Goal: Task Accomplishment & Management: Manage account settings

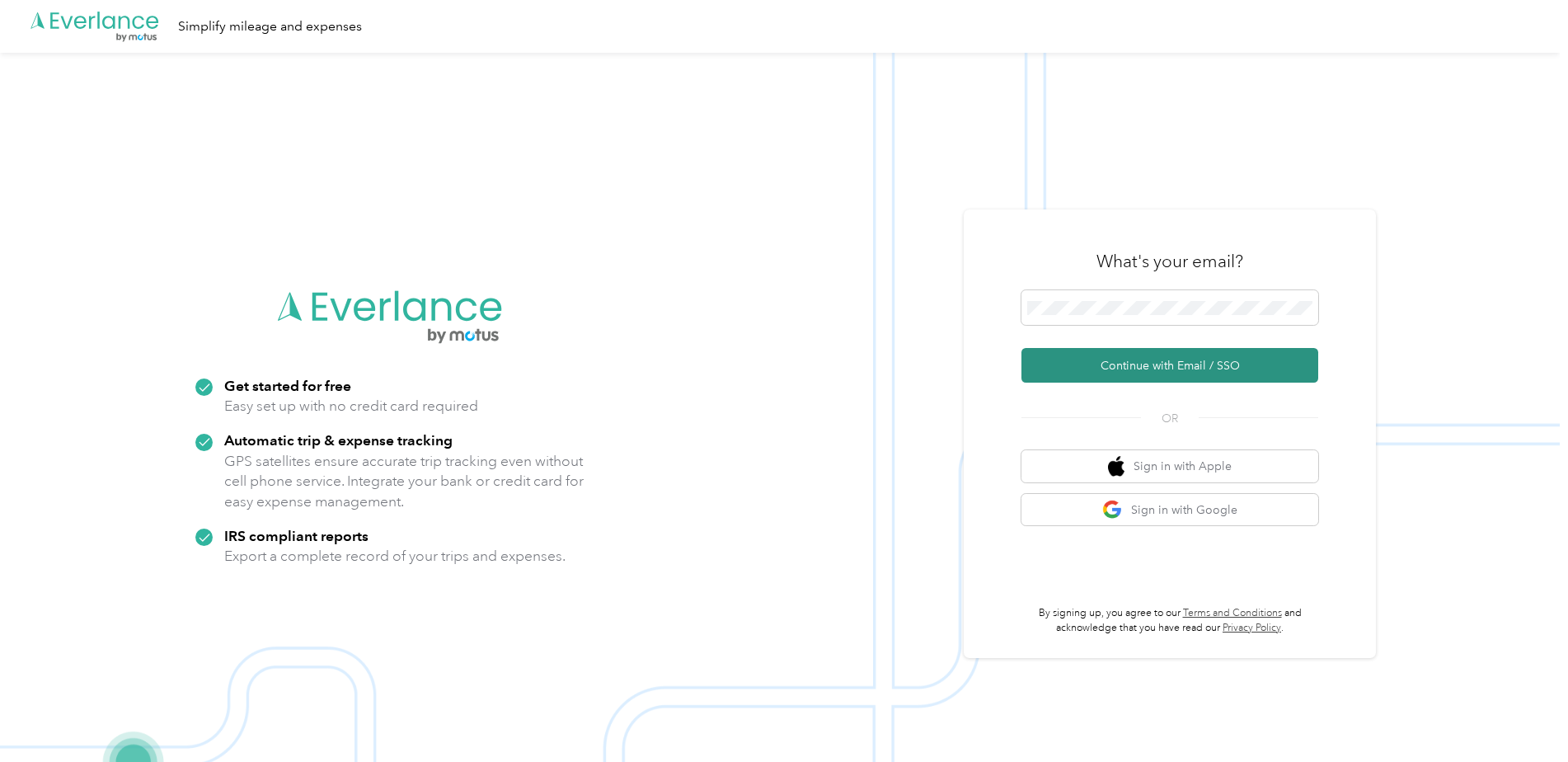
click at [1140, 365] on button "Continue with Email / SSO" at bounding box center [1169, 364] width 297 height 34
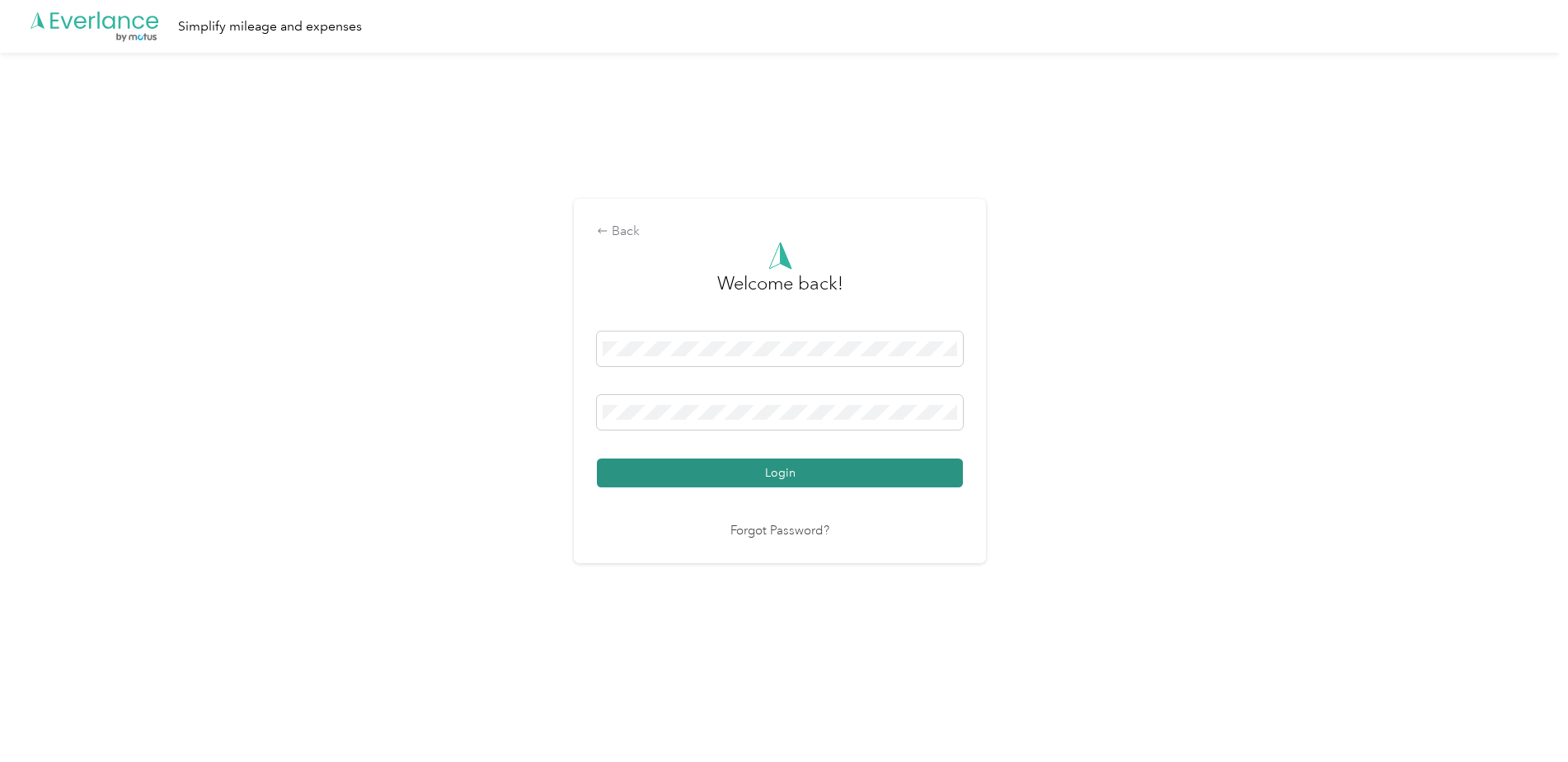
click at [715, 476] on button "Login" at bounding box center [780, 472] width 366 height 29
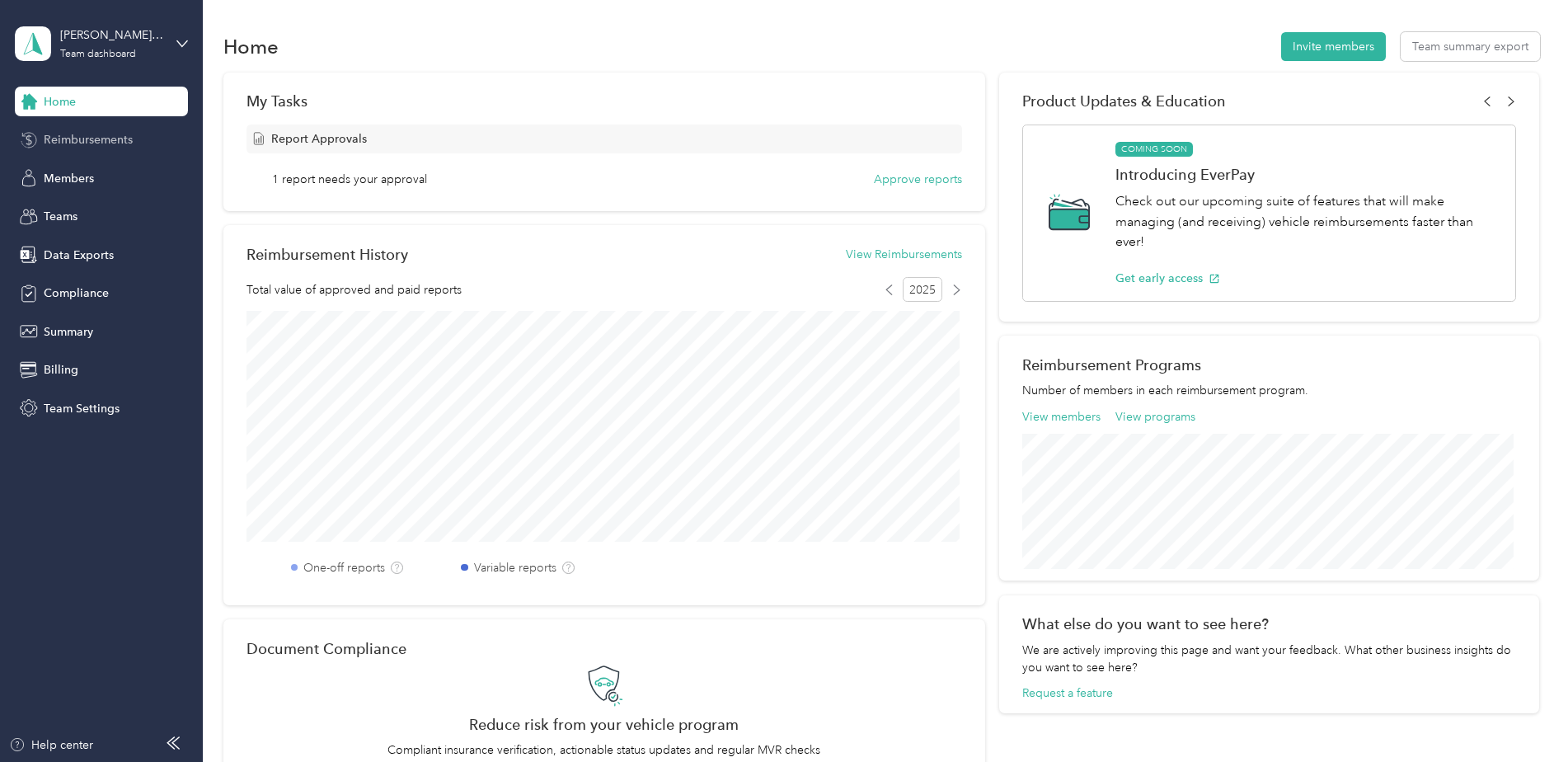
click at [140, 141] on div "Reimbursements" at bounding box center [102, 140] width 173 height 30
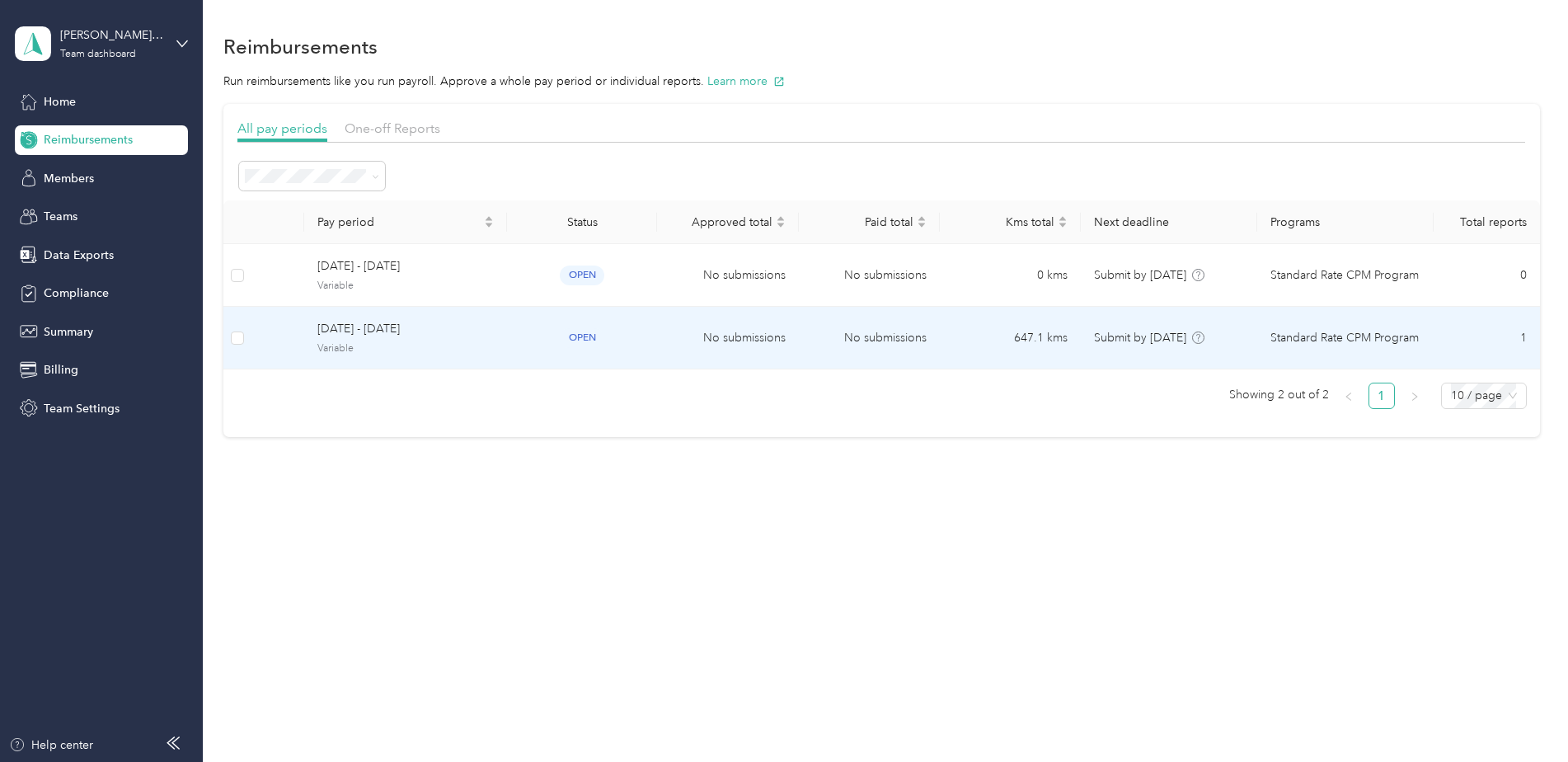
click at [450, 354] on span "Variable" at bounding box center [405, 348] width 176 height 15
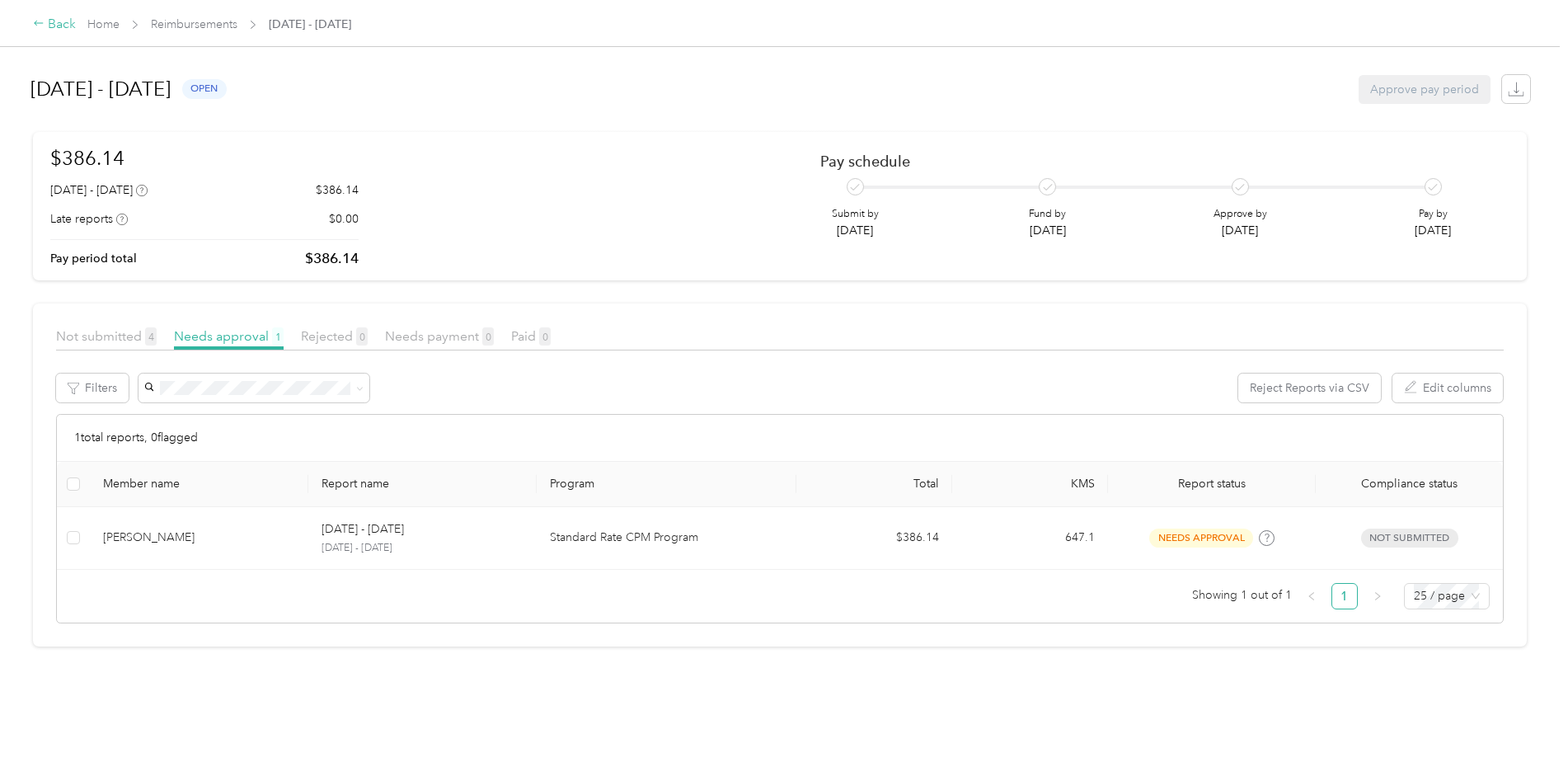
click at [61, 29] on div "Back" at bounding box center [54, 24] width 43 height 20
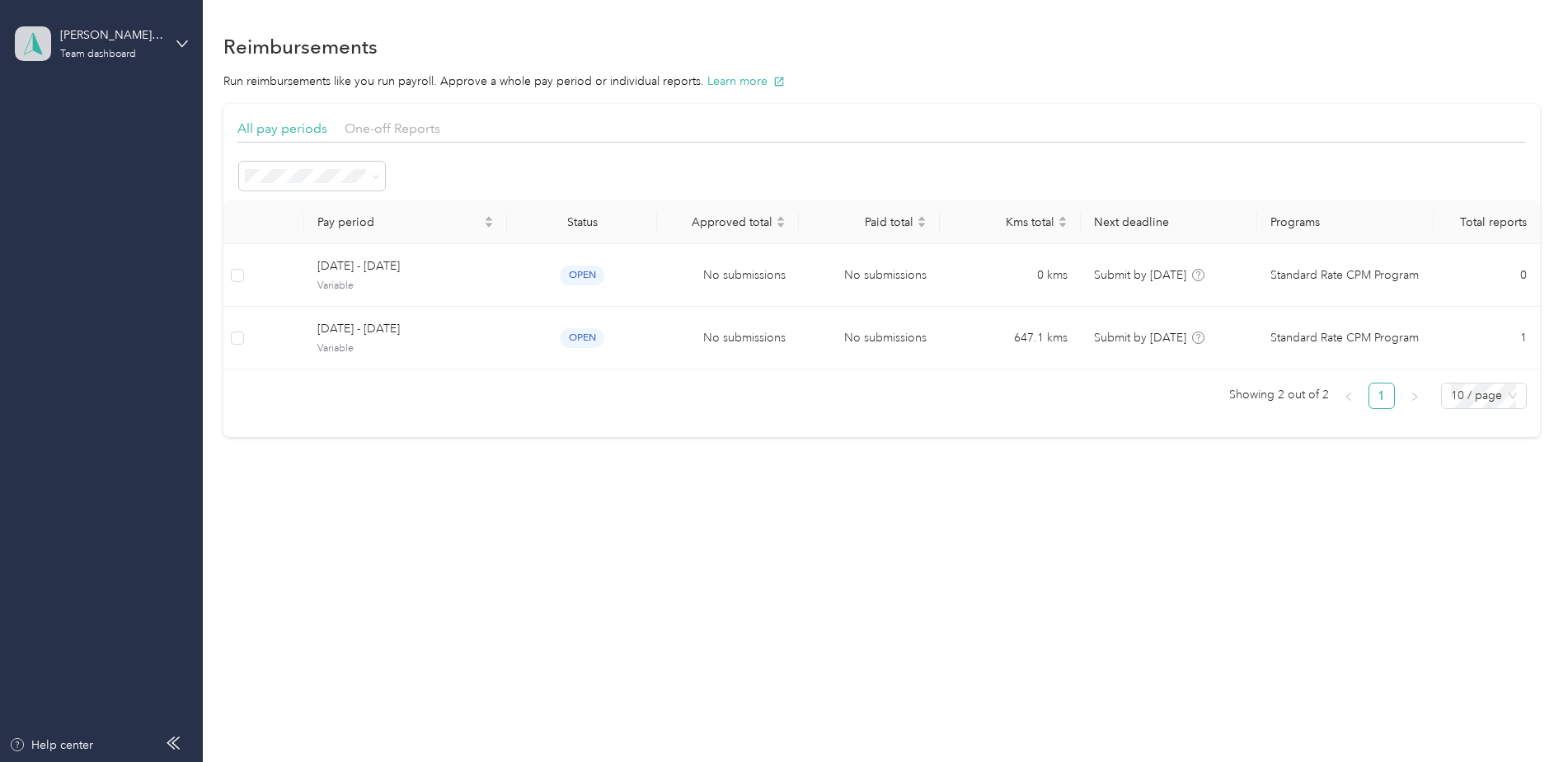
click at [39, 37] on icon at bounding box center [33, 44] width 25 height 23
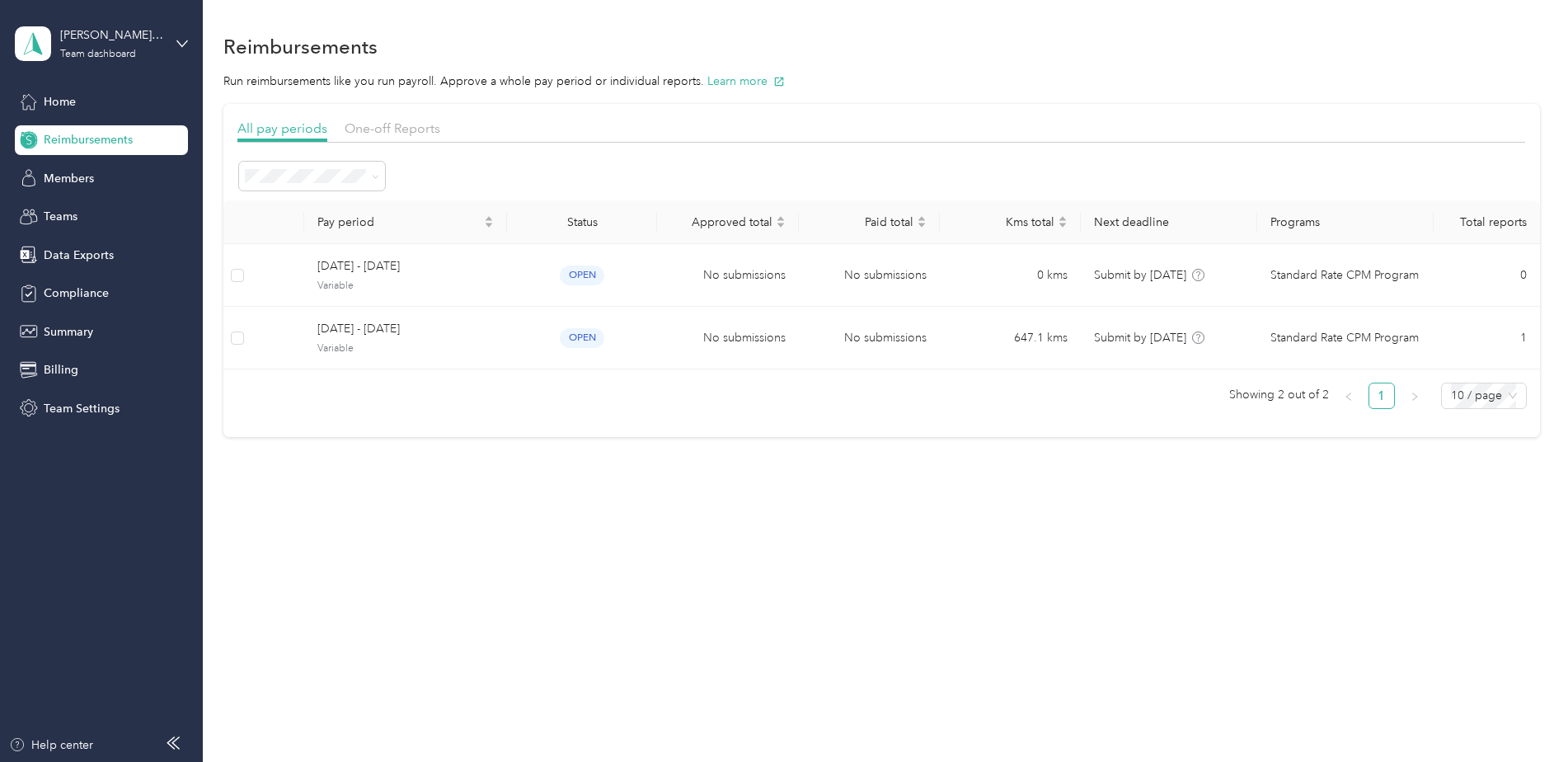
click at [133, 173] on div "Personal dashboard" at bounding box center [330, 172] width 607 height 29
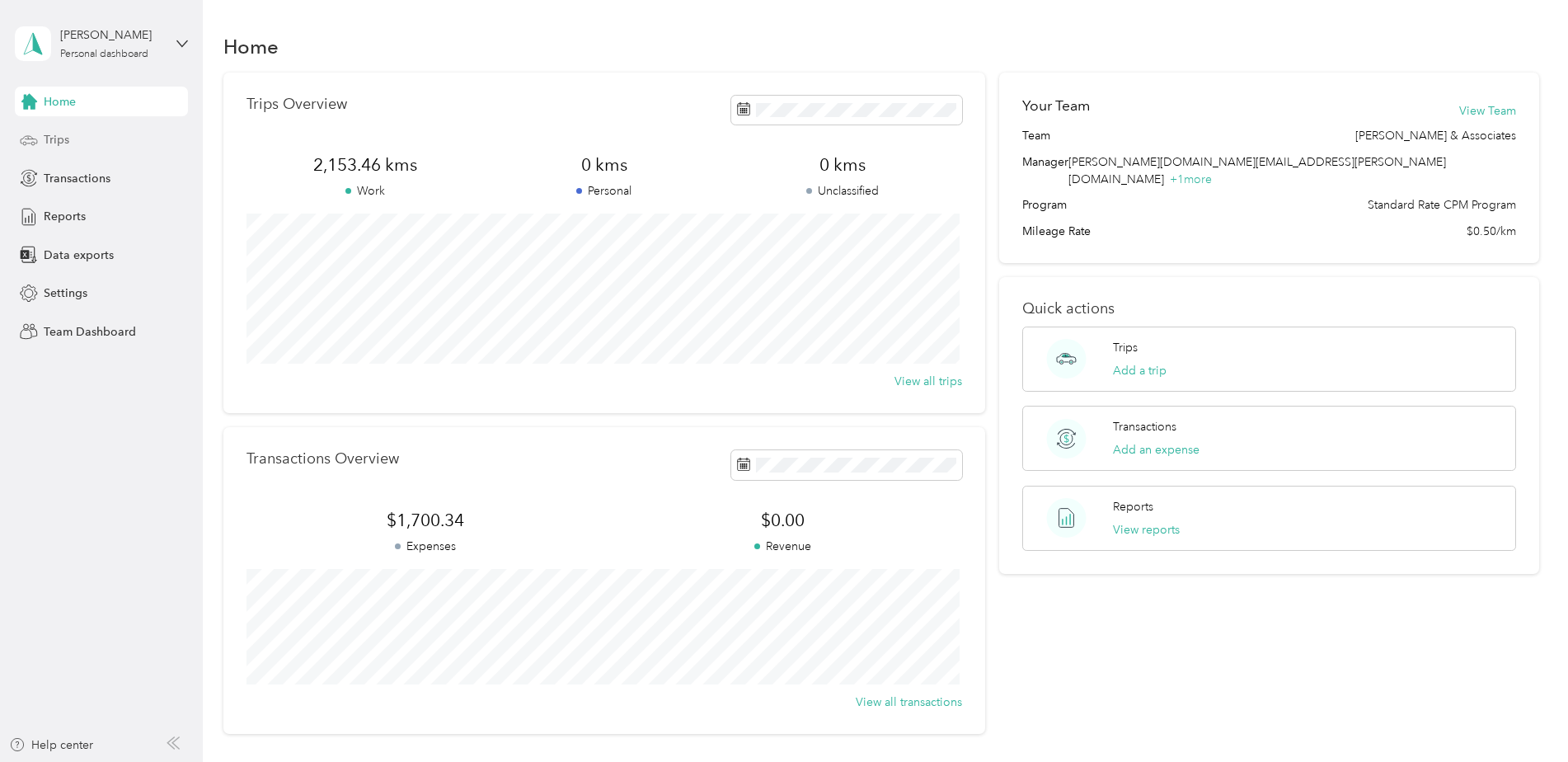
click at [103, 145] on div "Trips" at bounding box center [102, 140] width 173 height 30
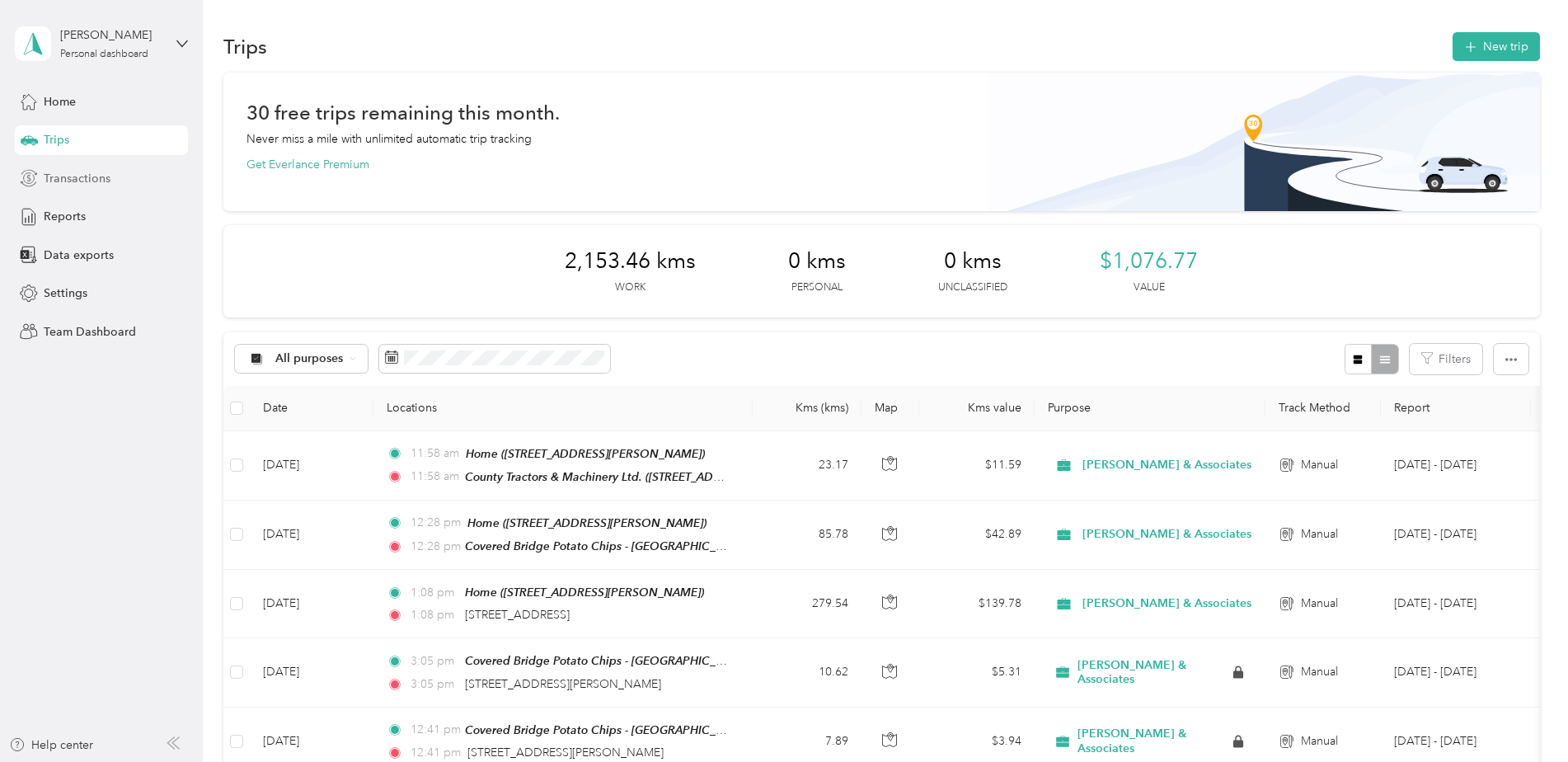
click at [118, 176] on div "Transactions" at bounding box center [102, 178] width 173 height 30
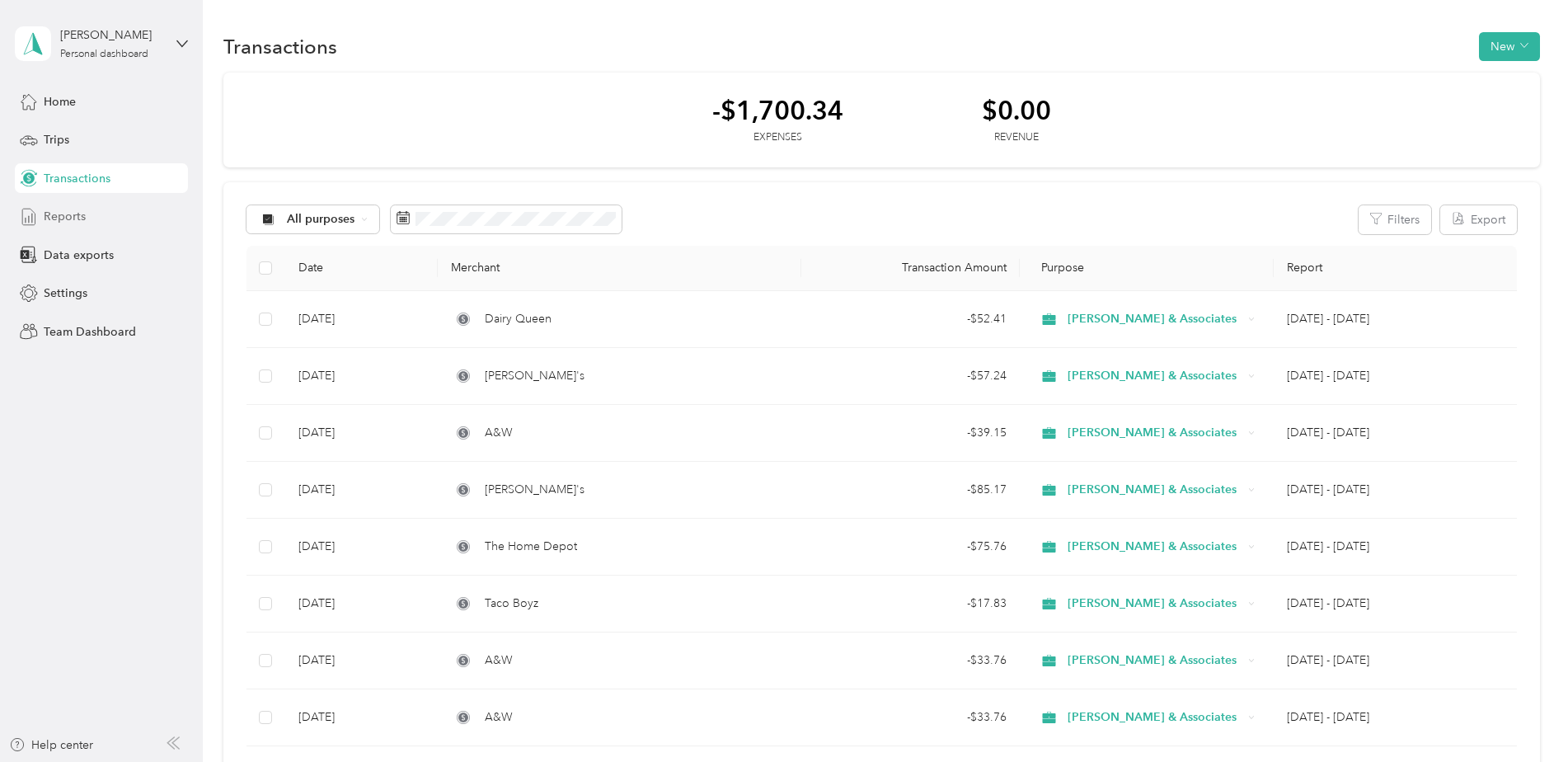
click at [114, 211] on div "Reports" at bounding box center [102, 217] width 173 height 30
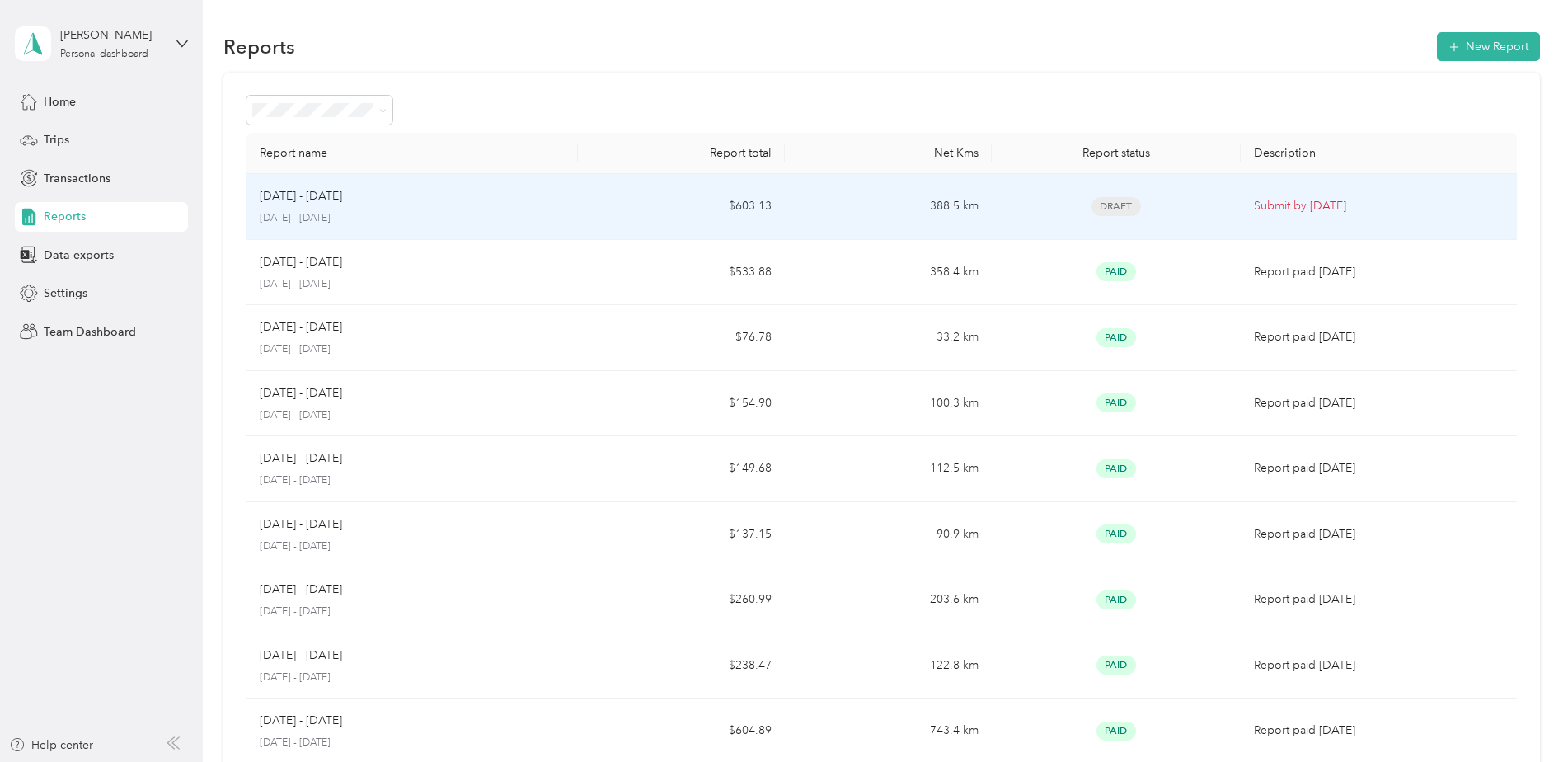
click at [578, 232] on td "$603.13" at bounding box center [681, 207] width 207 height 66
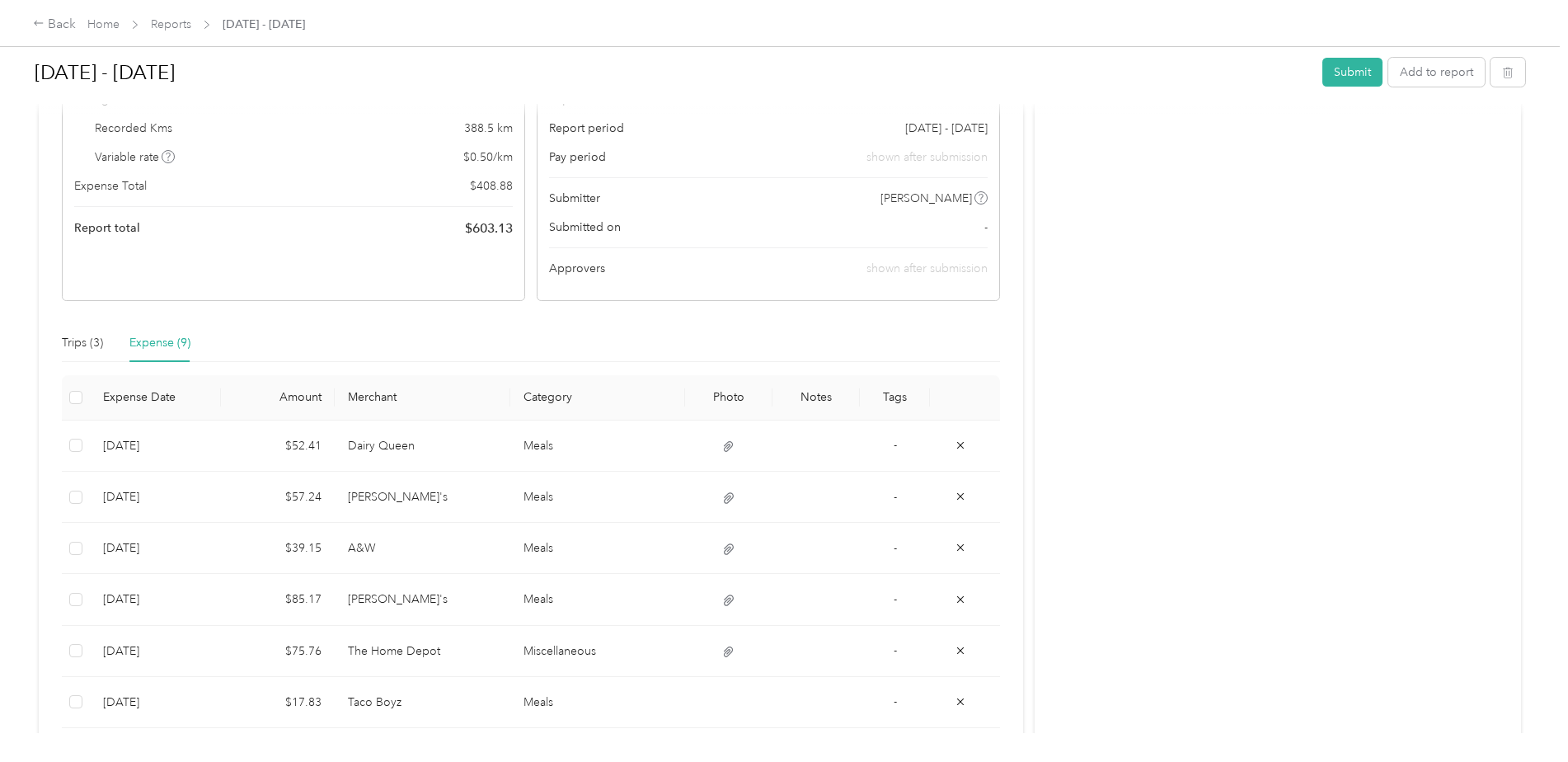
scroll to position [82, 0]
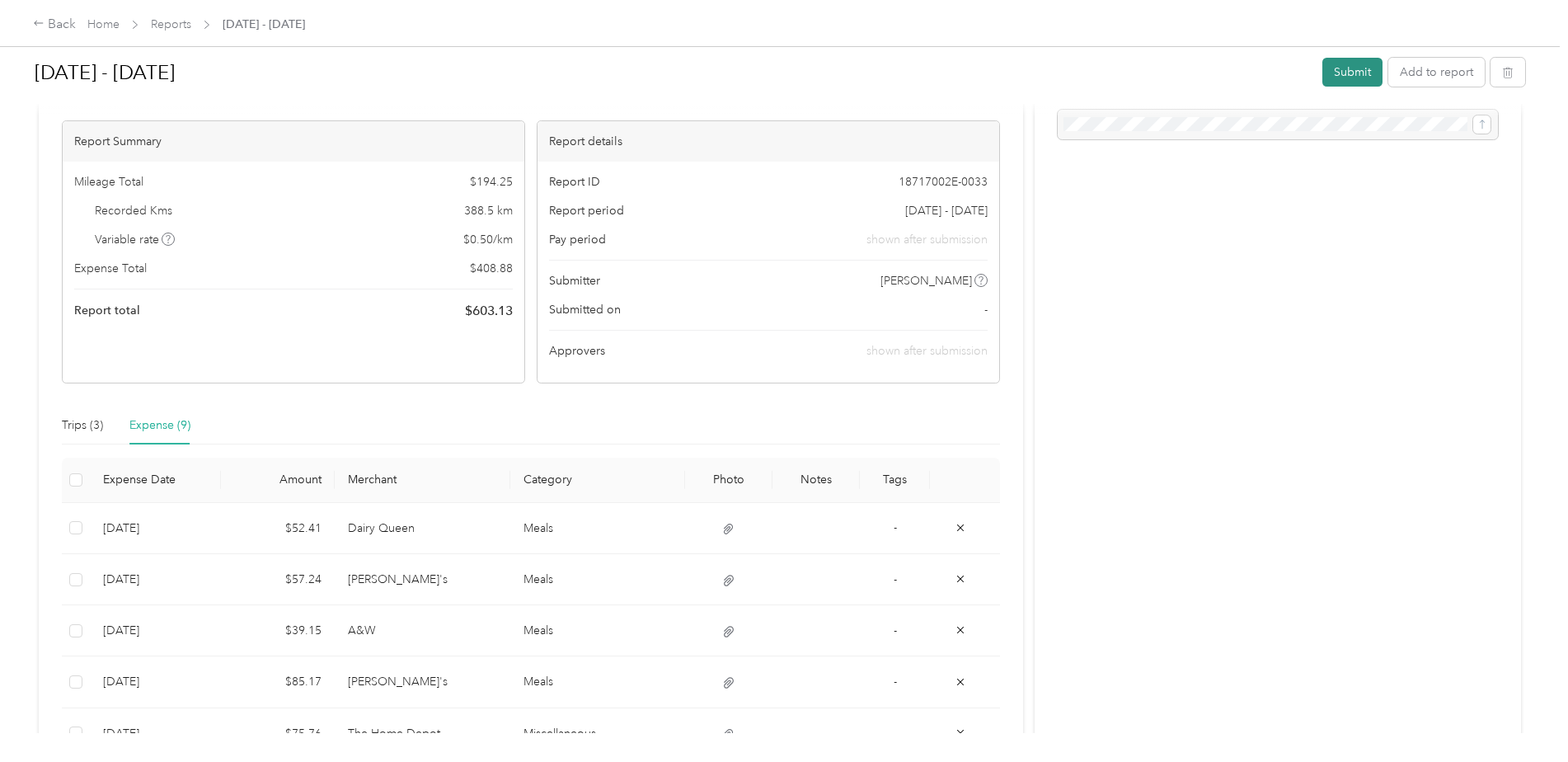
click at [1343, 72] on button "Submit" at bounding box center [1352, 72] width 61 height 29
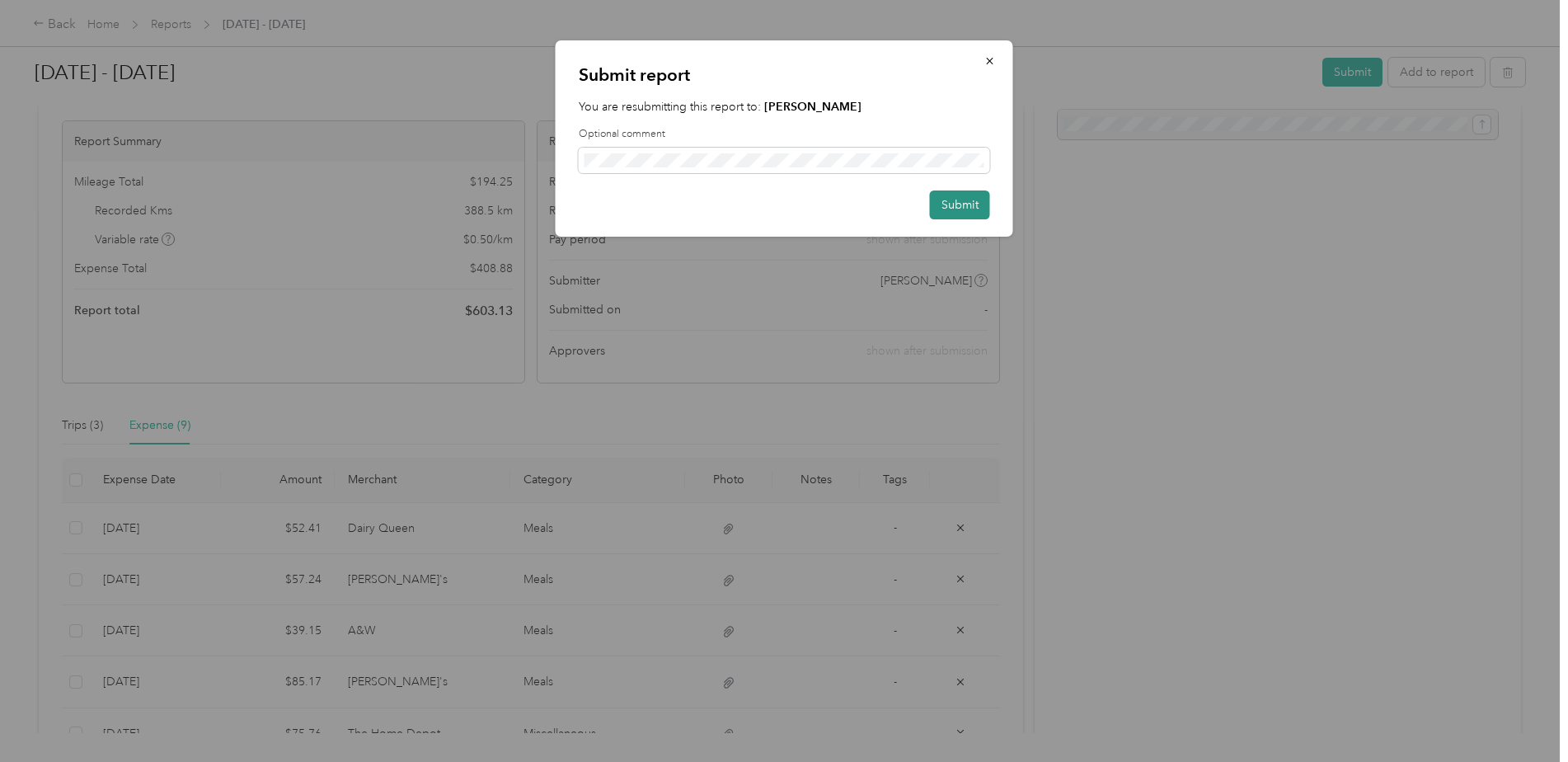
click at [950, 198] on button "Submit" at bounding box center [960, 204] width 61 height 29
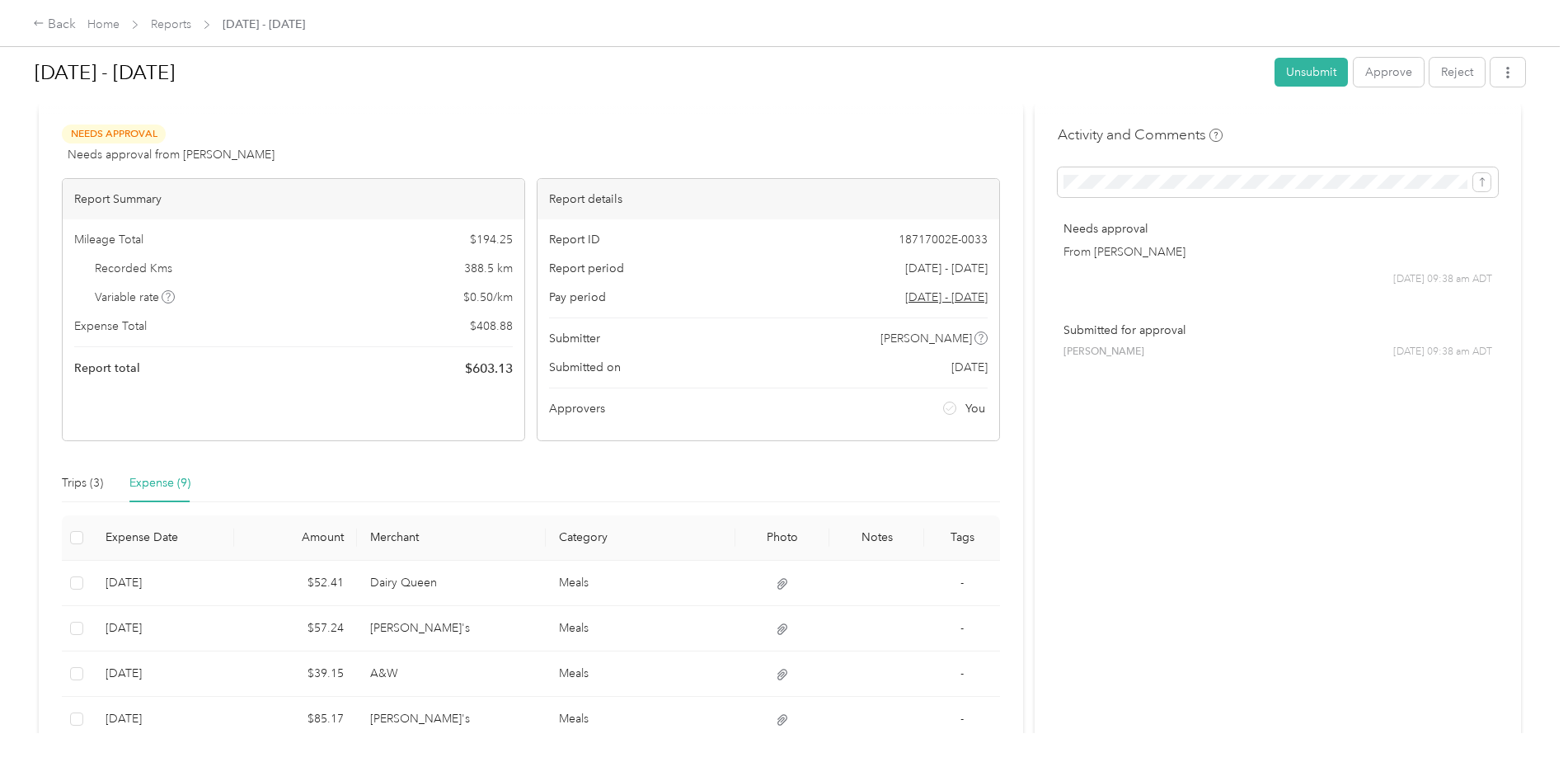
scroll to position [0, 0]
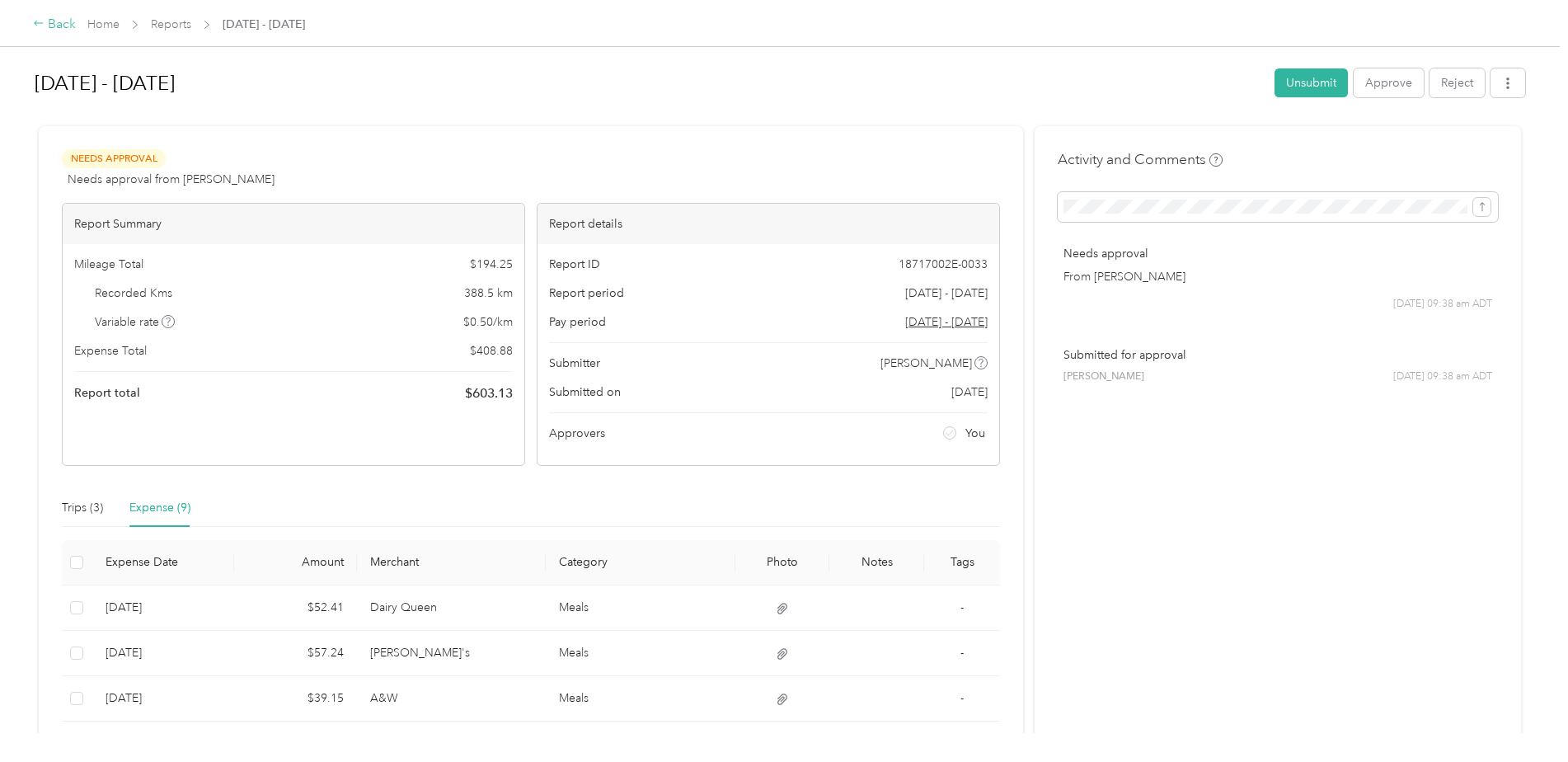
click at [40, 33] on div "Back" at bounding box center [54, 24] width 43 height 20
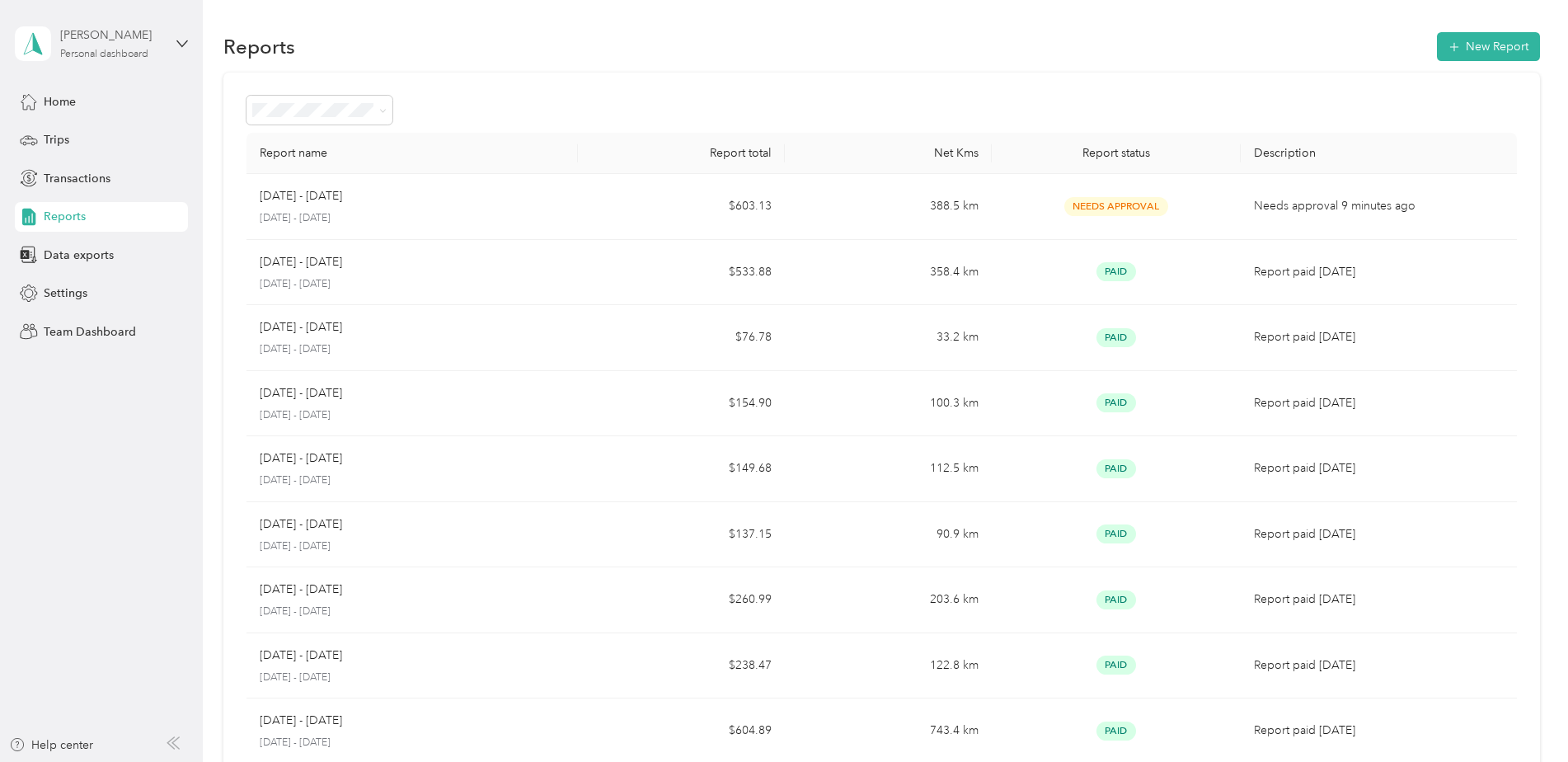
click at [95, 26] on div "[PERSON_NAME]" at bounding box center [112, 34] width 103 height 18
click at [92, 125] on div "Team dashboard" at bounding box center [330, 134] width 607 height 29
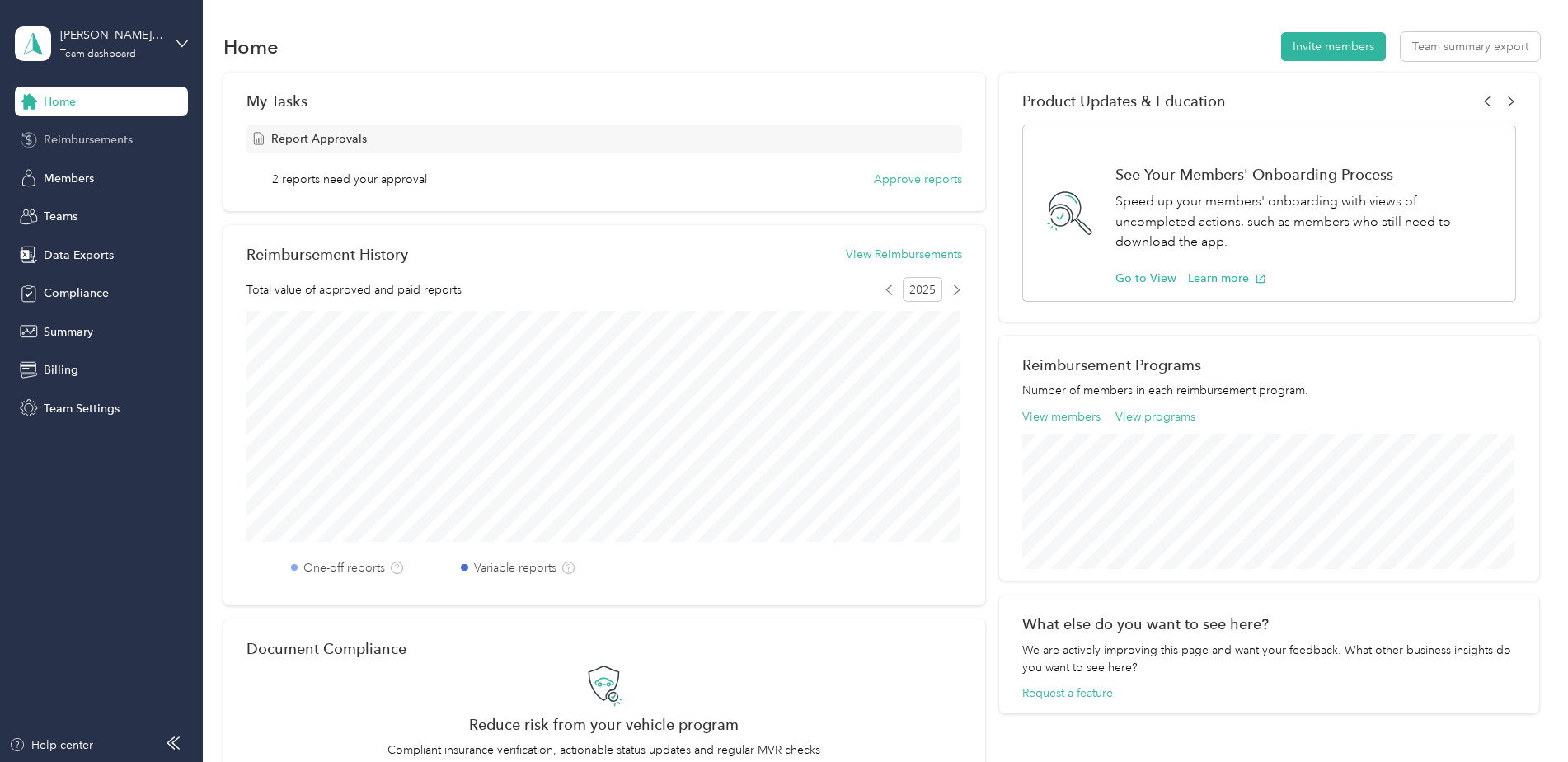
click at [93, 132] on span "Reimbursements" at bounding box center [89, 140] width 89 height 18
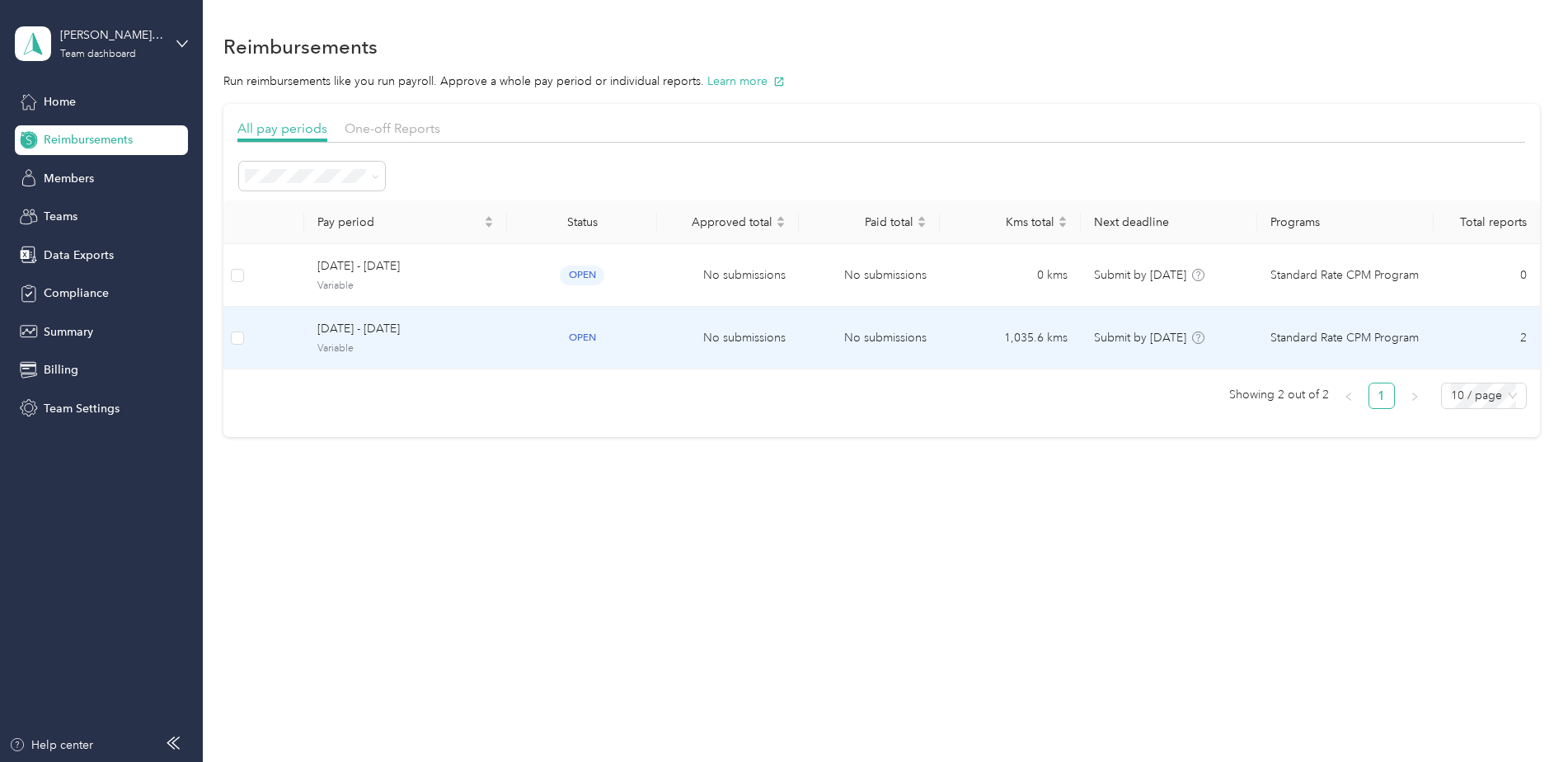
click at [384, 331] on span "[DATE] - [DATE]" at bounding box center [405, 328] width 176 height 18
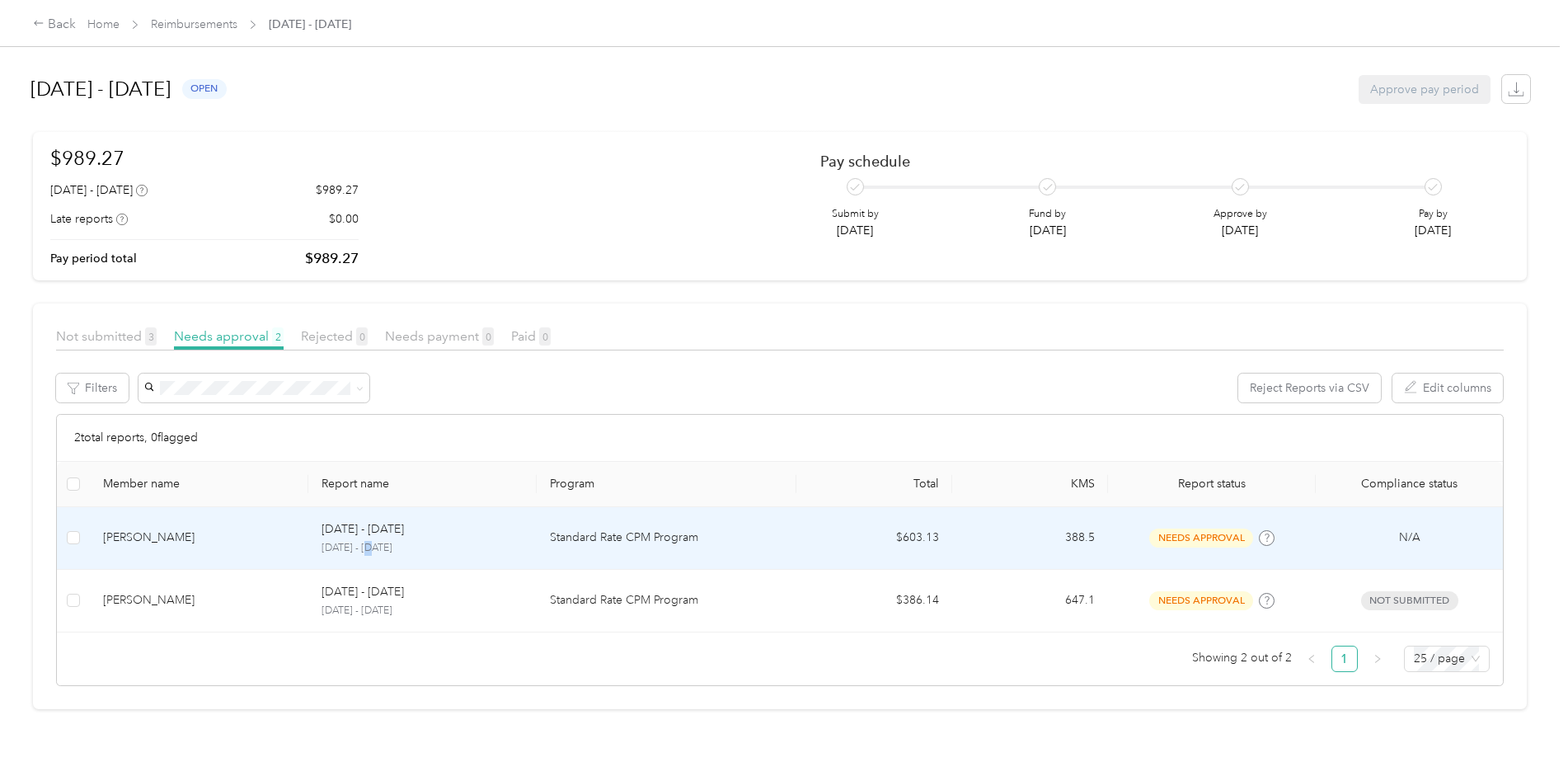
click at [377, 542] on p "[DATE] - [DATE]" at bounding box center [422, 548] width 202 height 15
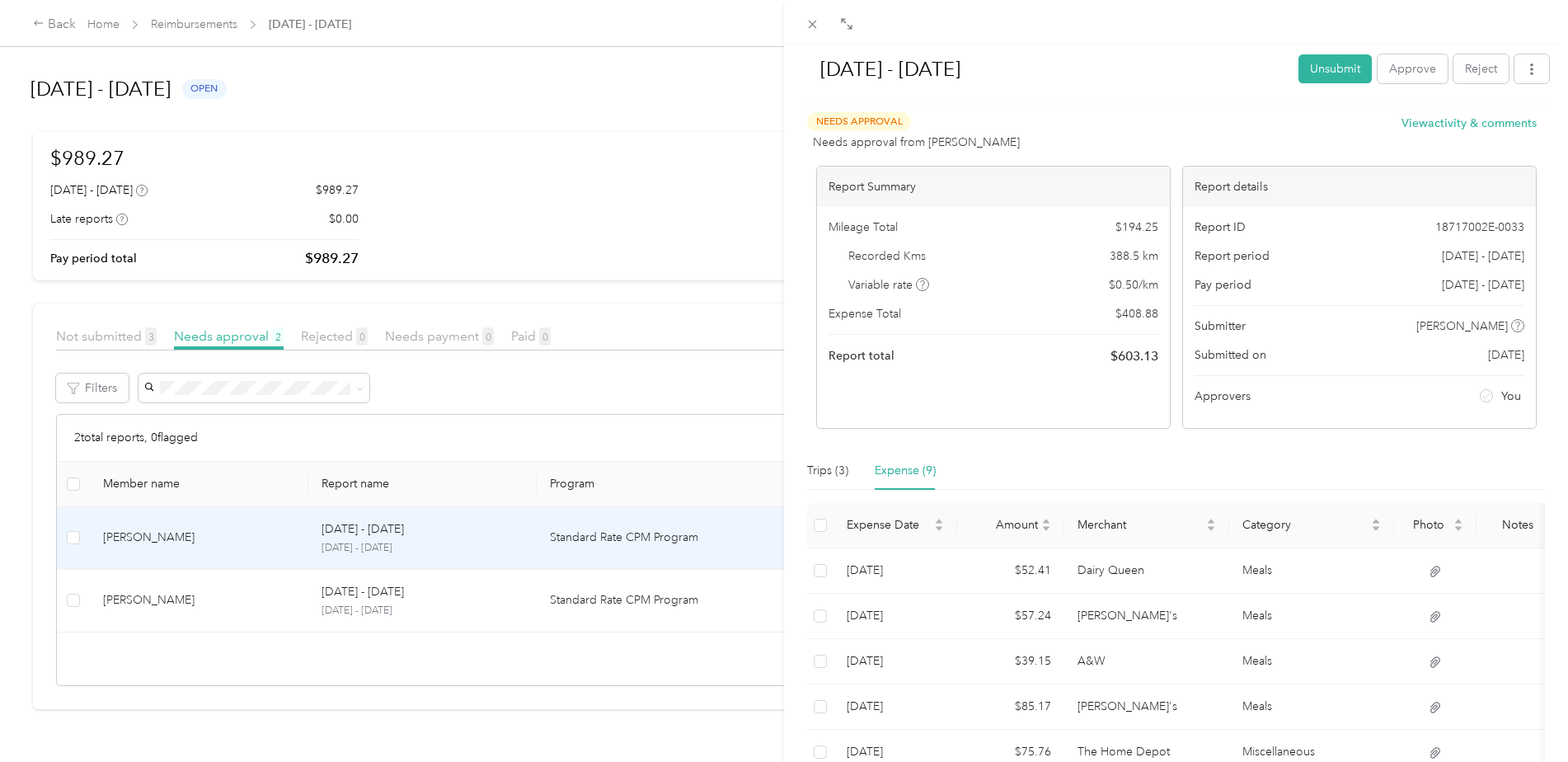
click at [656, 250] on div "[DATE] - [DATE] Unsubmit Approve Reject Needs Approval Needs approval from [PER…" at bounding box center [784, 381] width 1568 height 762
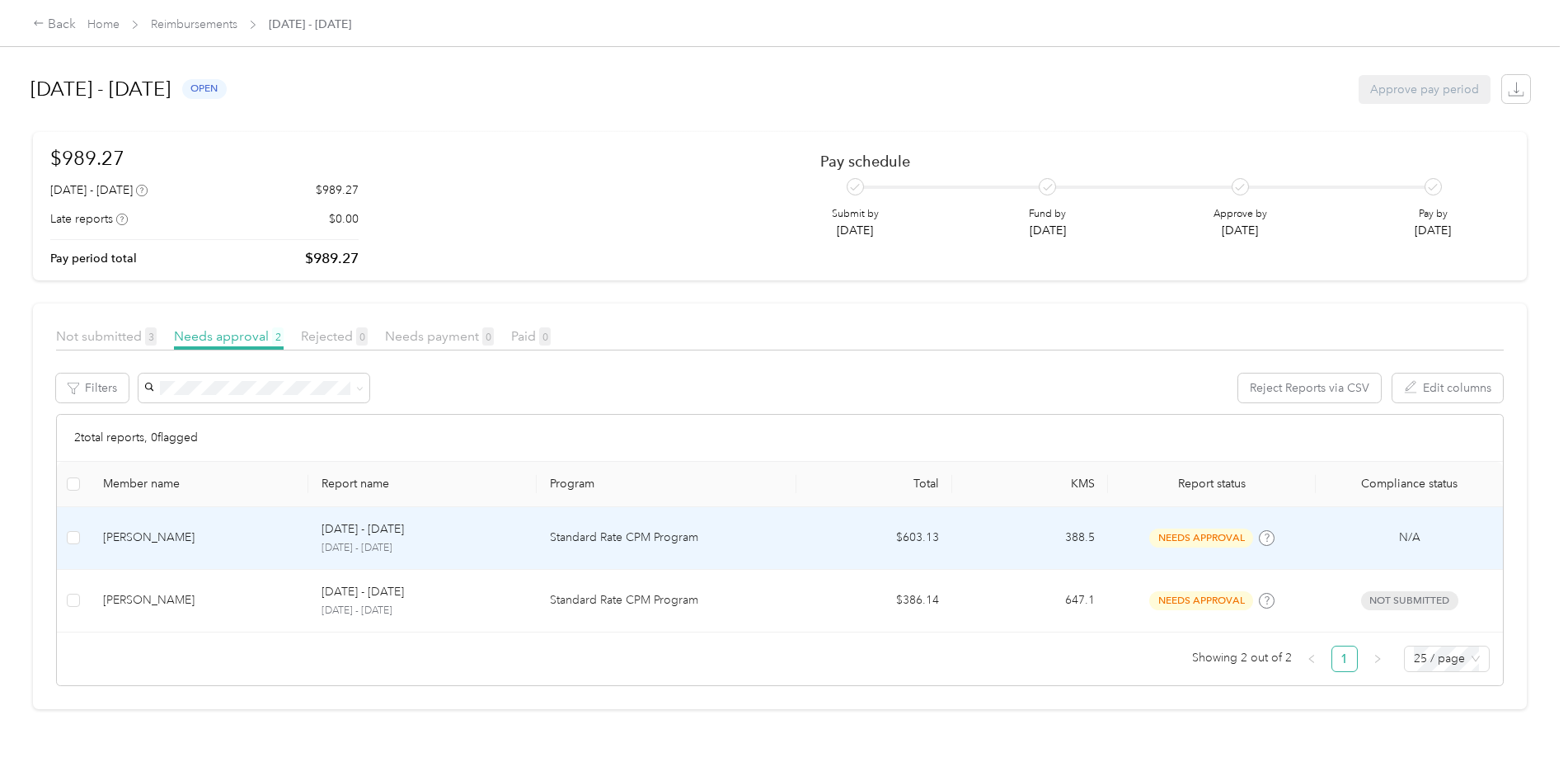
click at [493, 552] on p "[DATE] - [DATE]" at bounding box center [422, 548] width 202 height 15
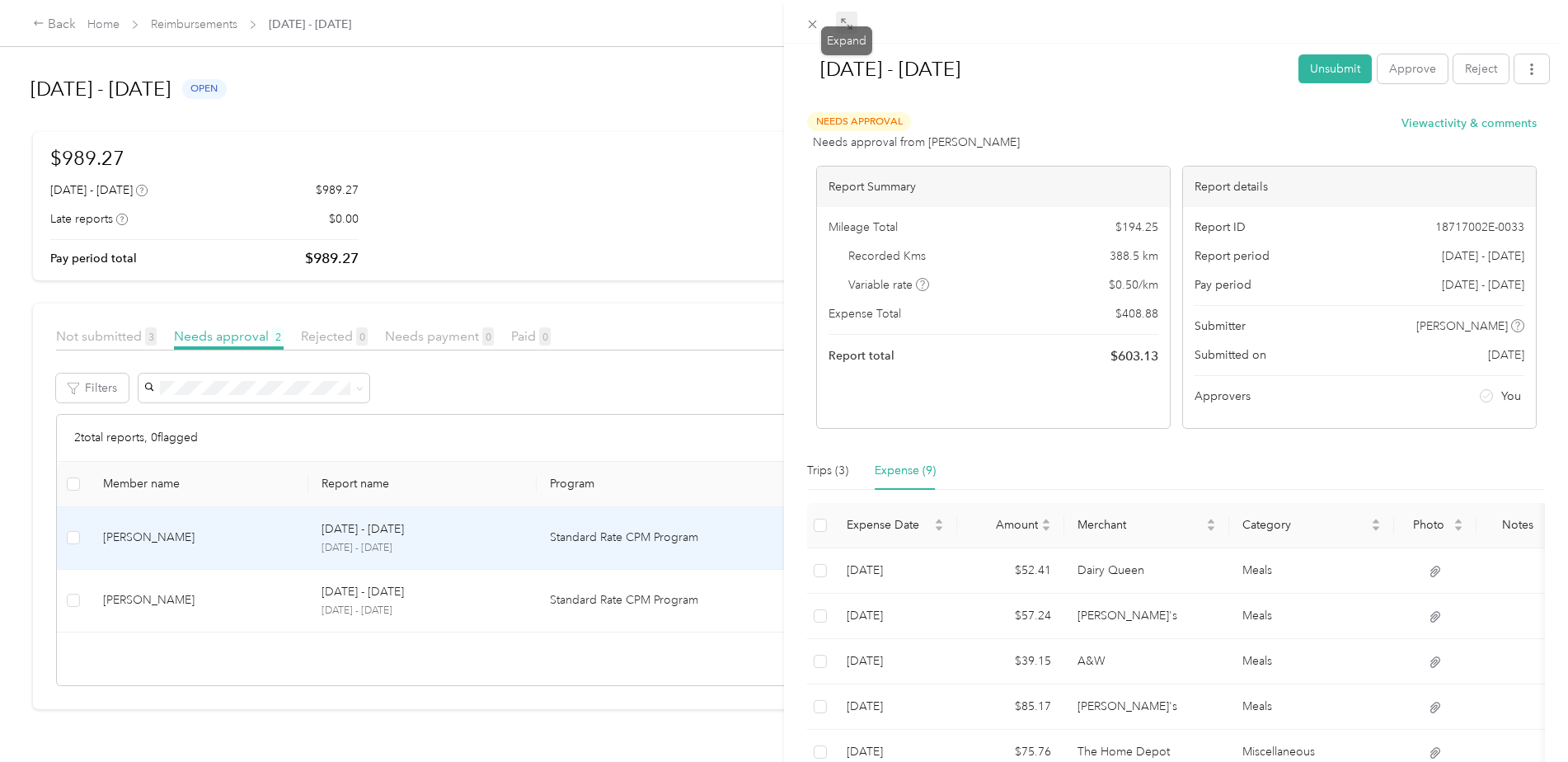
click at [850, 20] on icon at bounding box center [847, 24] width 13 height 13
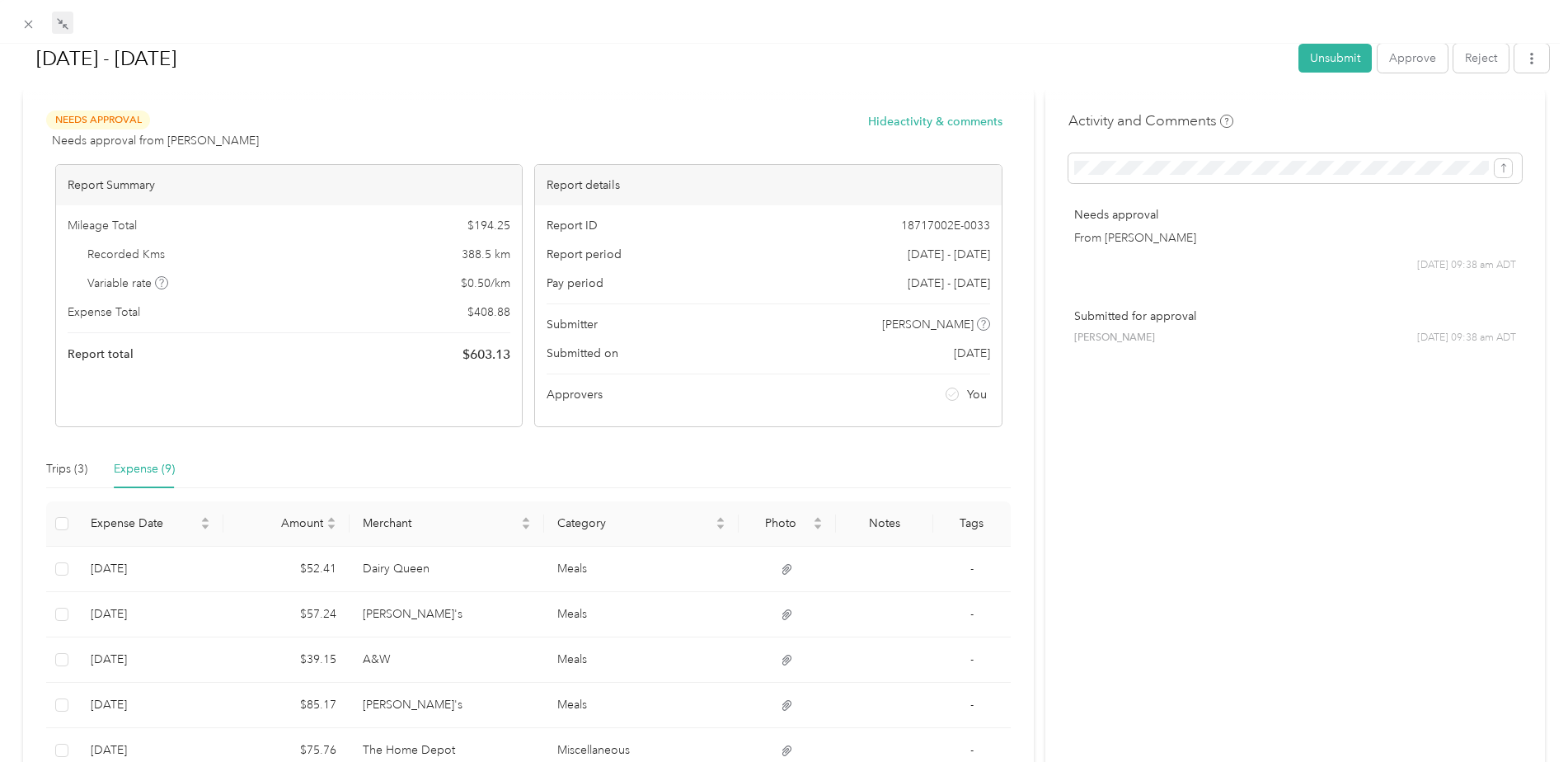
scroll to position [107, 0]
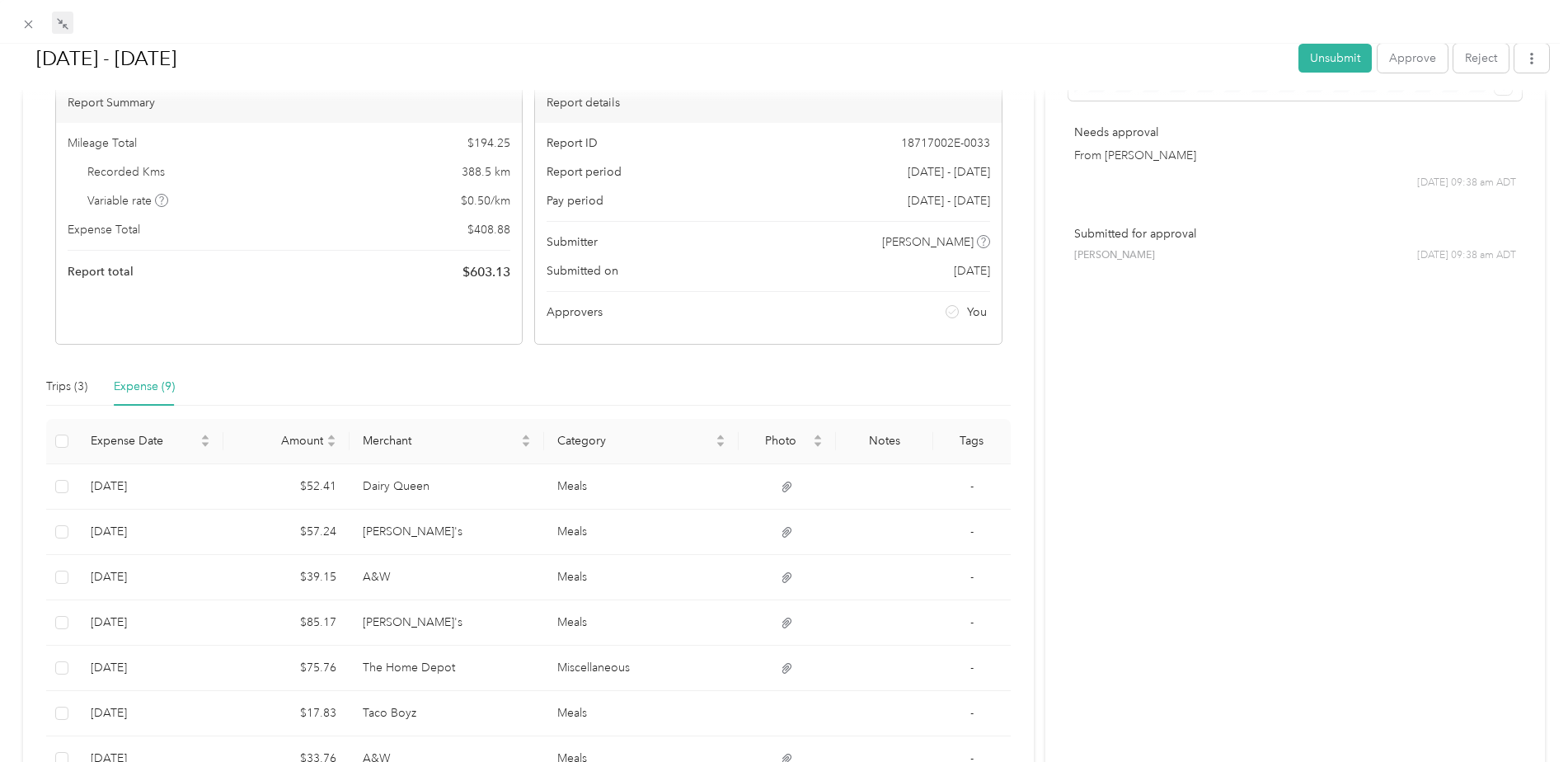
click at [473, 377] on div "Trips (3) Expense (9)" at bounding box center [528, 387] width 964 height 38
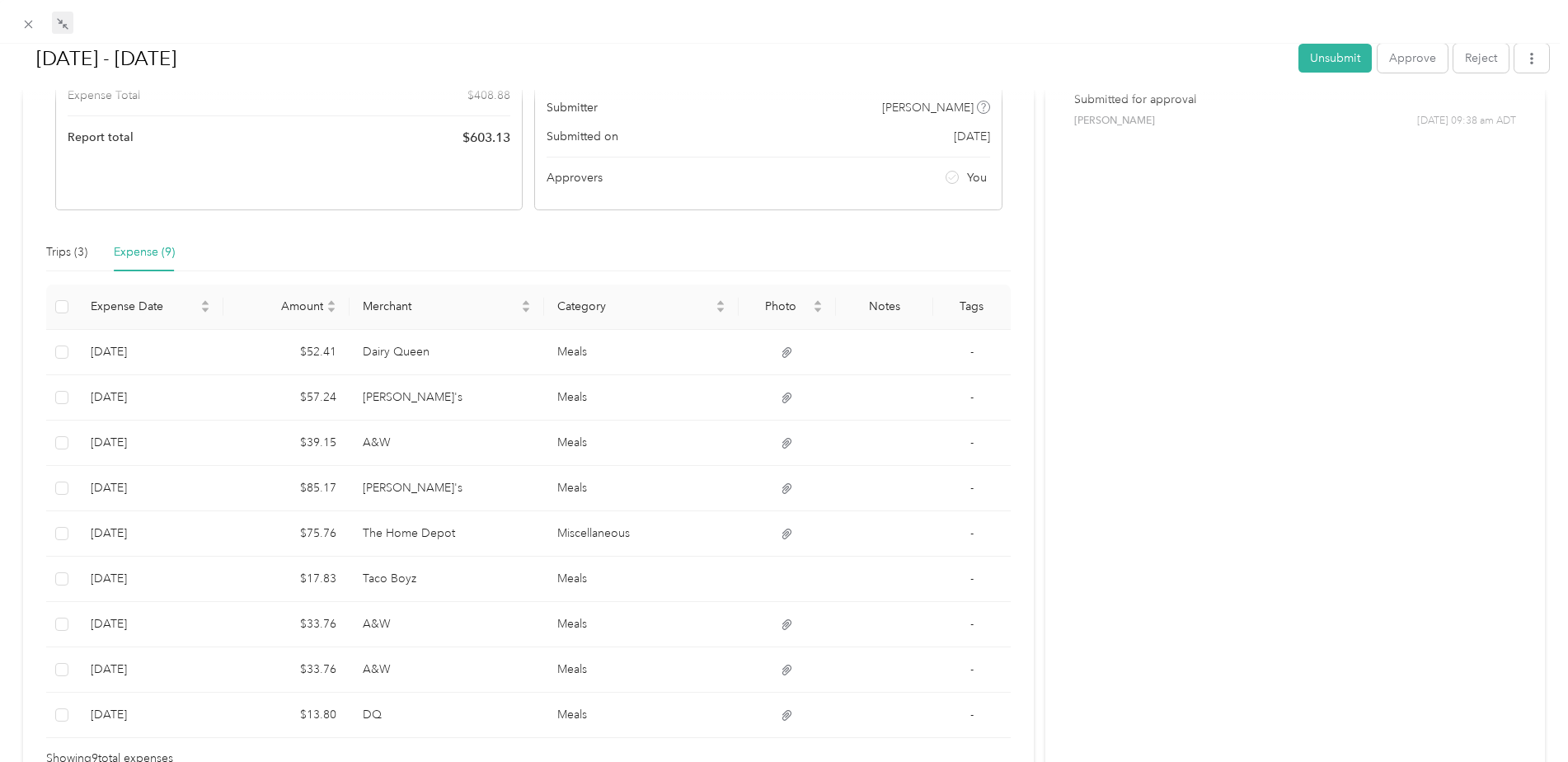
scroll to position [247, 0]
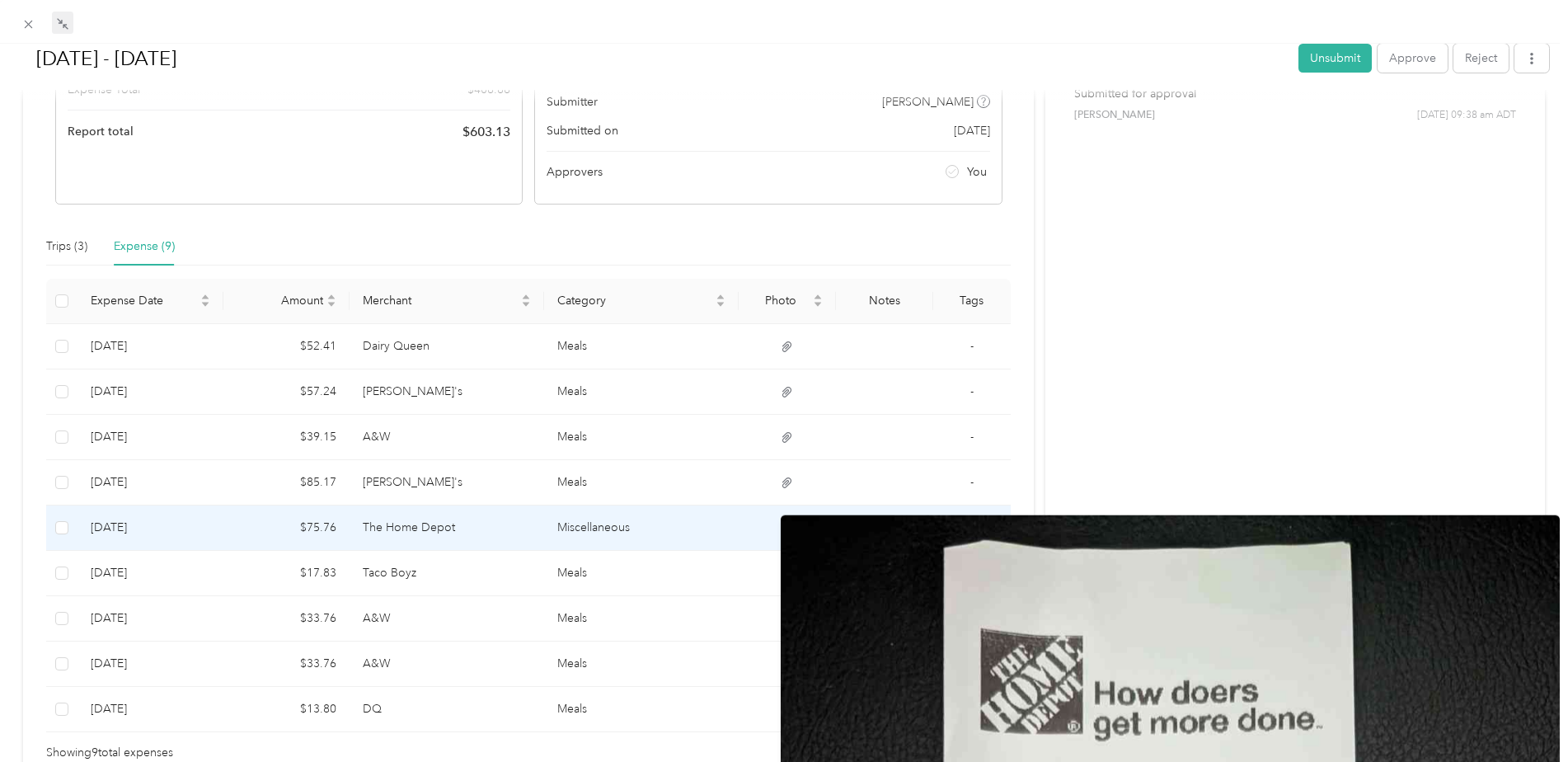
click at [784, 530] on icon at bounding box center [787, 528] width 15 height 15
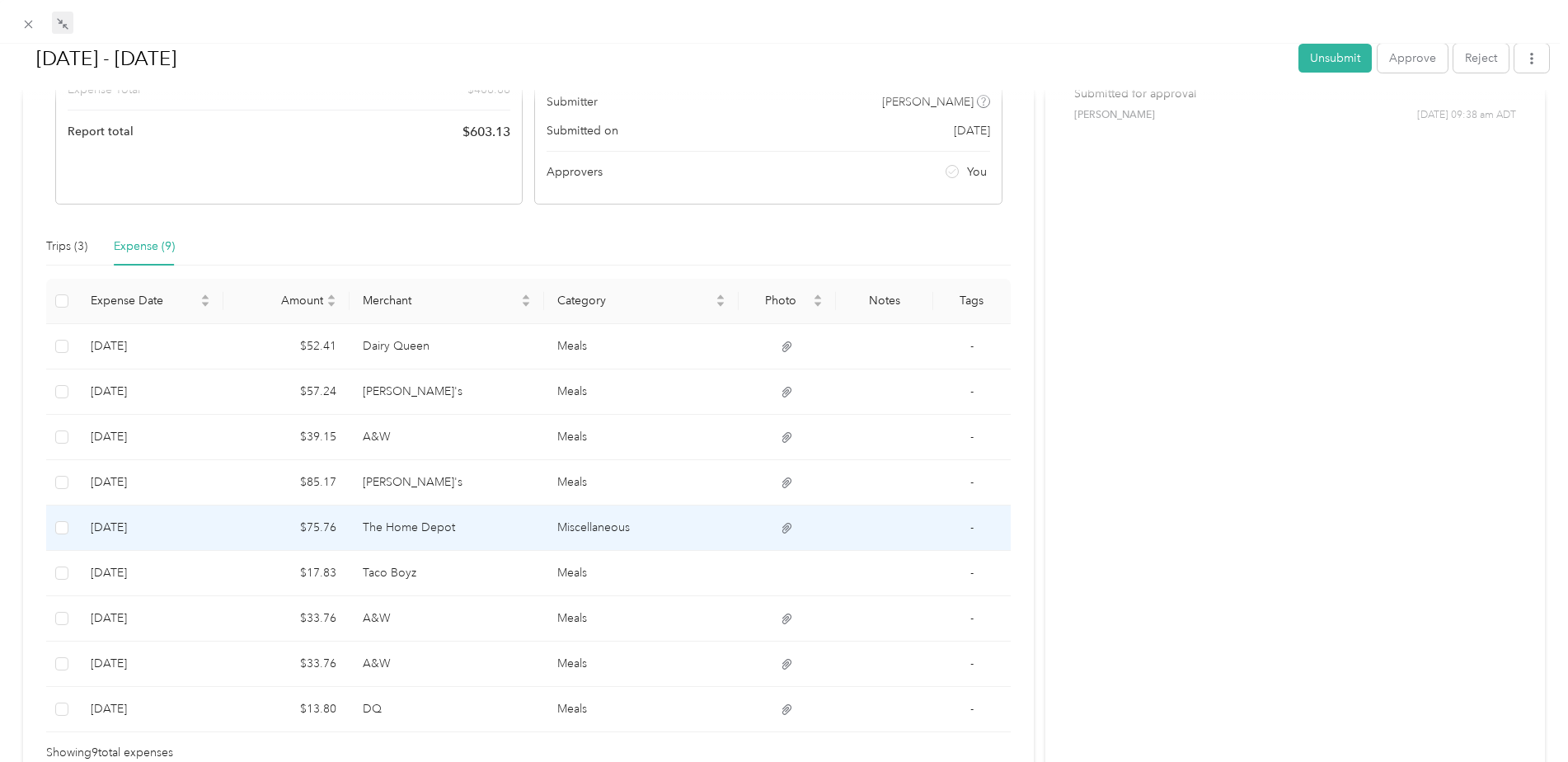
click at [560, 534] on td "Miscellaneous" at bounding box center [641, 527] width 195 height 46
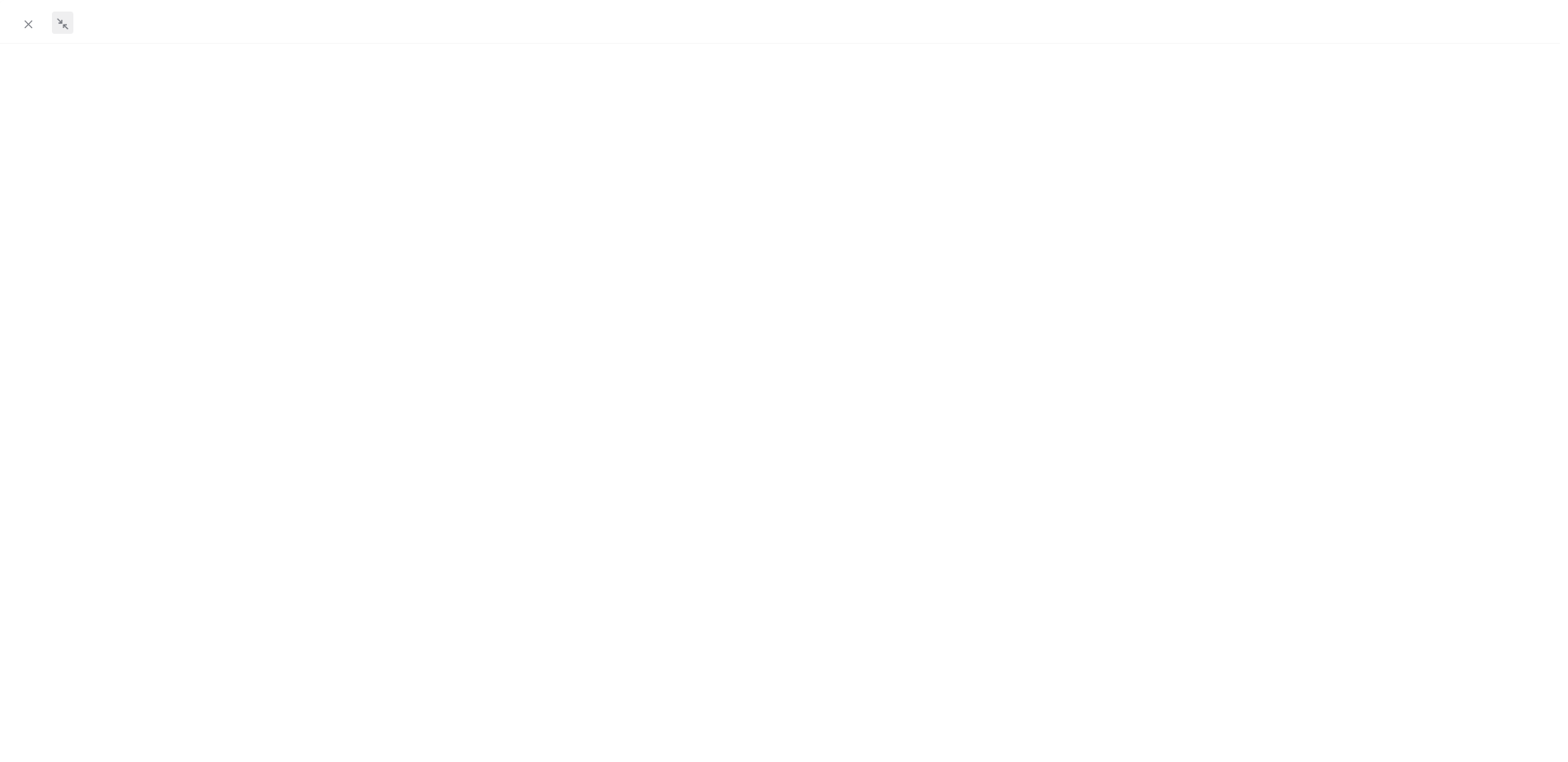
scroll to position [0, 0]
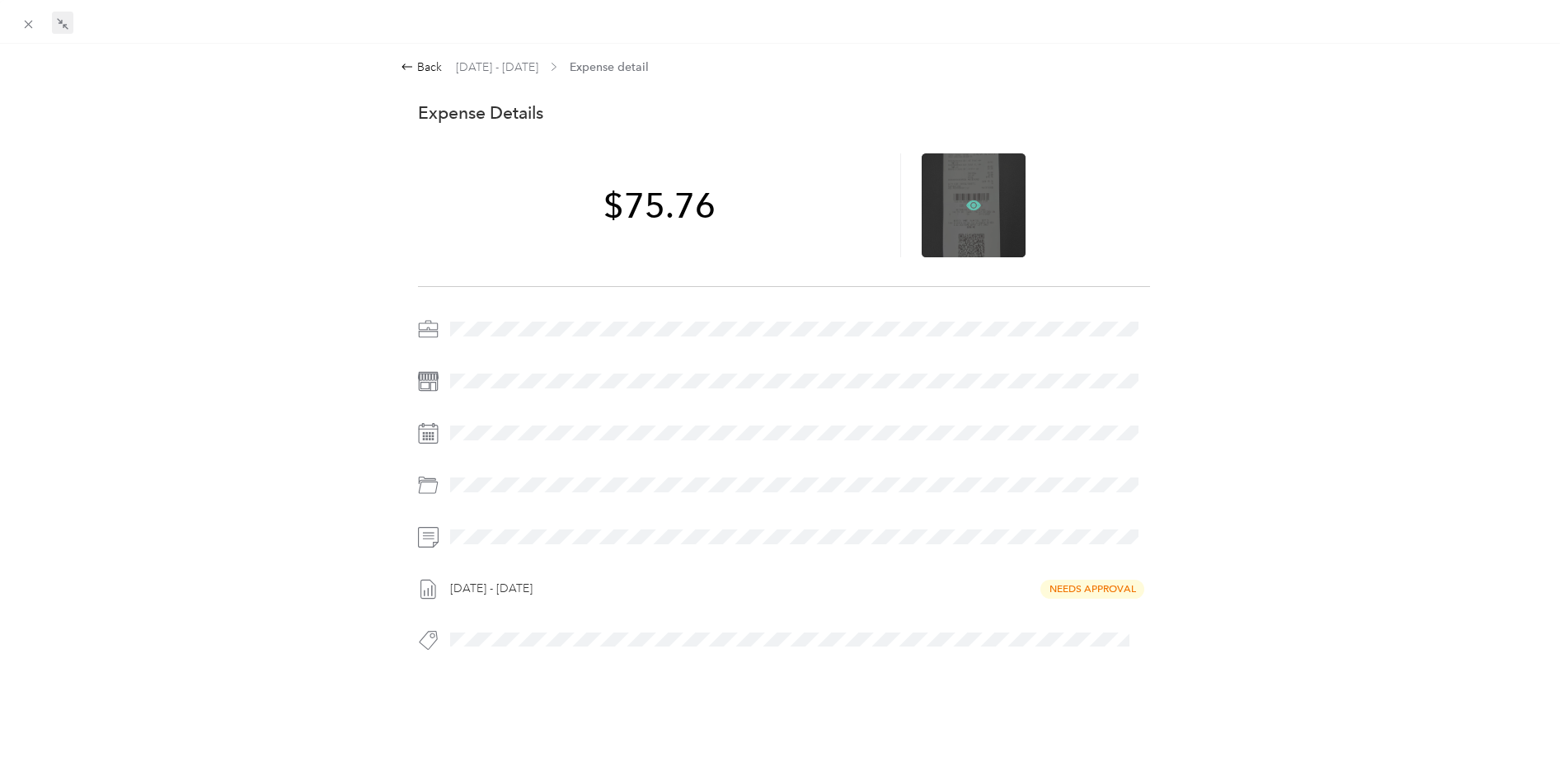
click at [966, 209] on icon at bounding box center [974, 205] width 15 height 10
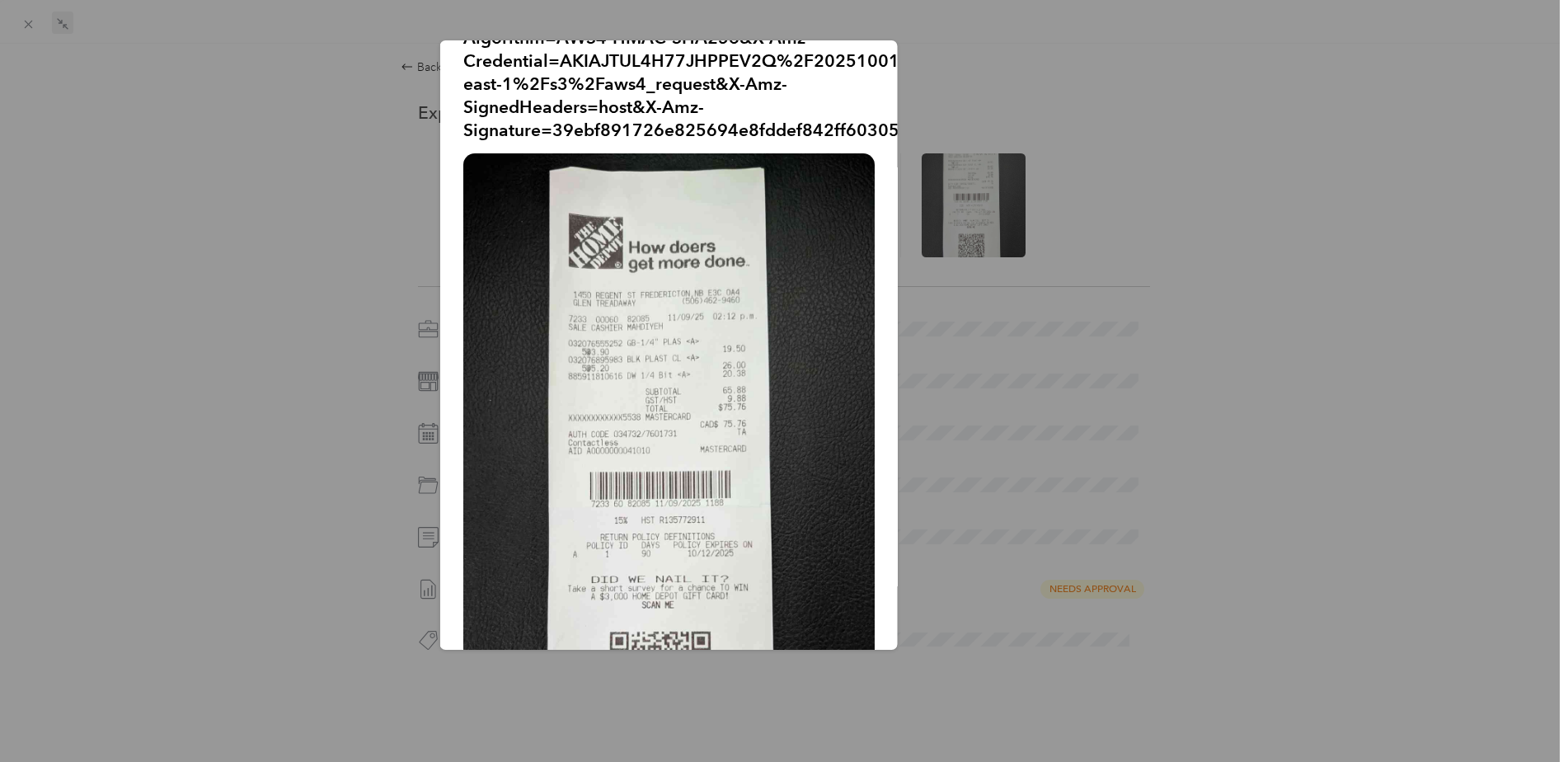
scroll to position [165, 0]
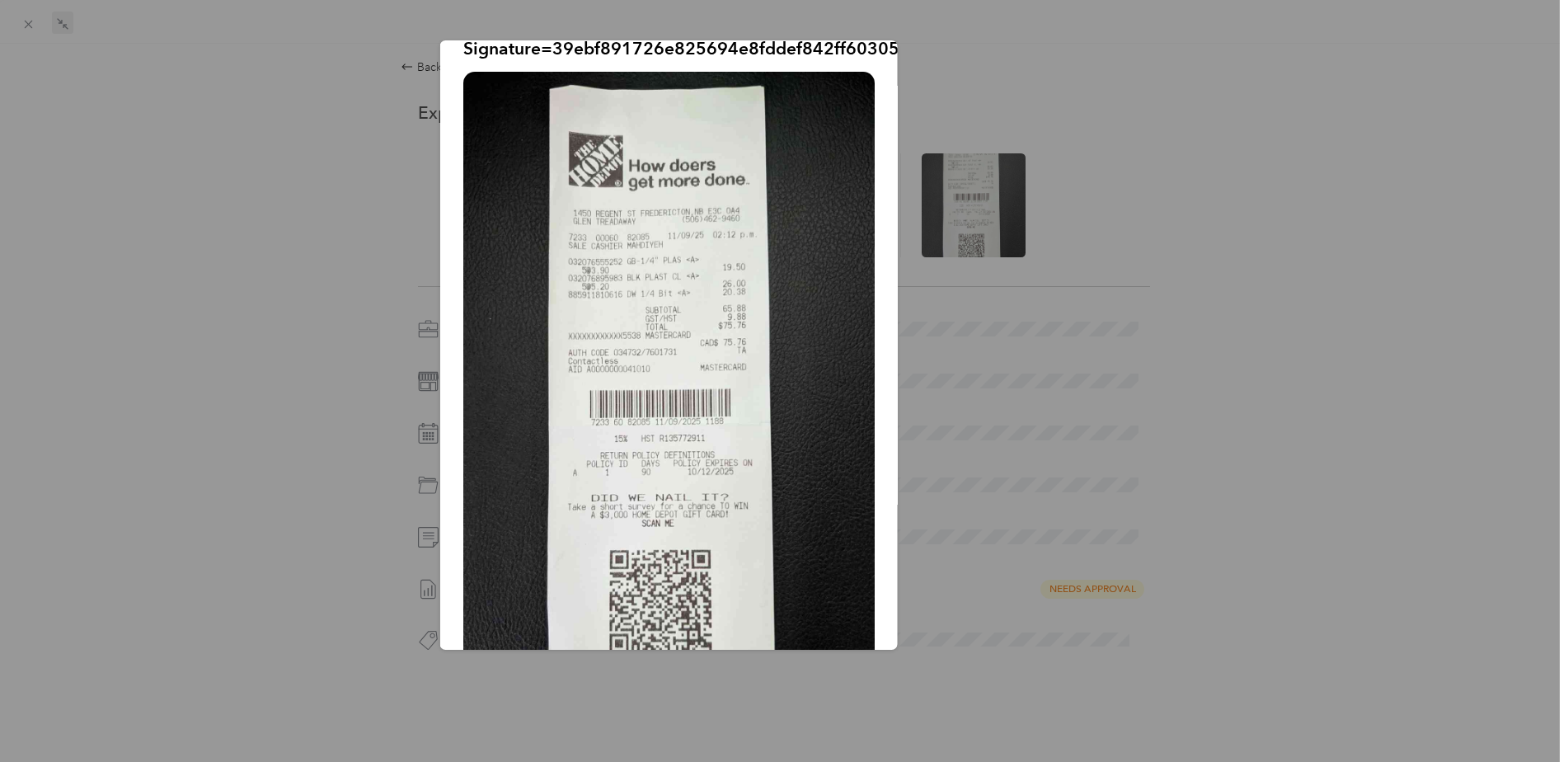
click at [311, 212] on div at bounding box center [784, 381] width 1568 height 762
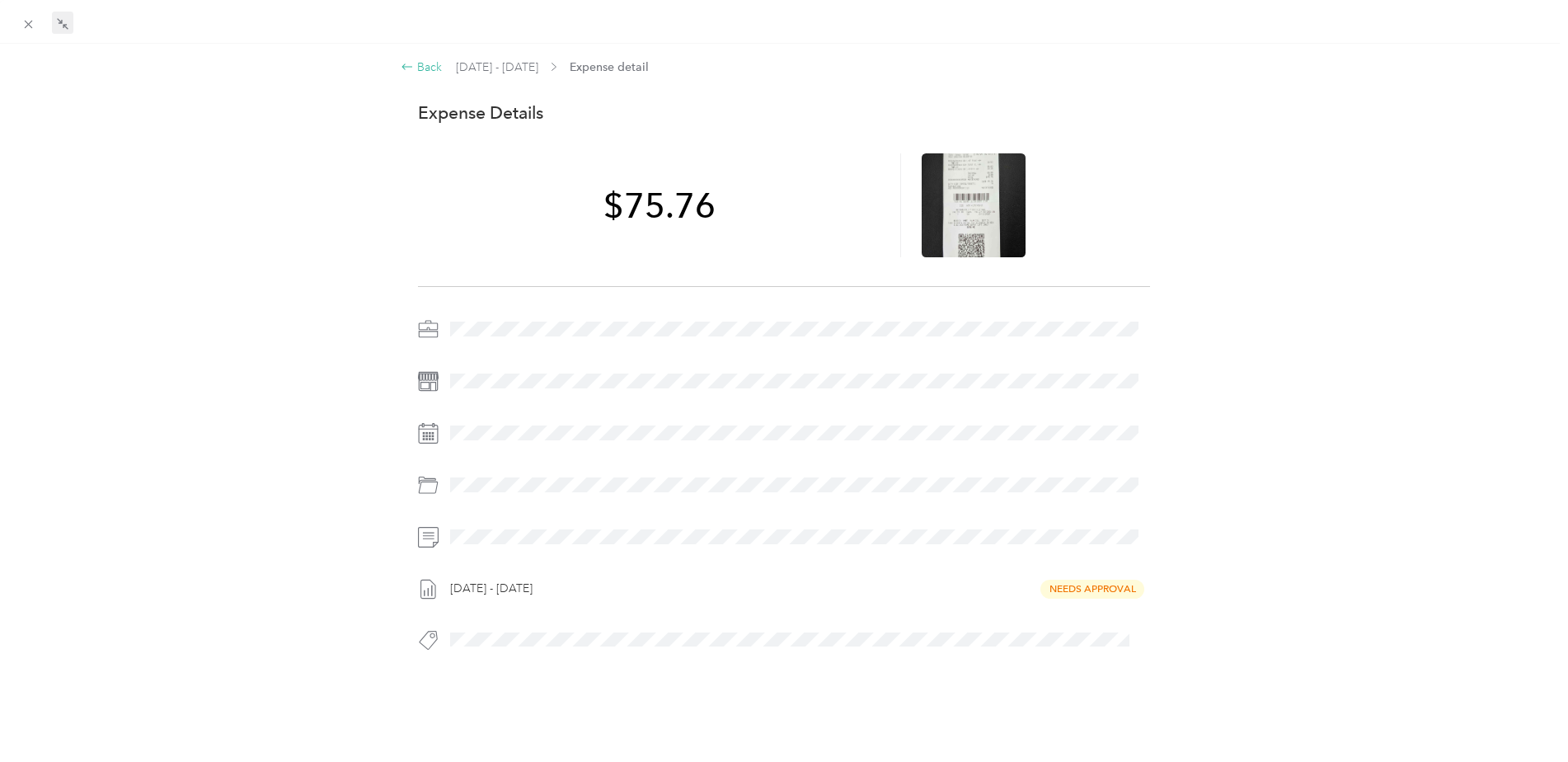
click at [418, 68] on div "Back" at bounding box center [421, 67] width 41 height 18
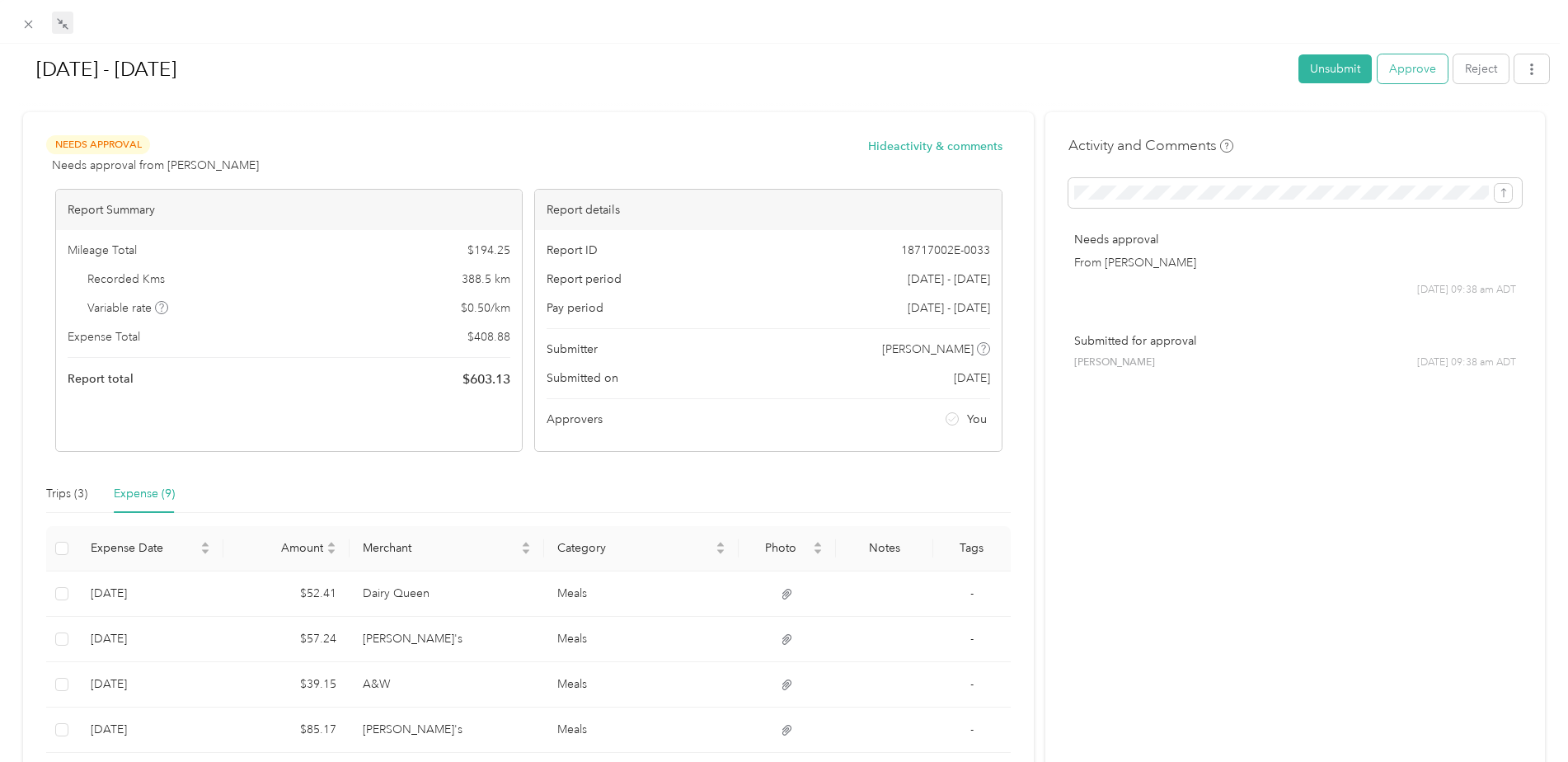
click at [1407, 67] on button "Approve" at bounding box center [1411, 68] width 70 height 29
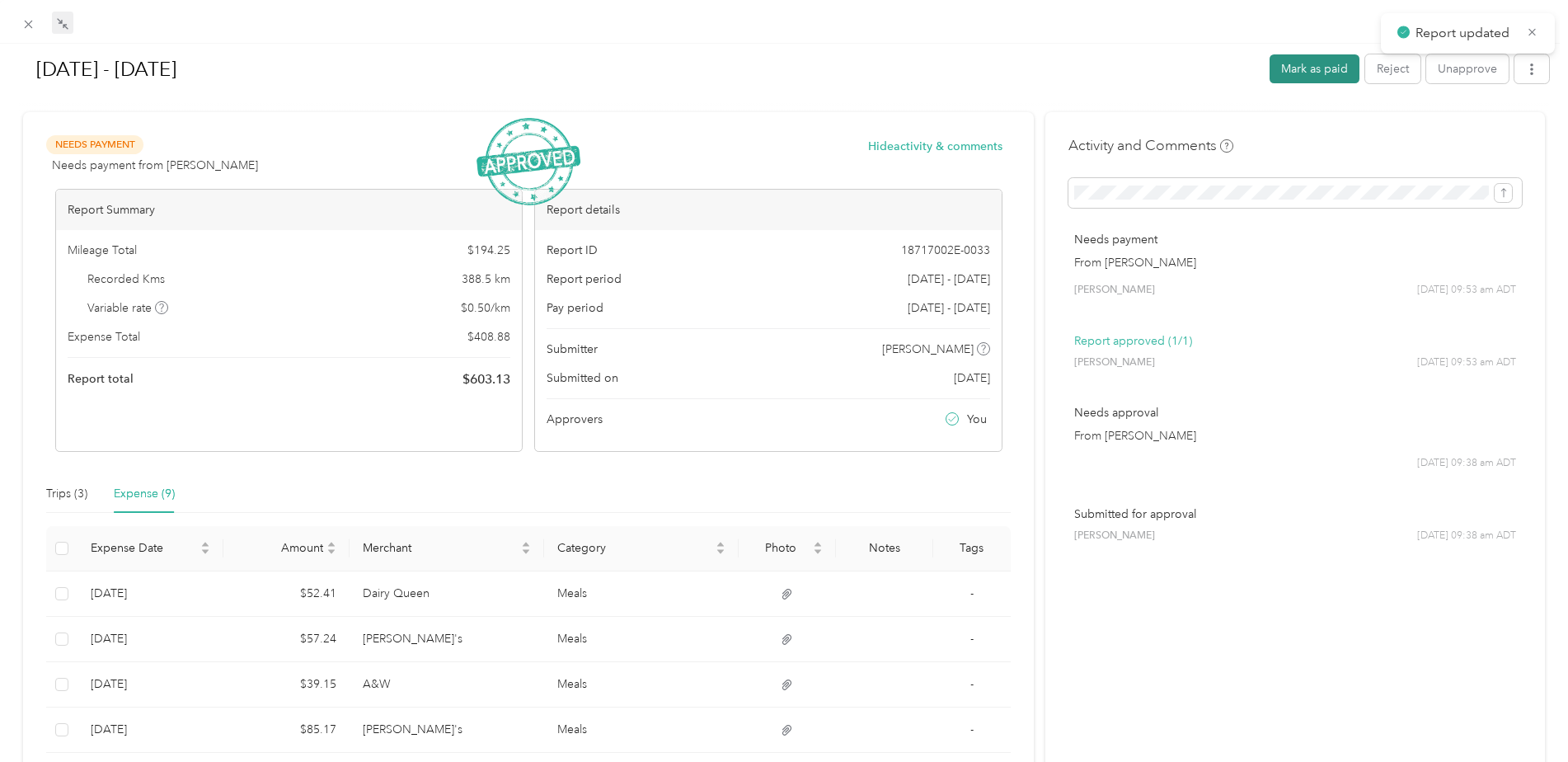
click at [1310, 64] on button "Mark as paid" at bounding box center [1315, 68] width 89 height 29
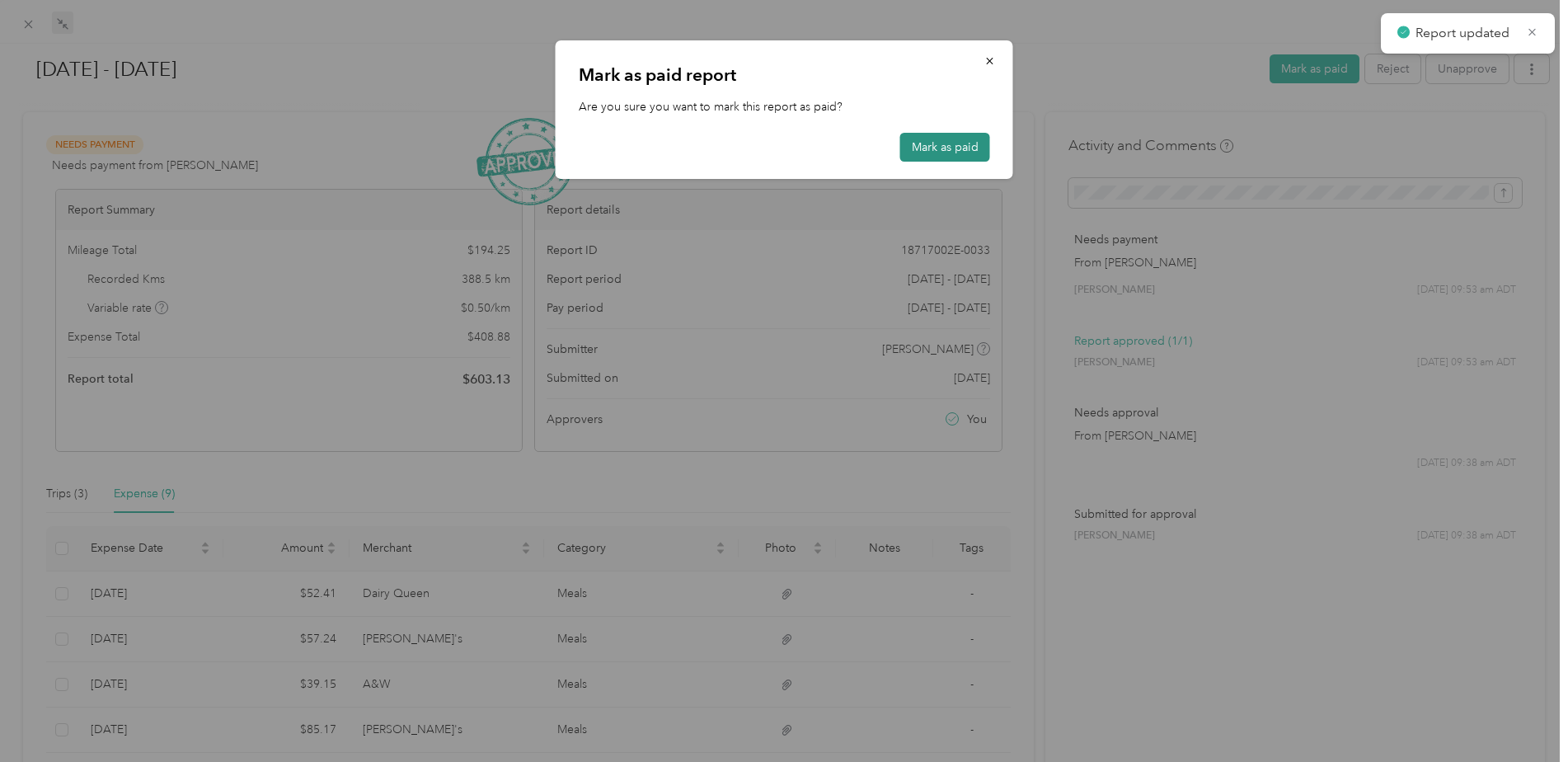
click at [930, 133] on button "Mark as paid" at bounding box center [945, 146] width 89 height 29
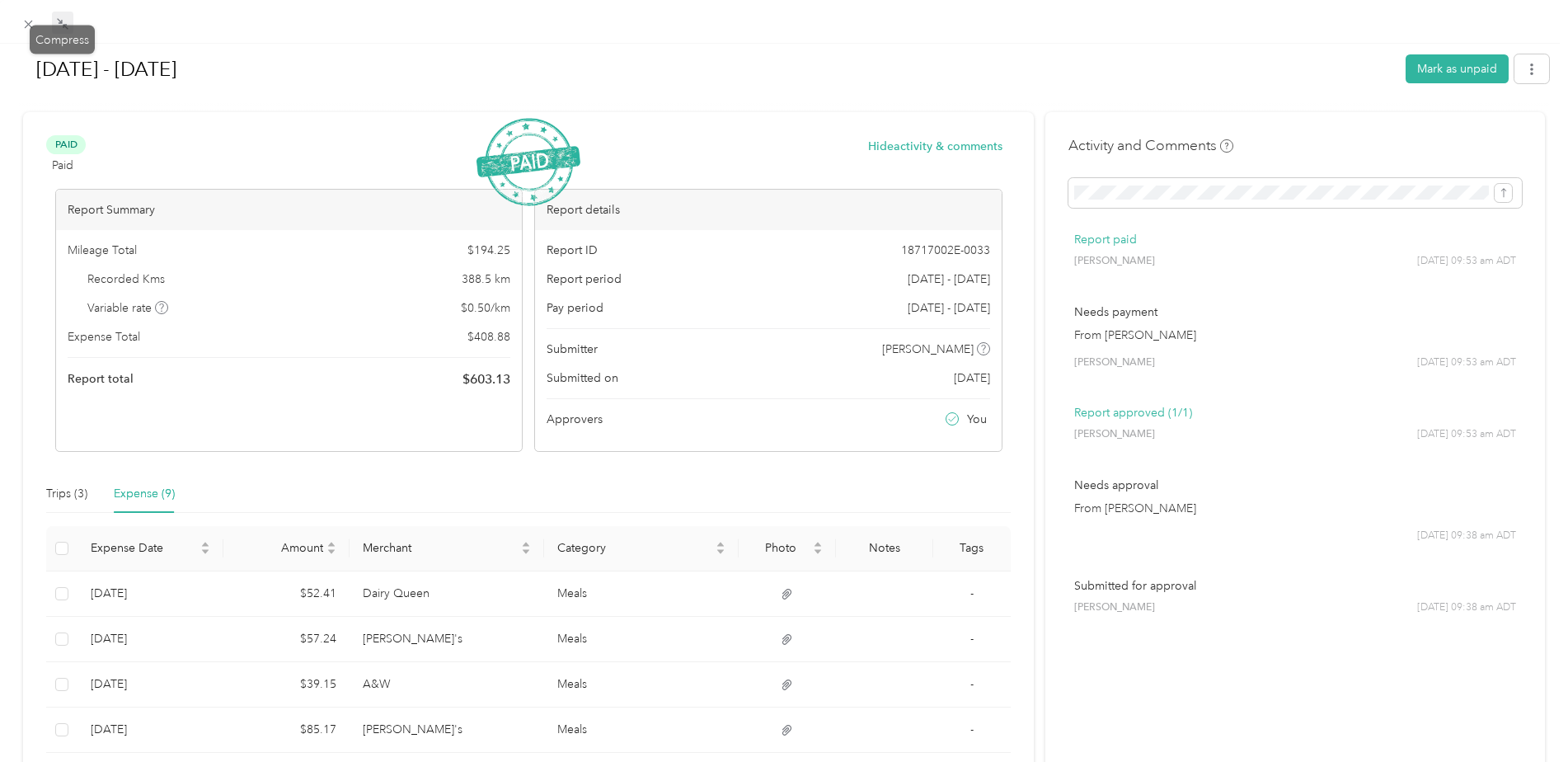
click at [61, 21] on icon at bounding box center [59, 20] width 5 height 5
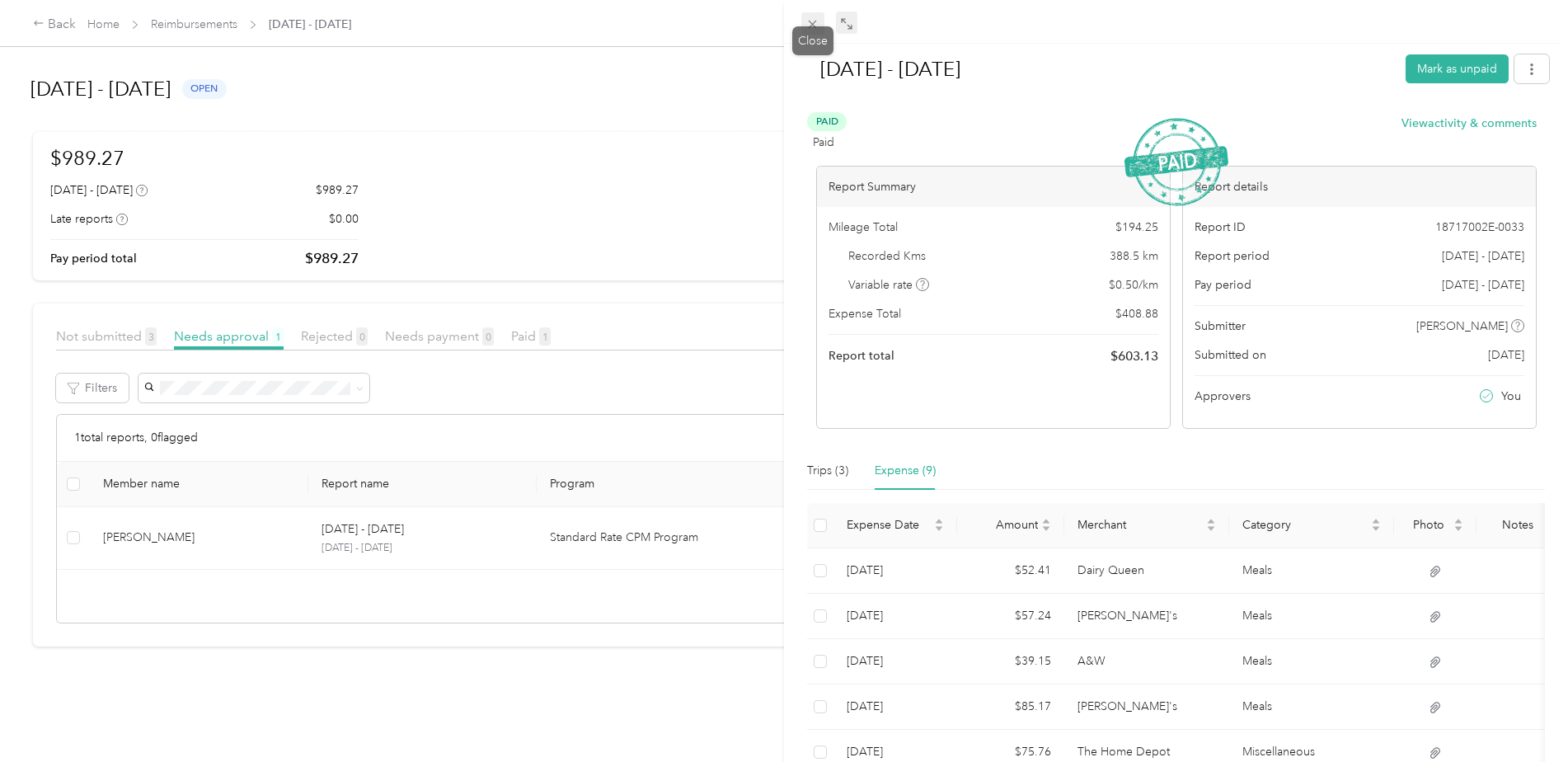
click at [811, 27] on icon at bounding box center [812, 24] width 8 height 8
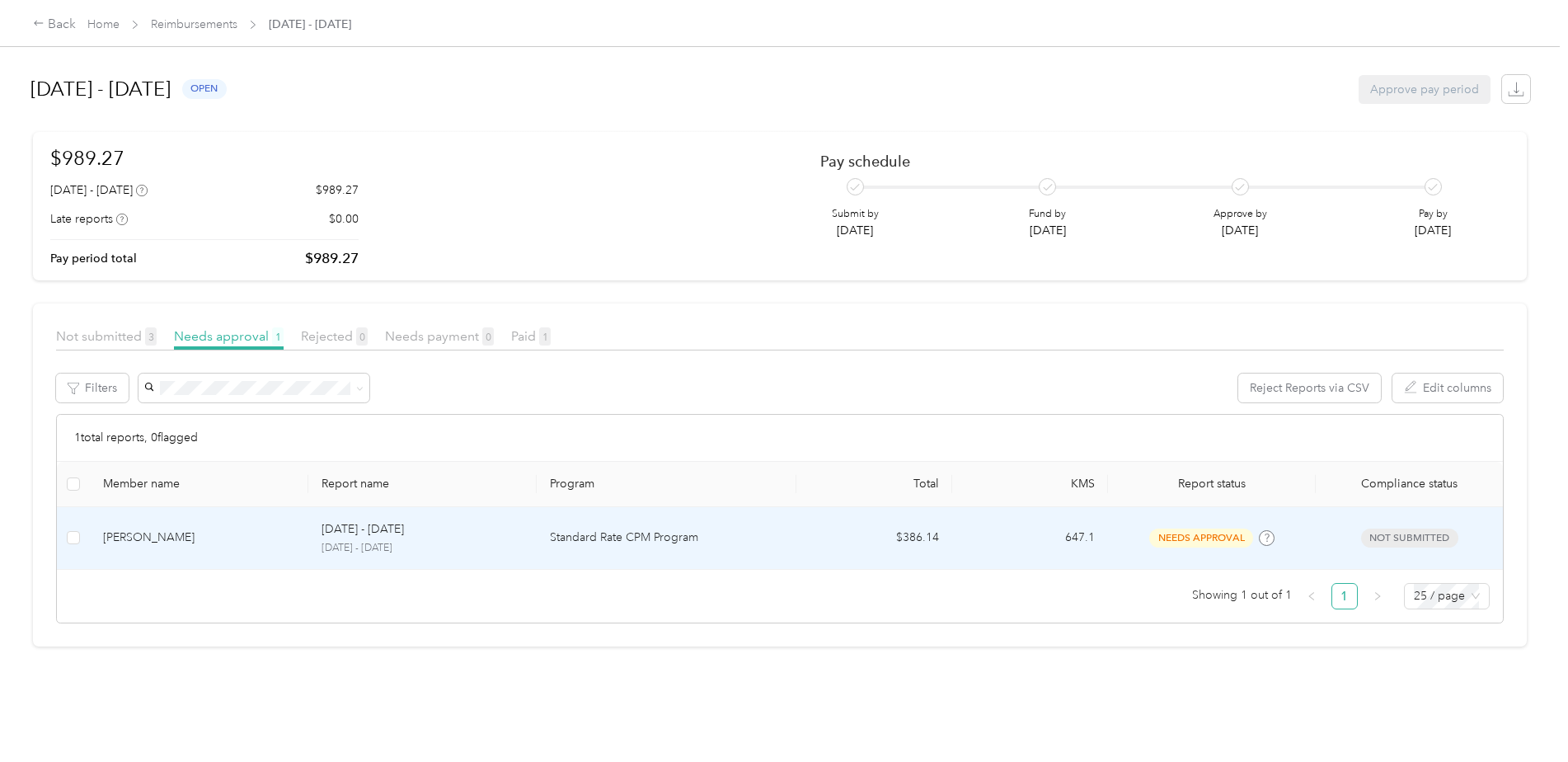
click at [397, 532] on p "[DATE] - [DATE]" at bounding box center [362, 528] width 82 height 18
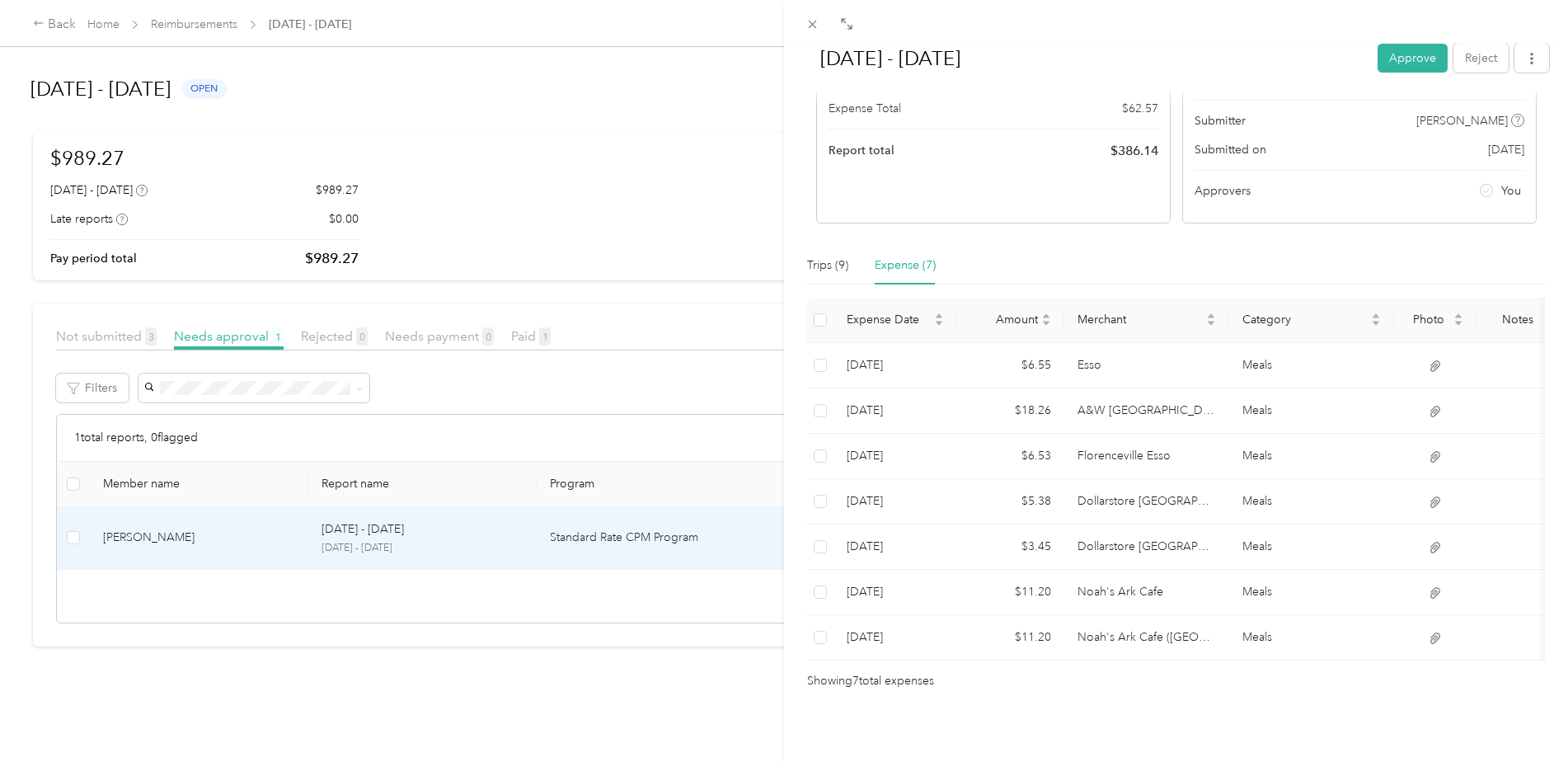
scroll to position [230, 0]
click at [816, 256] on div "Trips (9)" at bounding box center [827, 265] width 41 height 18
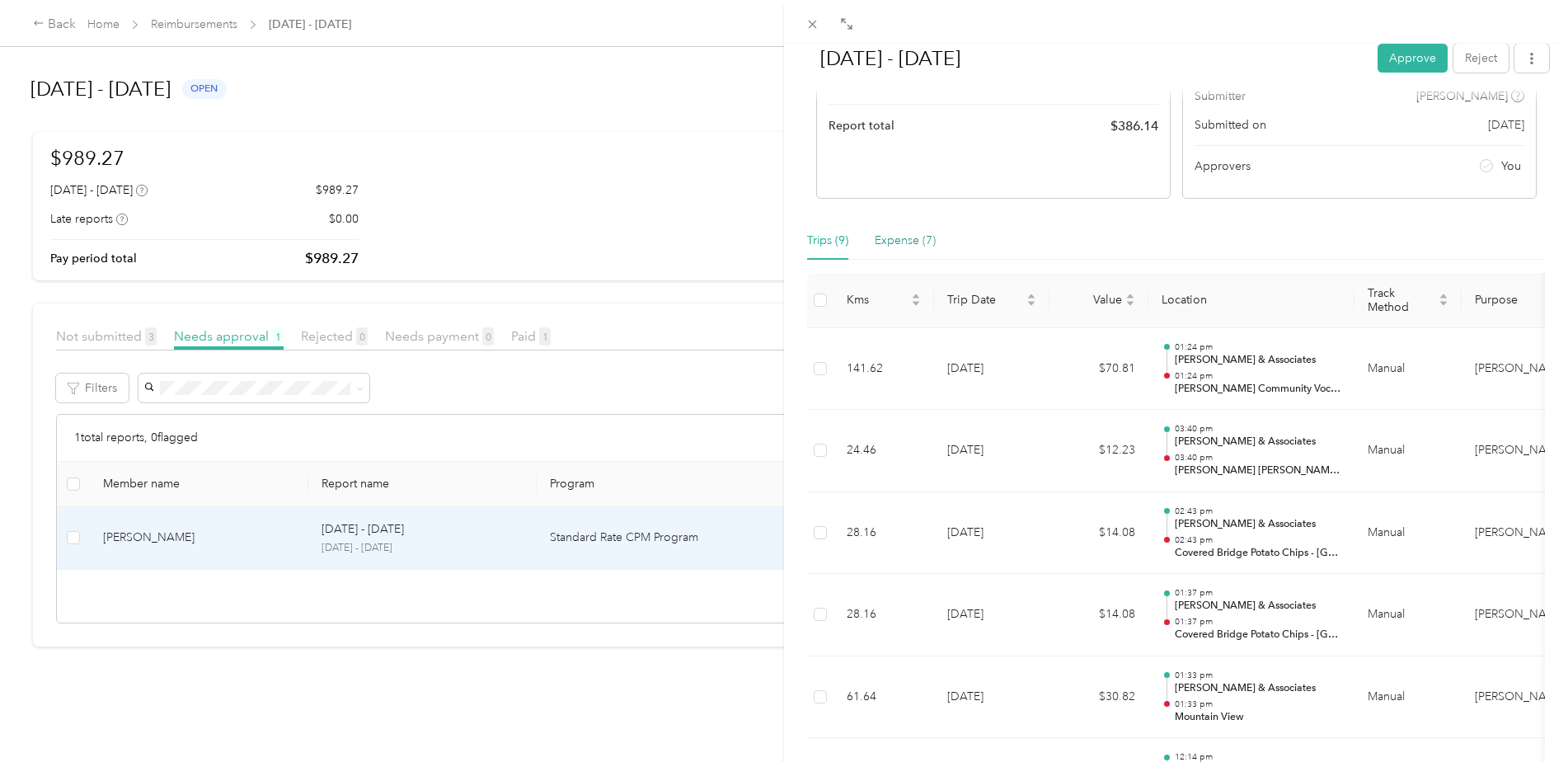
click at [917, 236] on div "Expense (7)" at bounding box center [905, 240] width 61 height 18
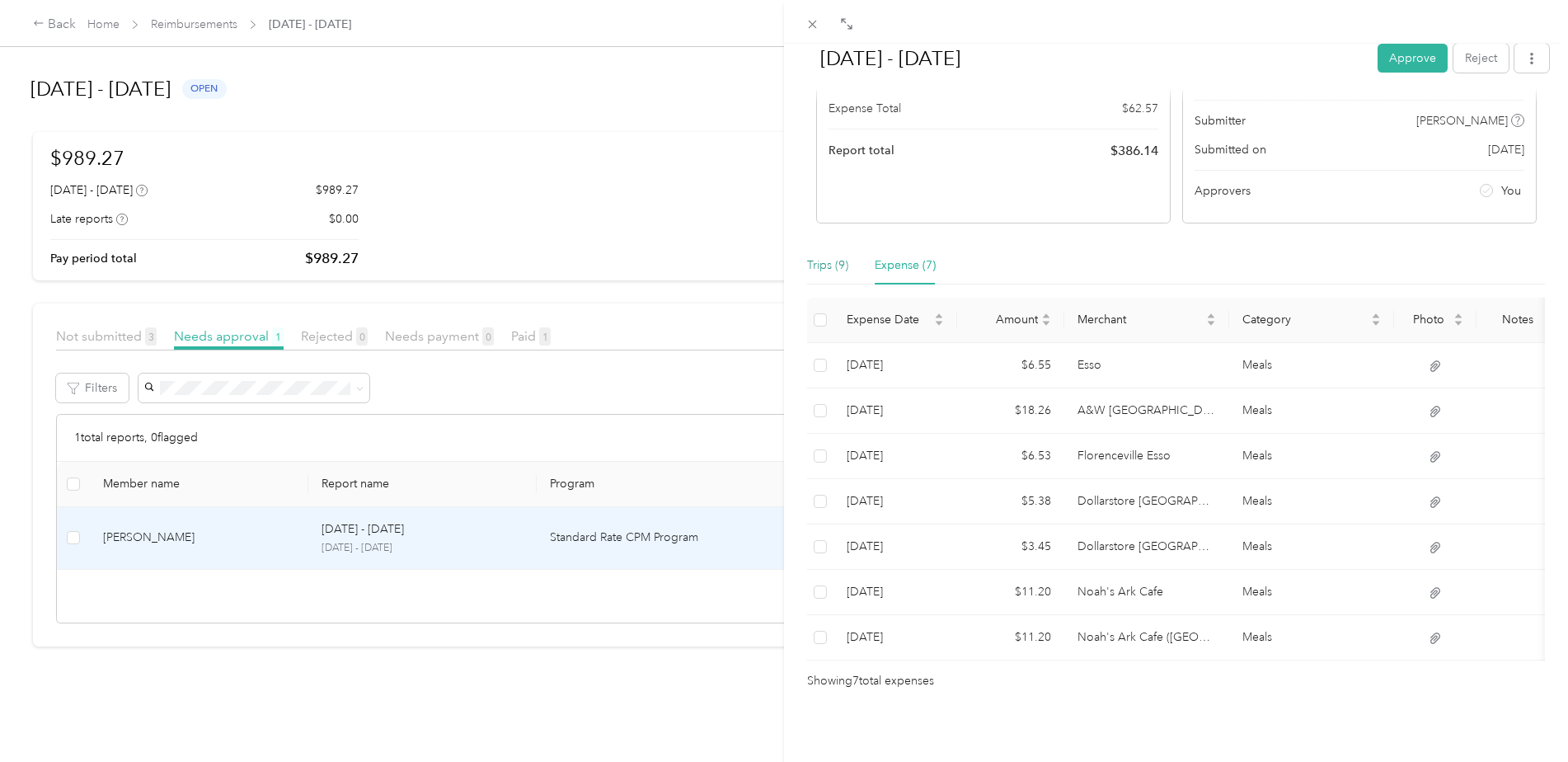
click at [833, 256] on div "Trips (9)" at bounding box center [827, 265] width 41 height 18
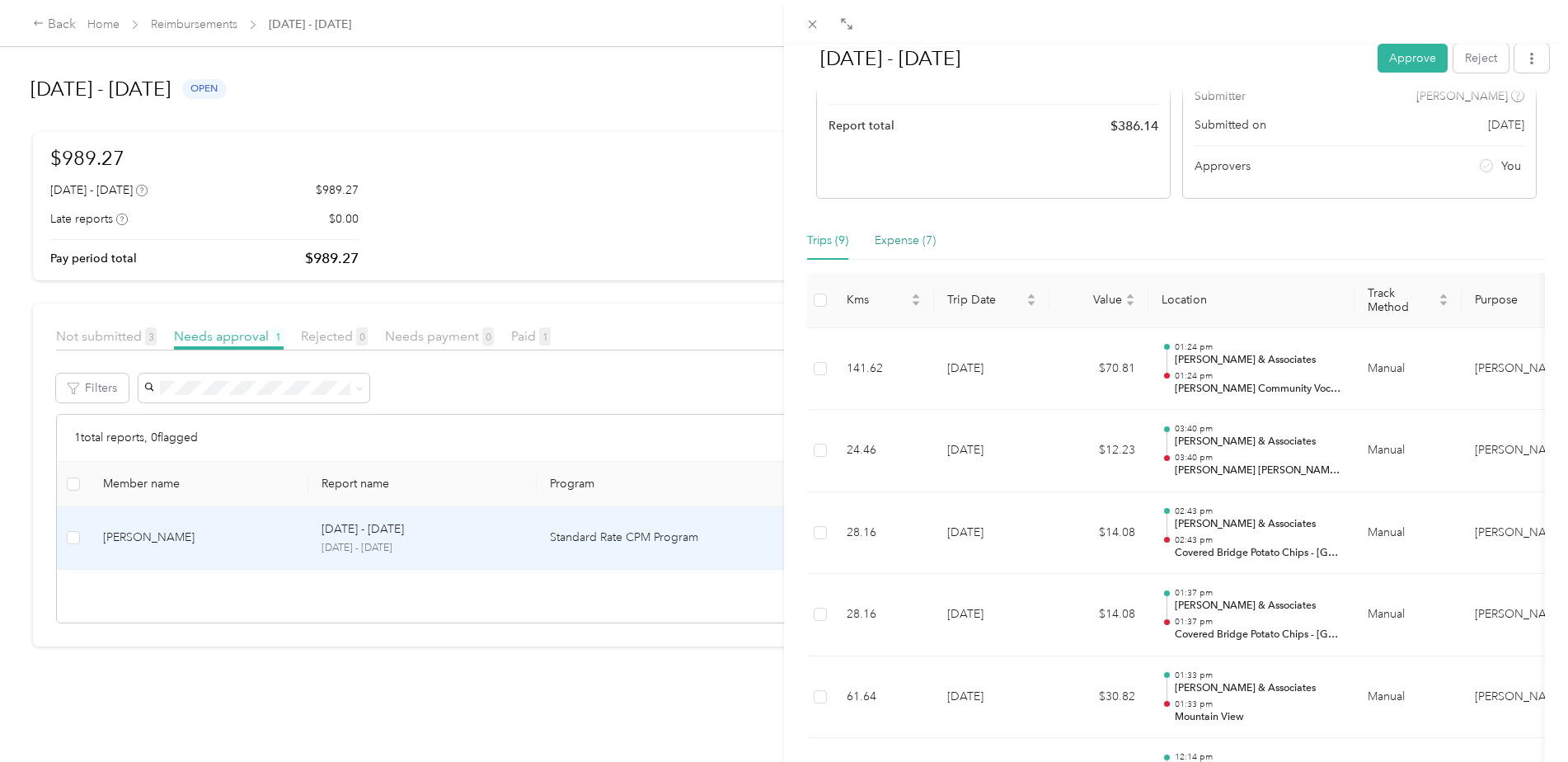
click at [902, 239] on div "Expense (7)" at bounding box center [905, 240] width 61 height 18
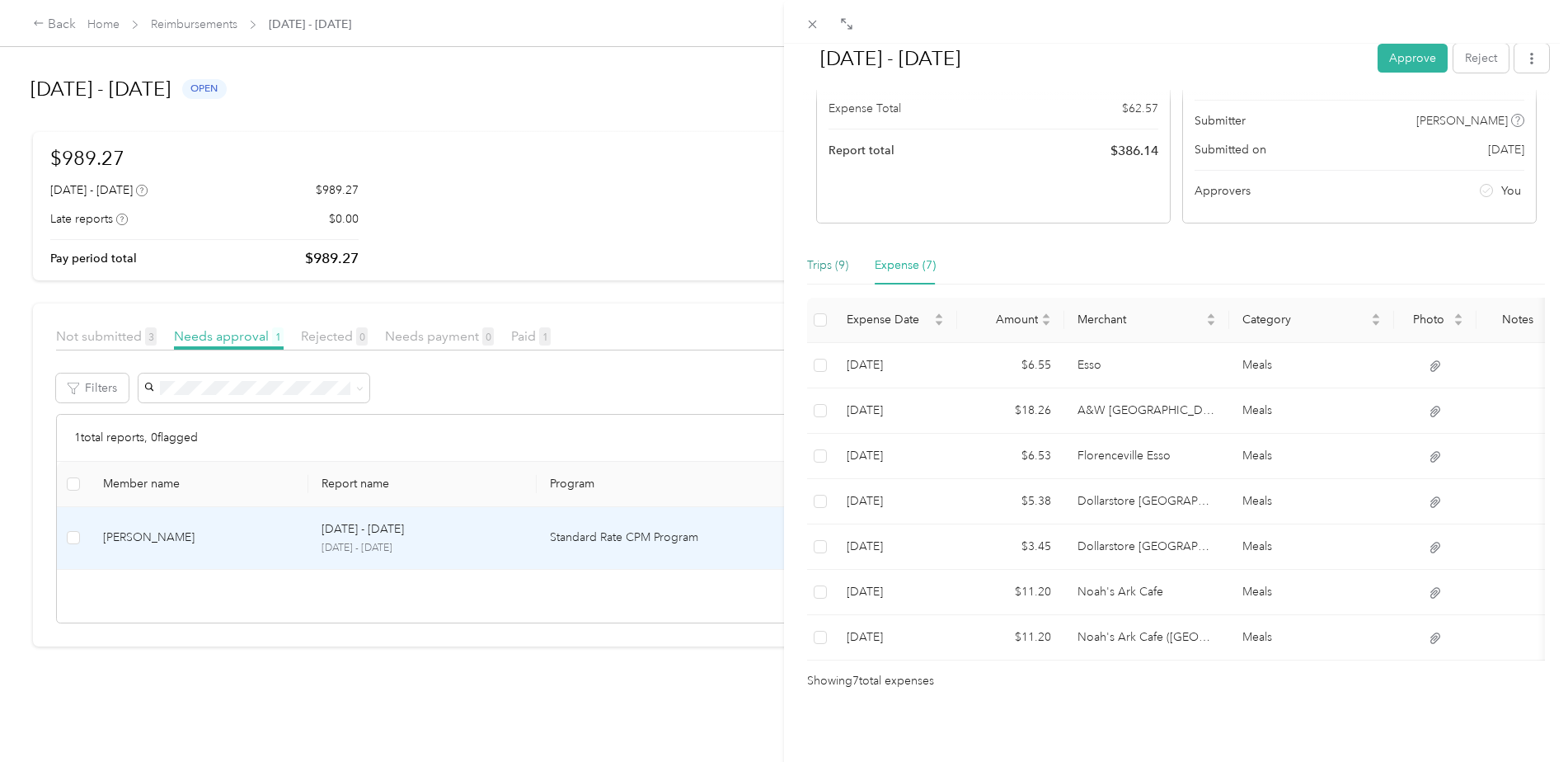
click at [835, 256] on div "Trips (9)" at bounding box center [827, 265] width 41 height 18
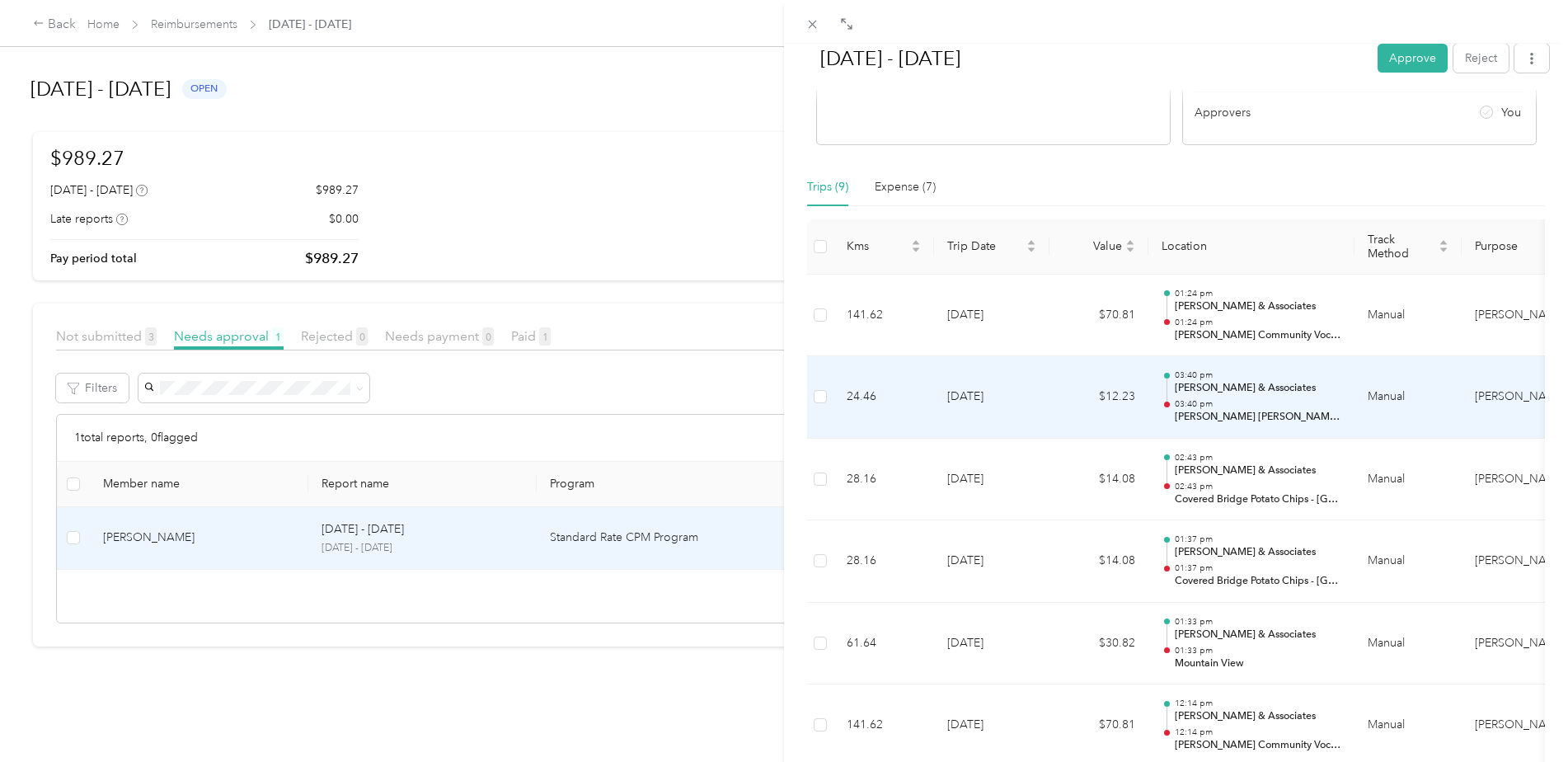
scroll to position [312, 0]
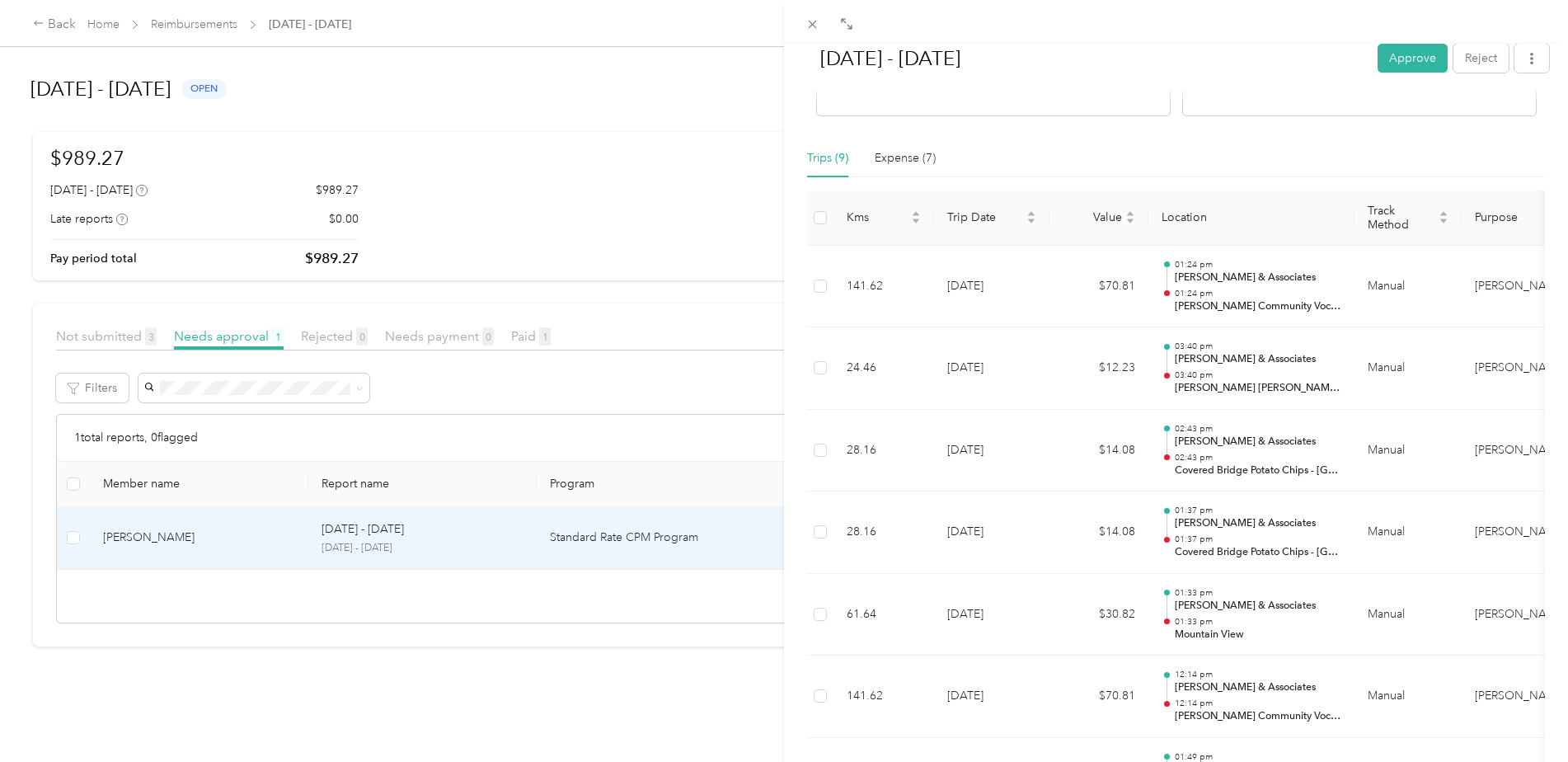
click at [837, 154] on div "Trips (9)" at bounding box center [827, 157] width 41 height 18
click at [909, 155] on div "Expense (7)" at bounding box center [905, 157] width 61 height 18
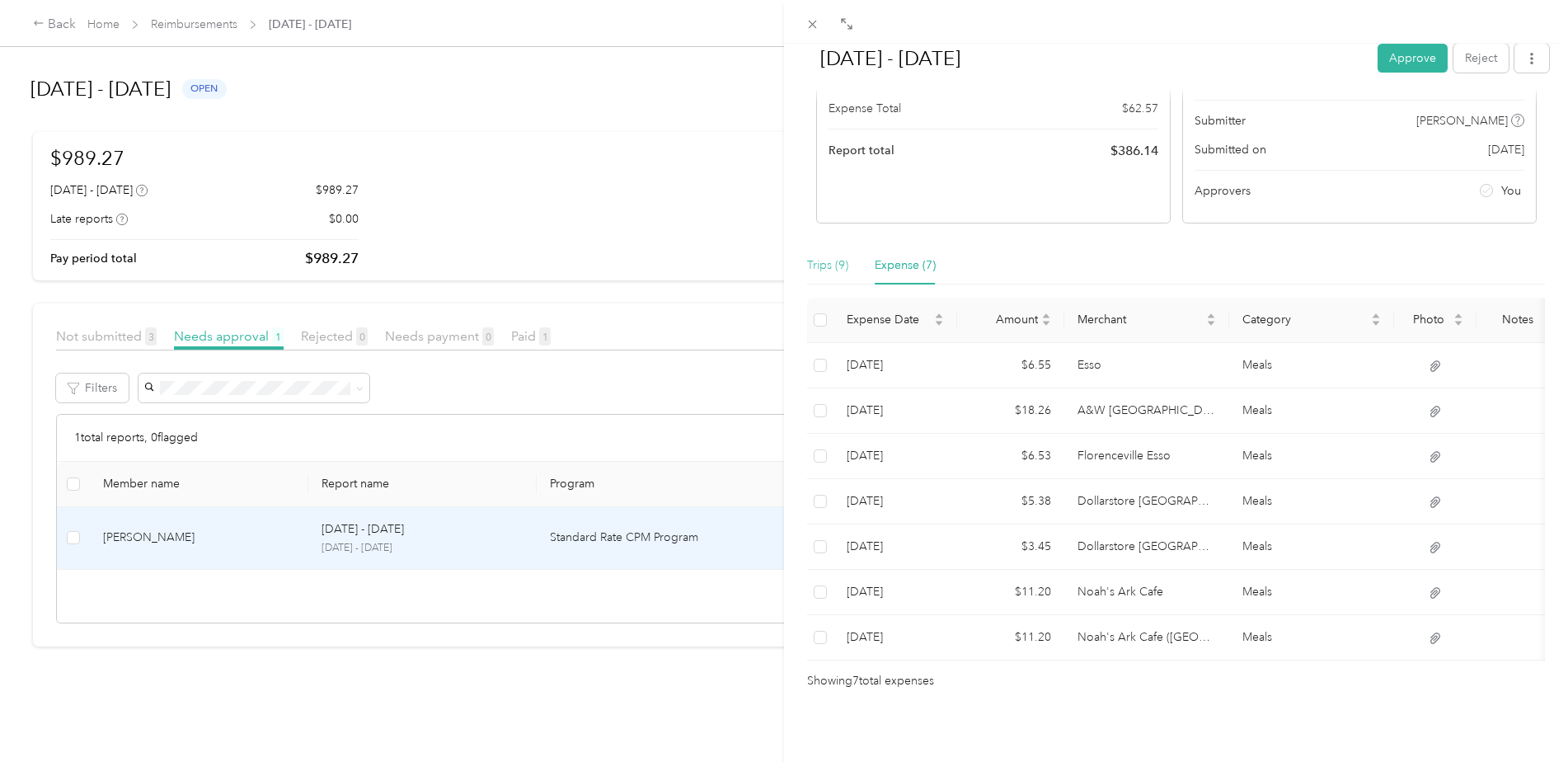
click at [822, 247] on div "Trips (9)" at bounding box center [827, 265] width 41 height 38
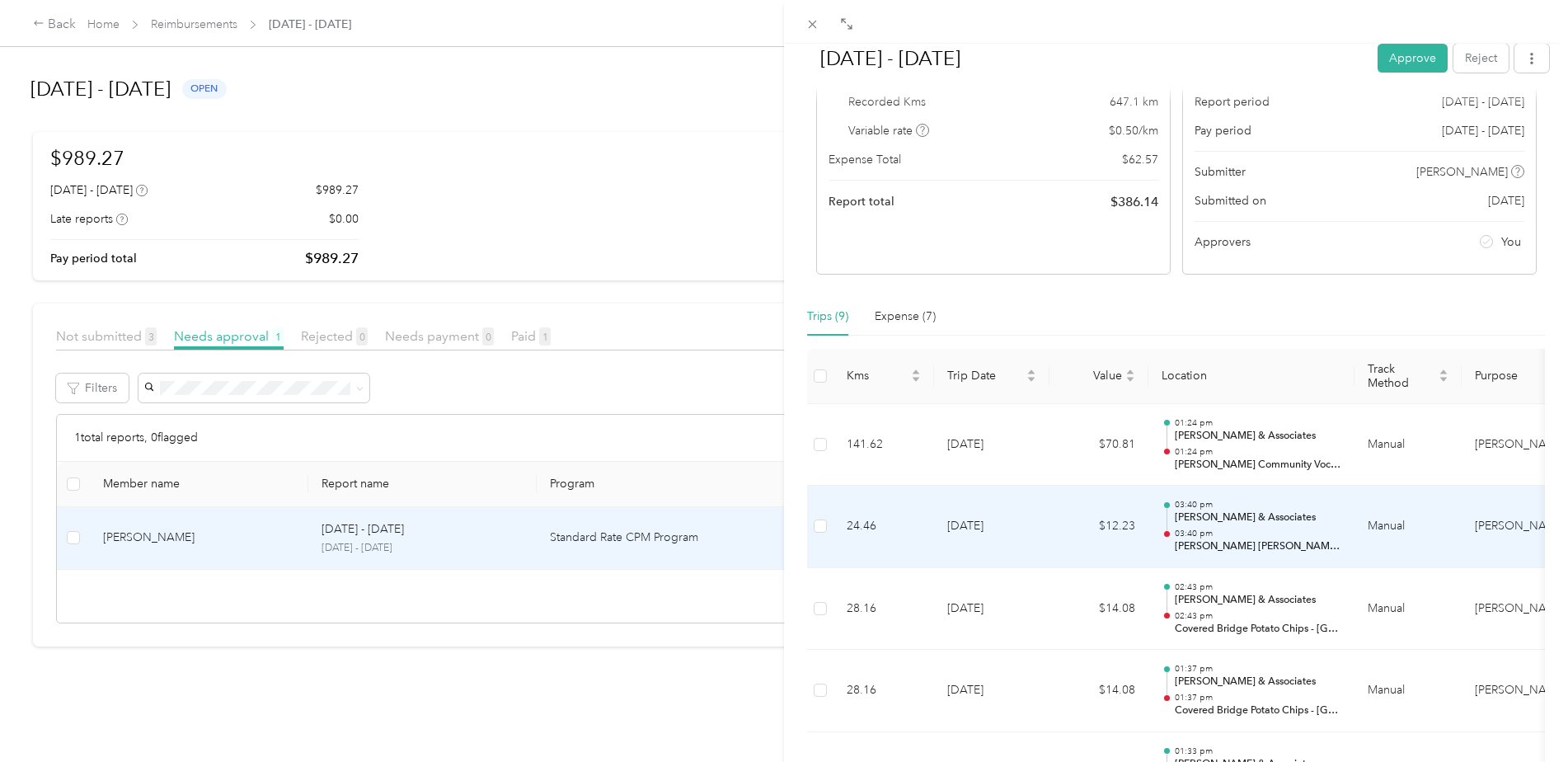
scroll to position [147, 0]
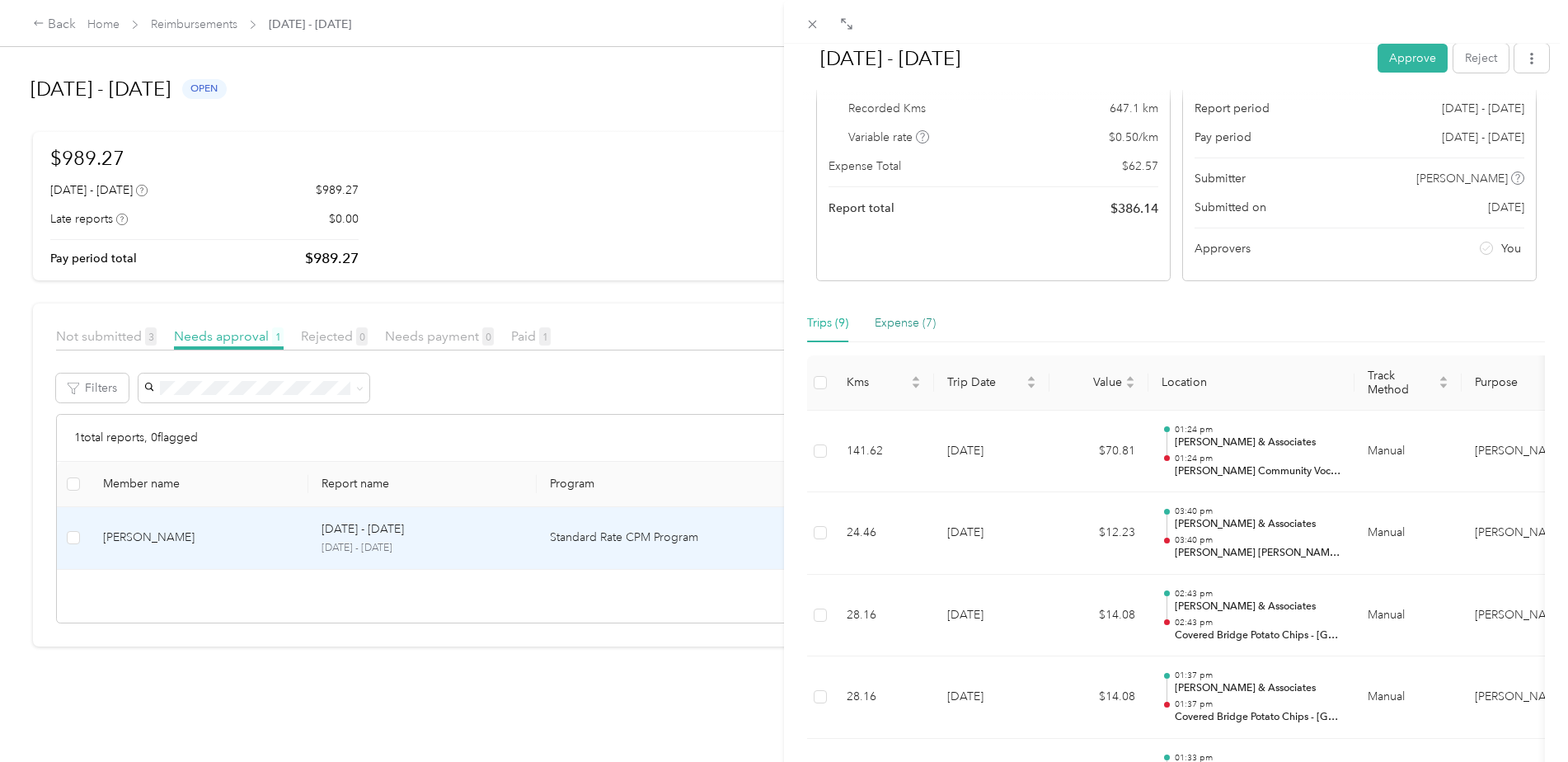
click at [905, 331] on div "Expense (7)" at bounding box center [905, 322] width 61 height 18
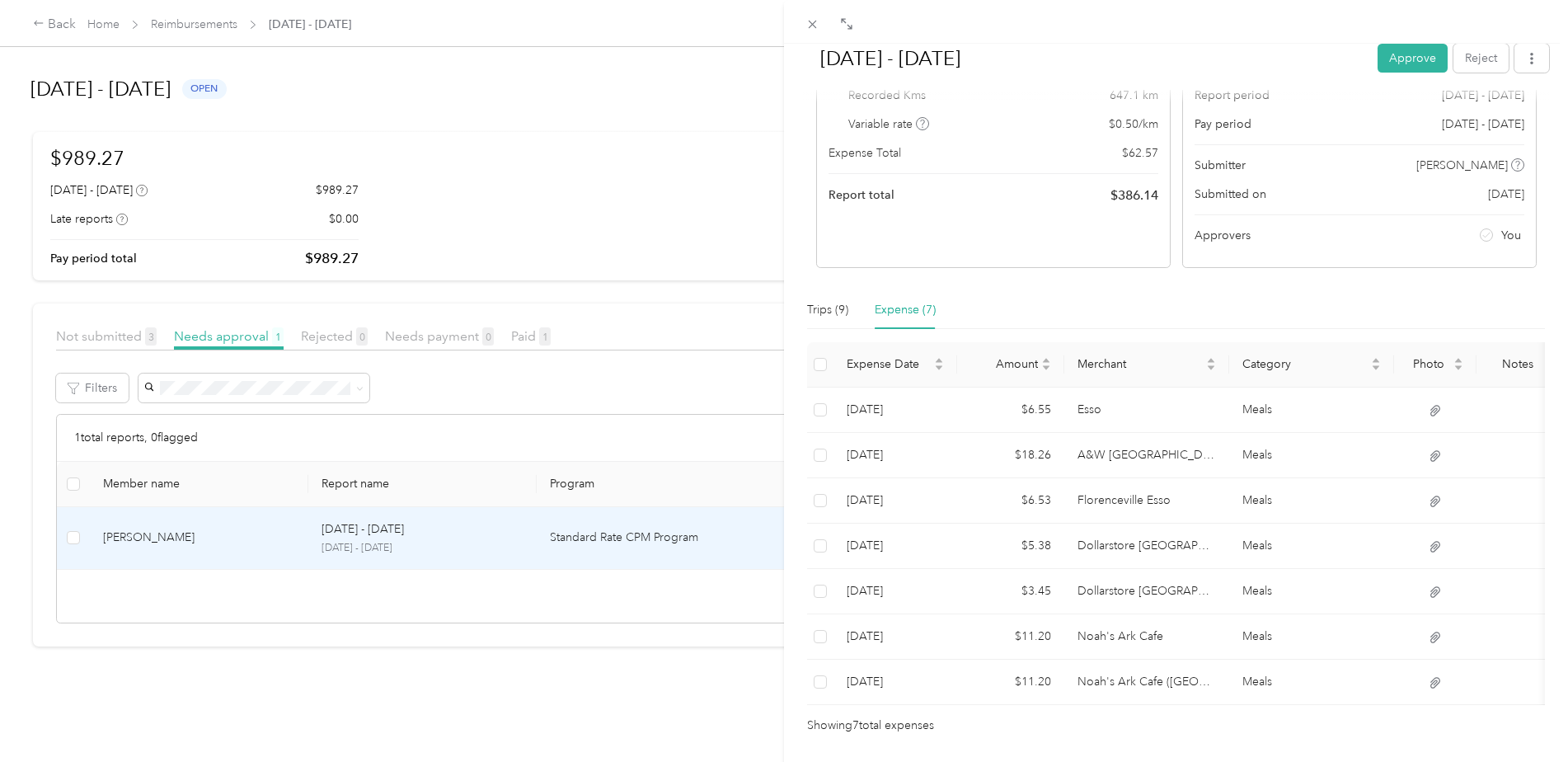
scroll to position [230, 0]
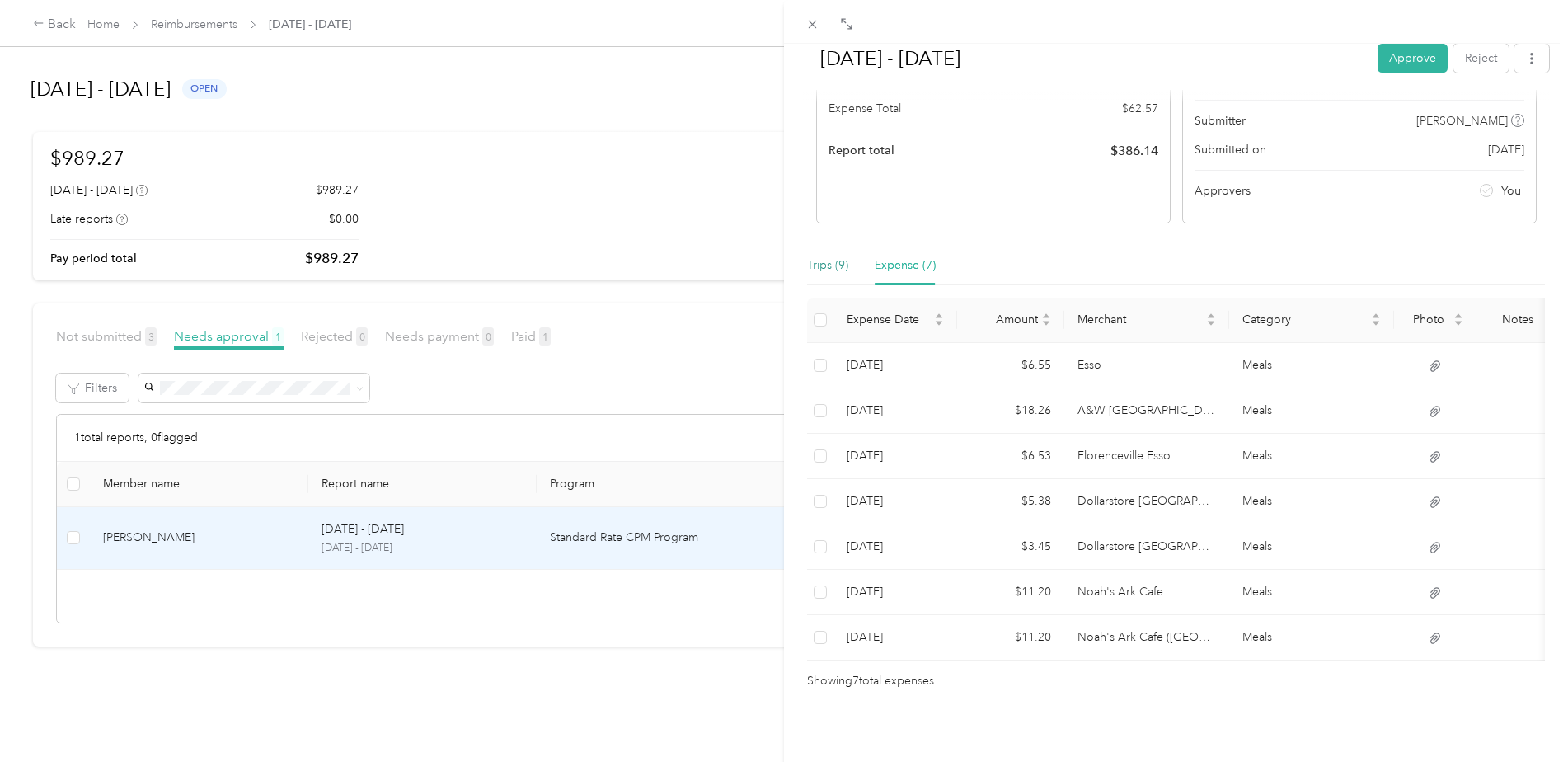
click at [834, 256] on div "Trips (9)" at bounding box center [827, 265] width 41 height 18
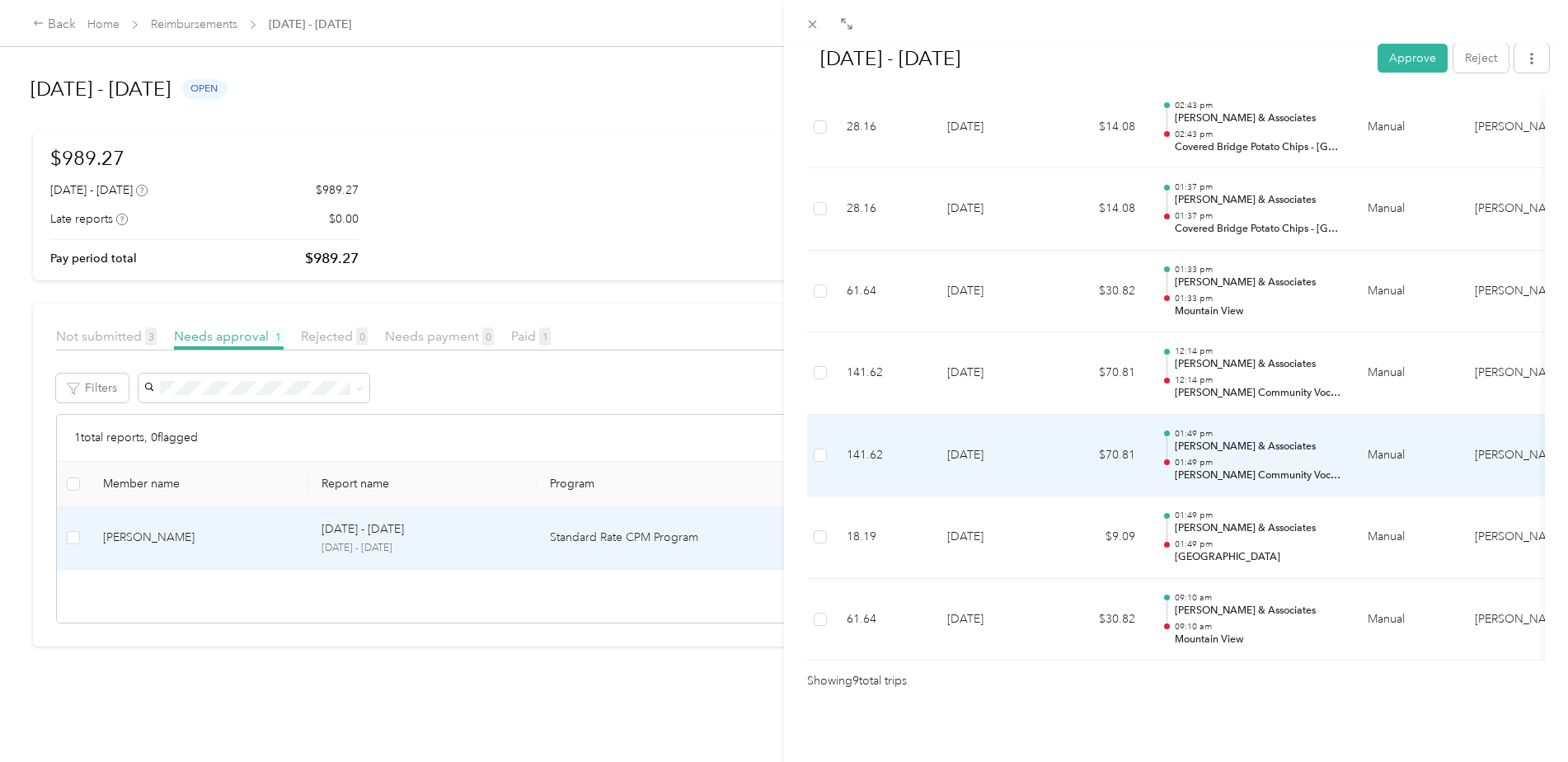
scroll to position [660, 0]
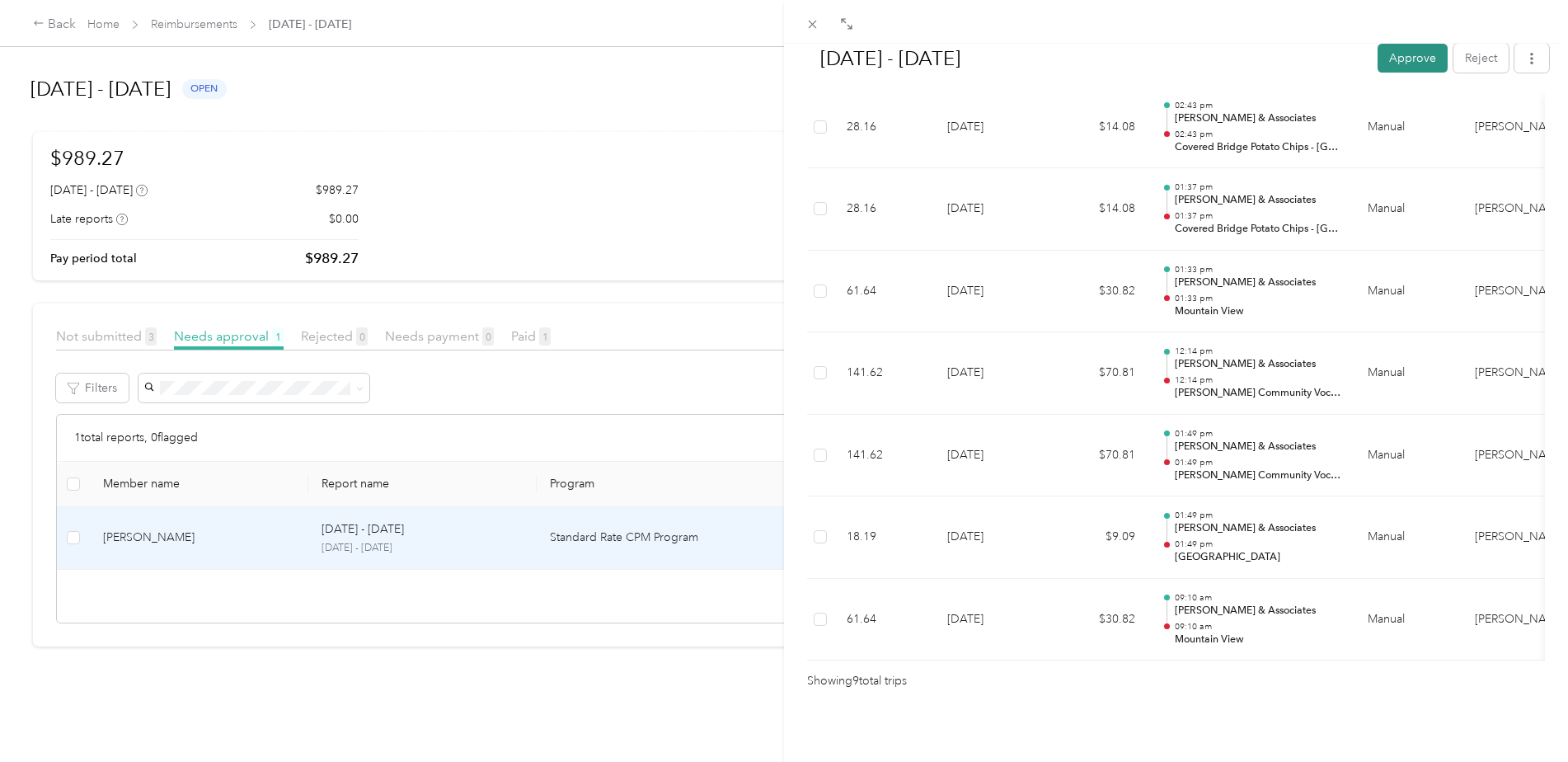
click at [1397, 55] on button "Approve" at bounding box center [1411, 58] width 70 height 29
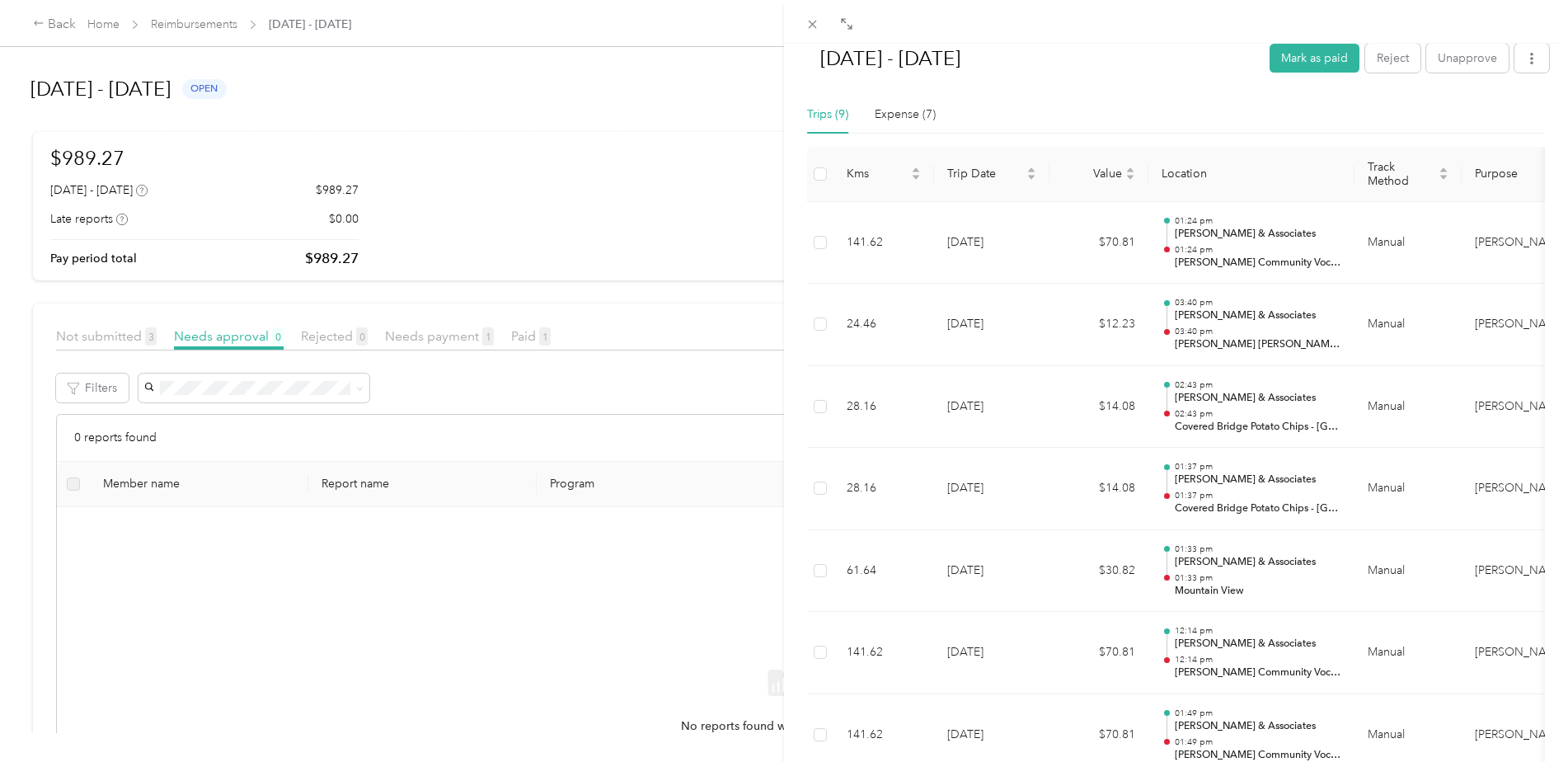
scroll to position [0, 0]
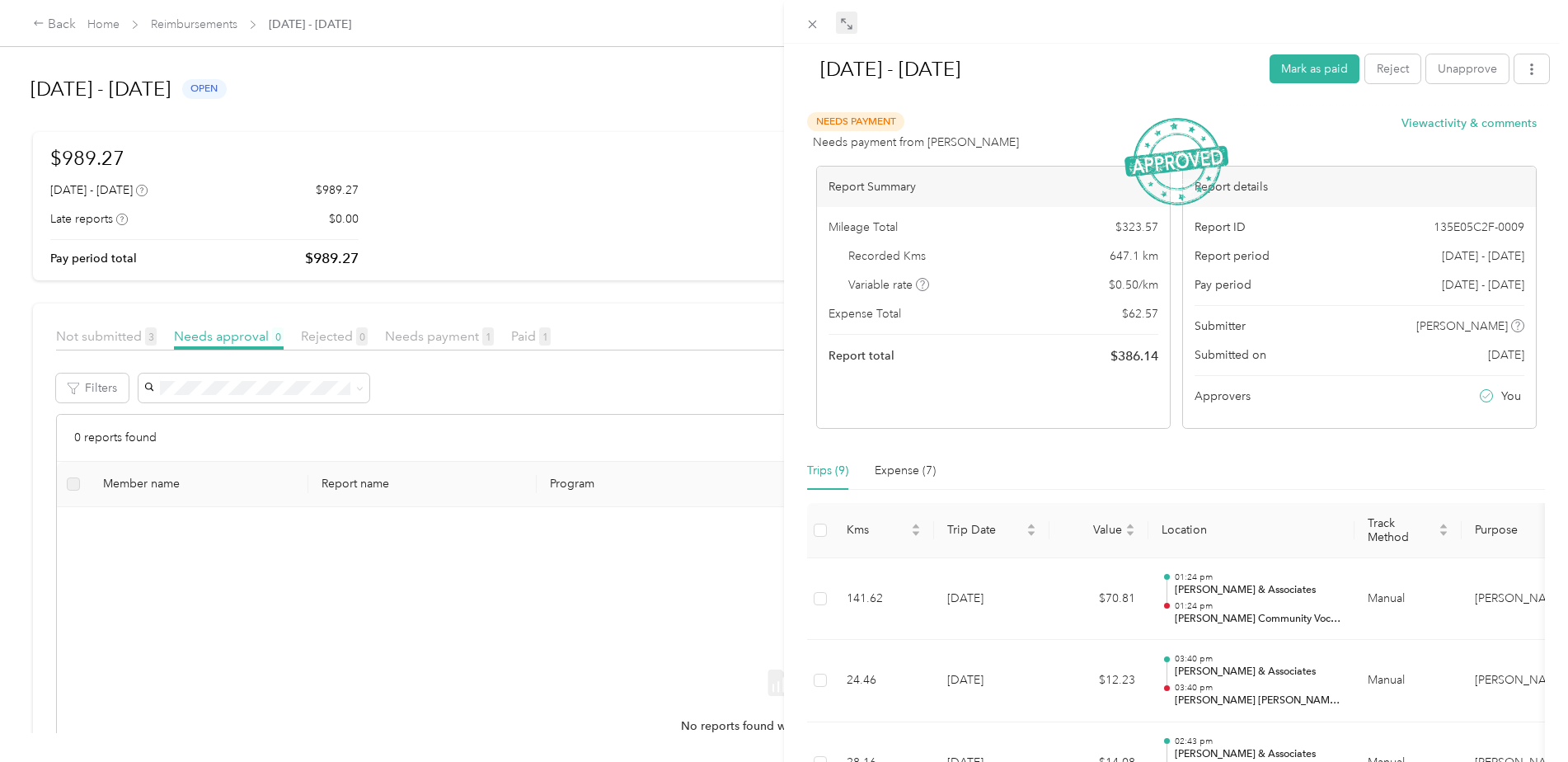
click at [842, 26] on icon at bounding box center [847, 24] width 13 height 13
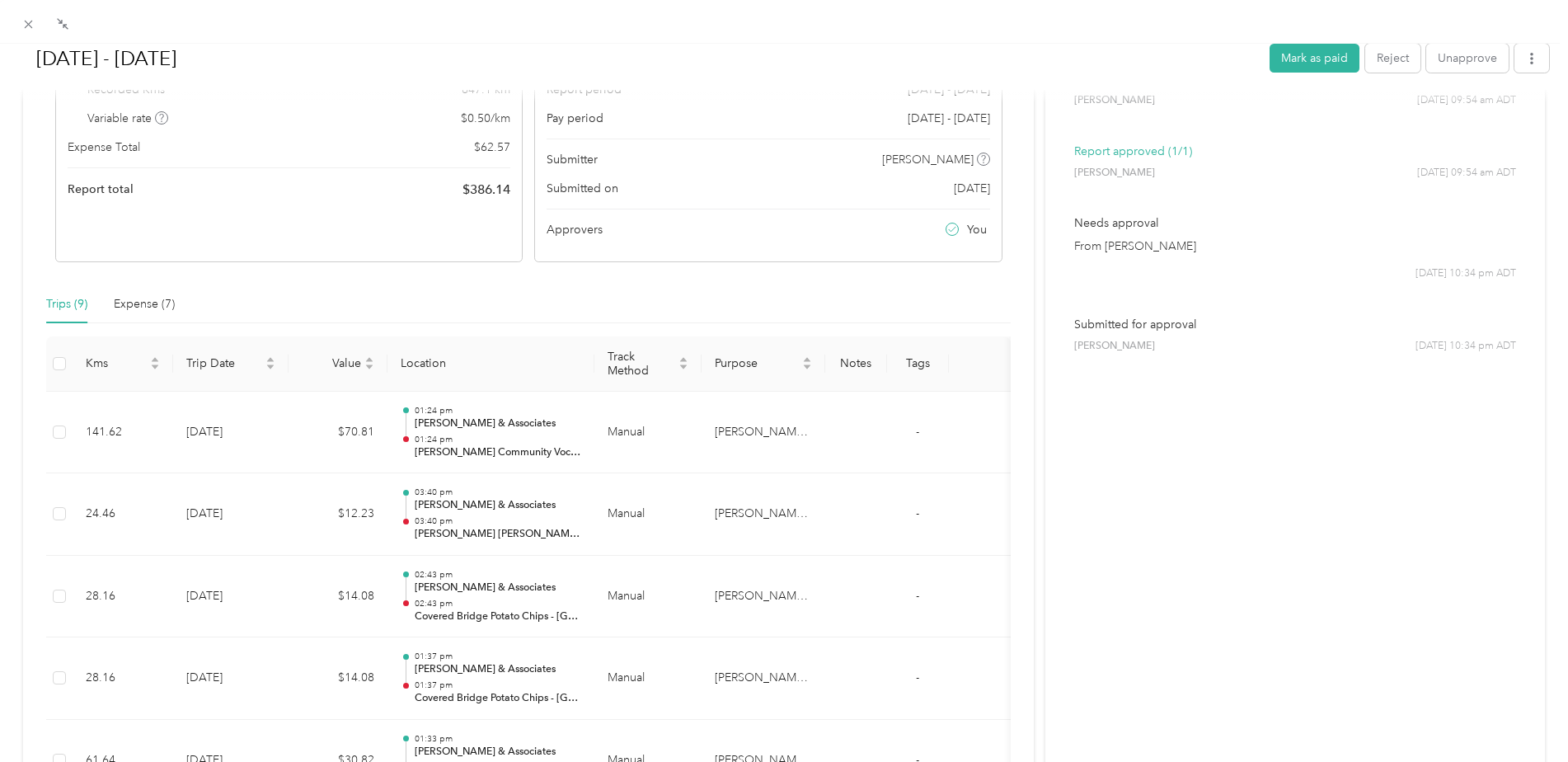
scroll to position [165, 0]
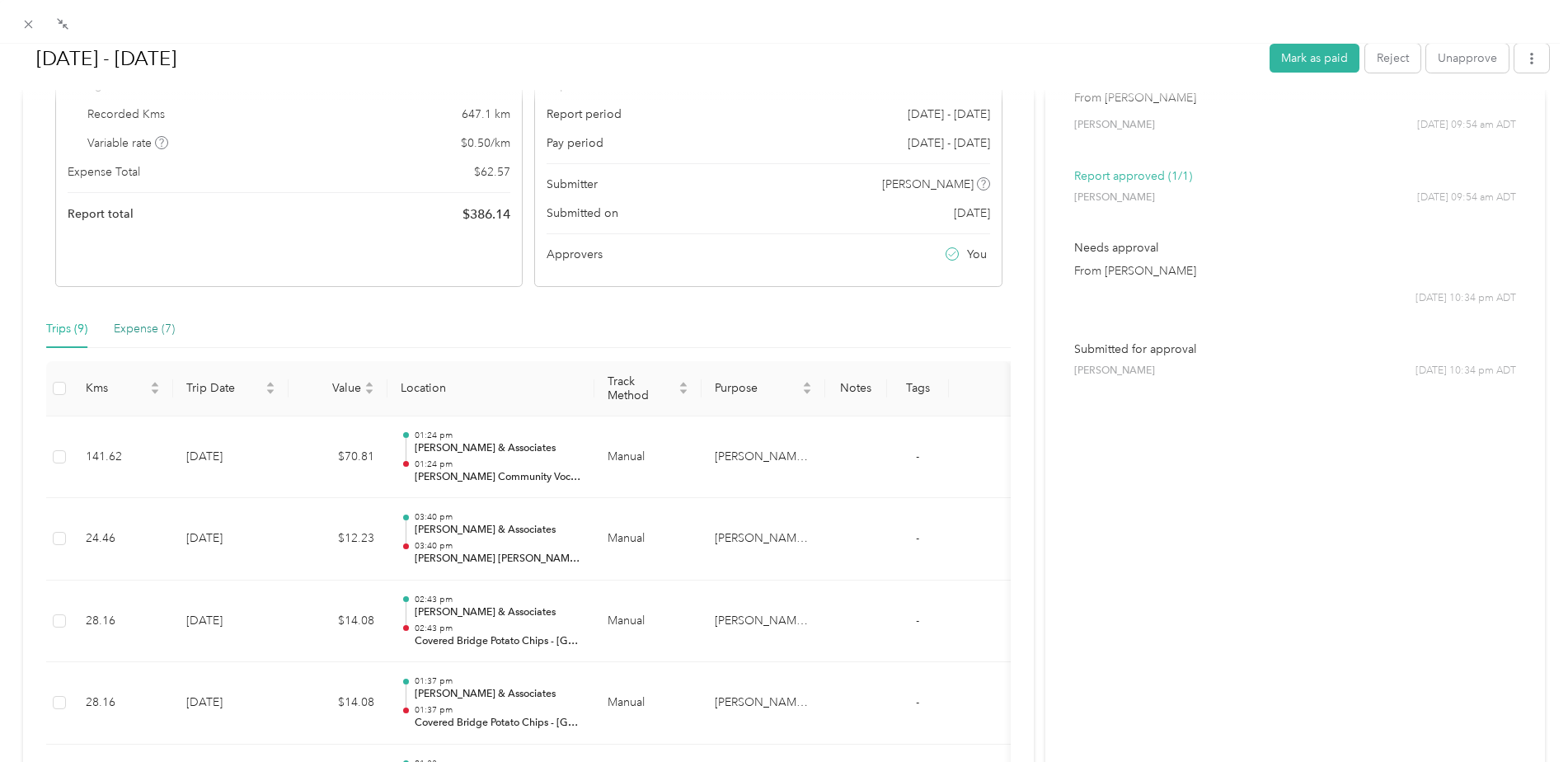
click at [156, 334] on div "Expense (7)" at bounding box center [143, 328] width 61 height 18
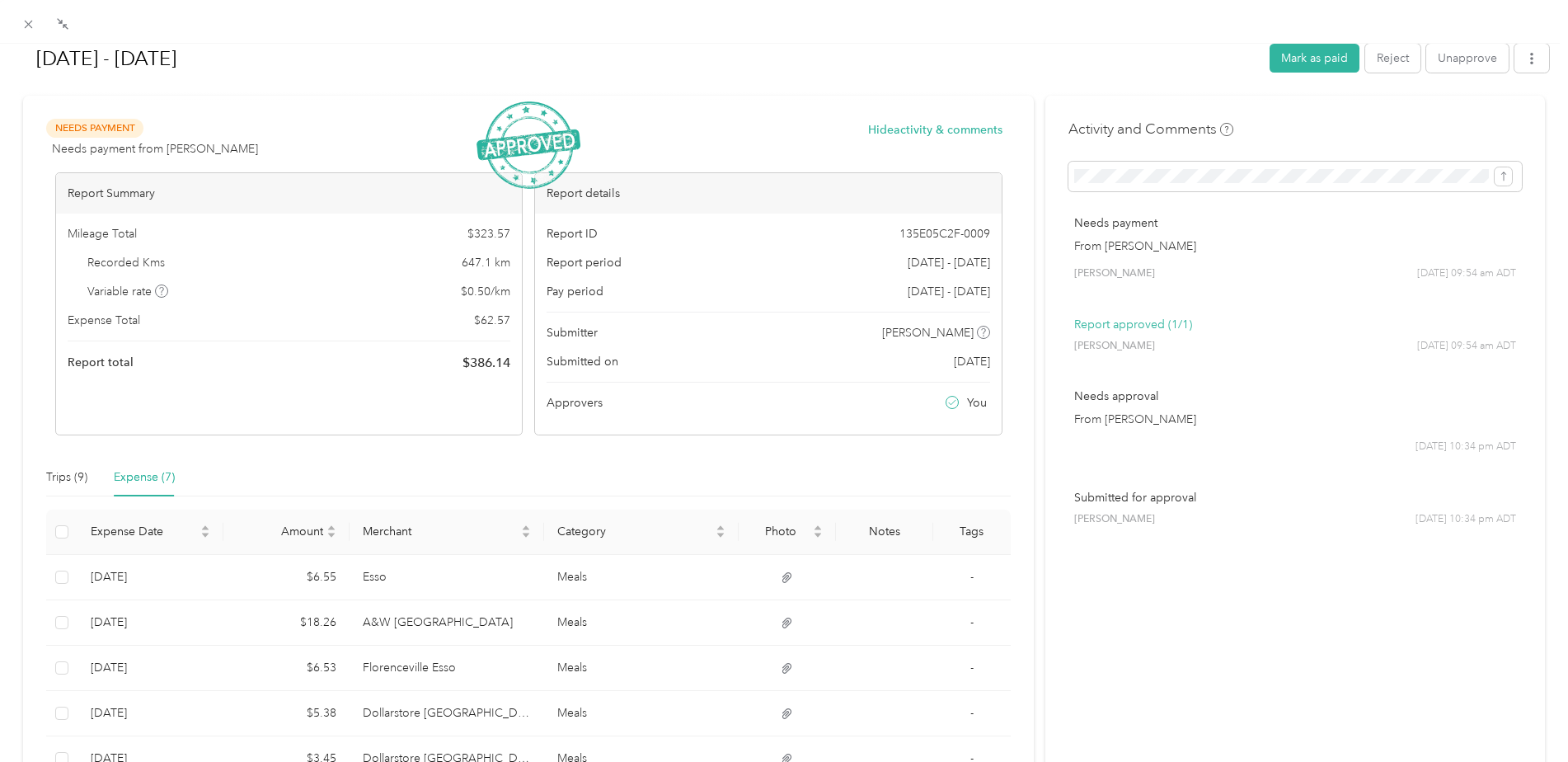
scroll to position [0, 0]
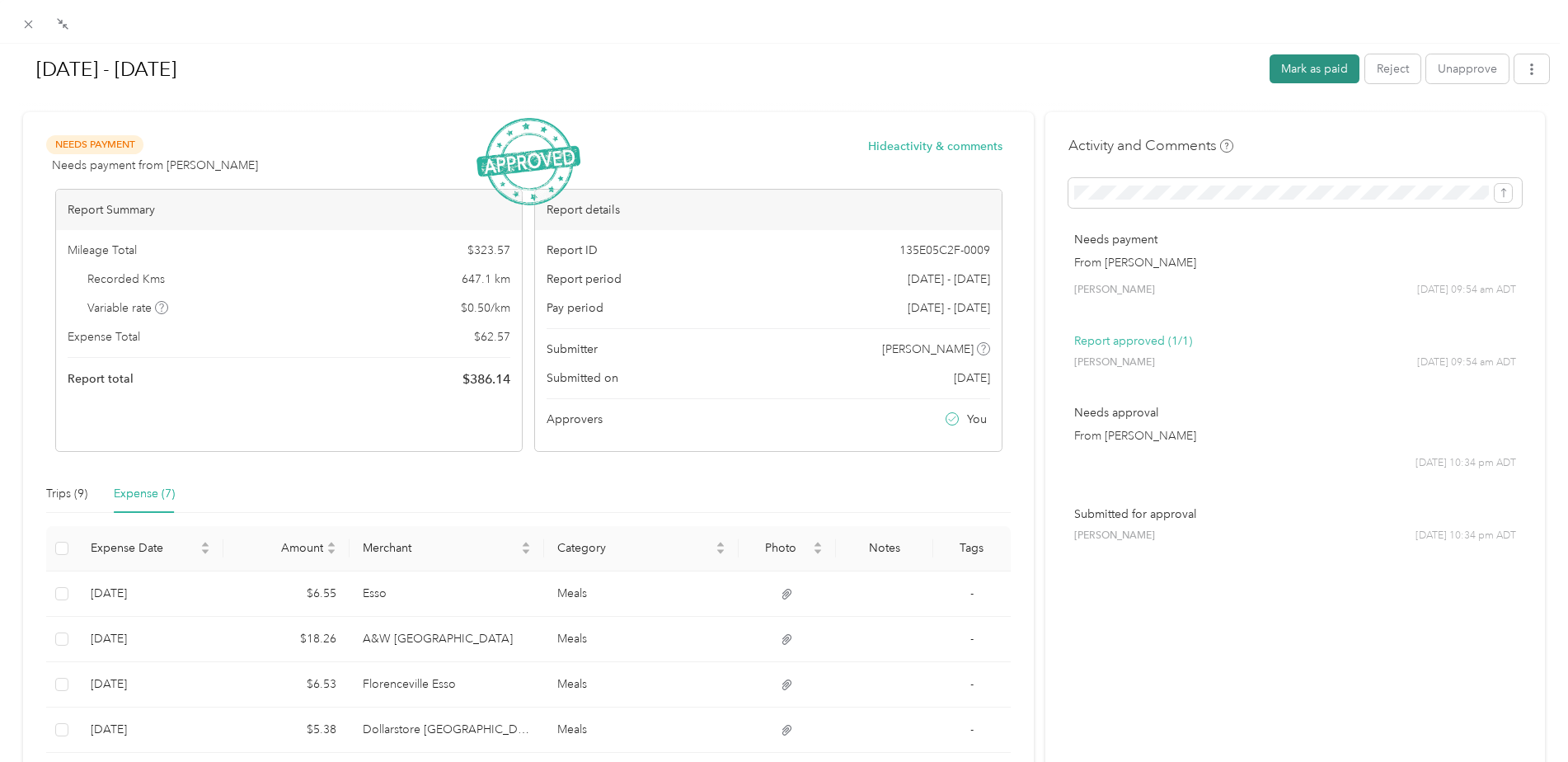
click at [1313, 63] on button "Mark as paid" at bounding box center [1315, 68] width 89 height 29
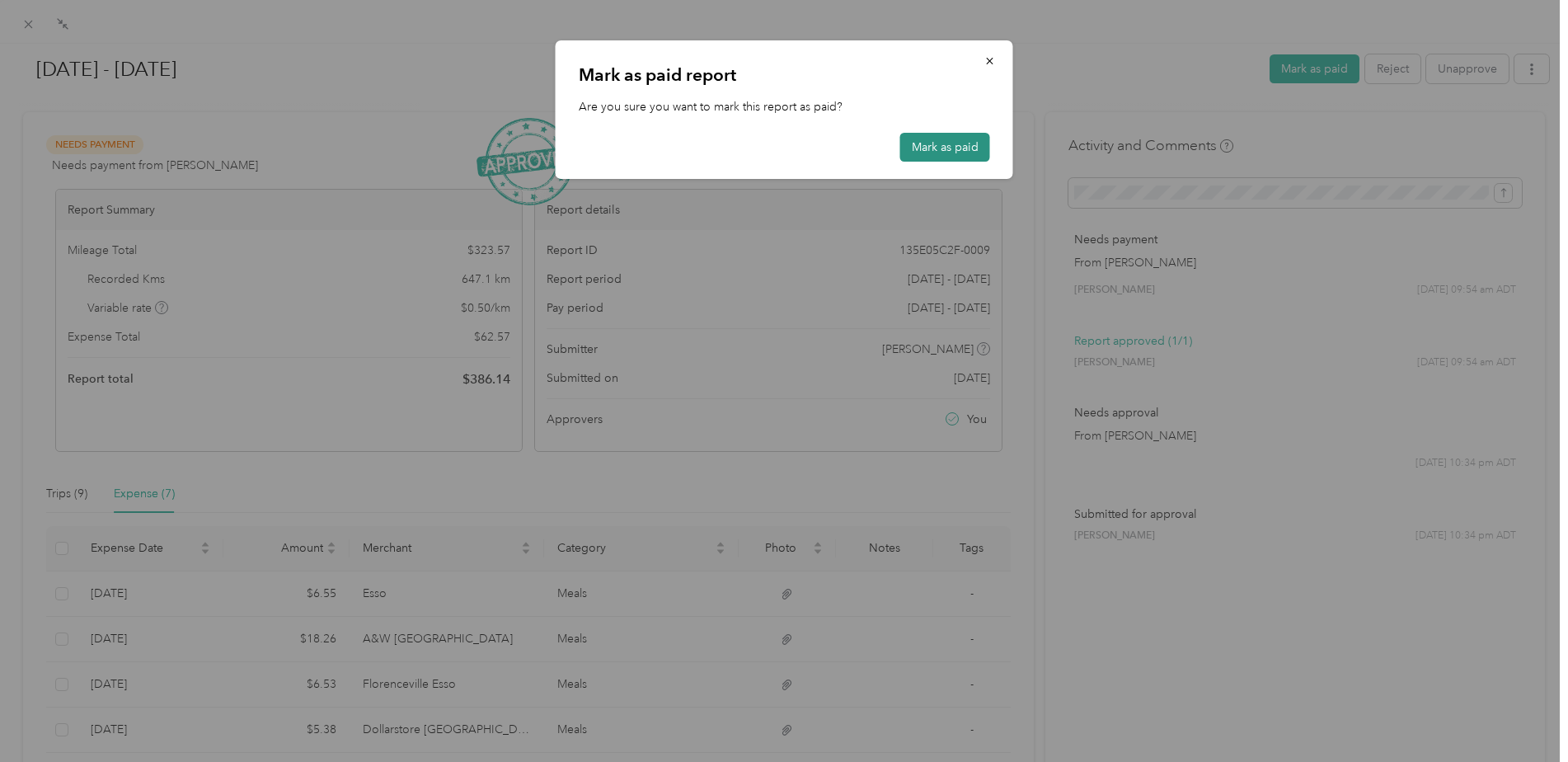
click at [956, 140] on button "Mark as paid" at bounding box center [945, 146] width 89 height 29
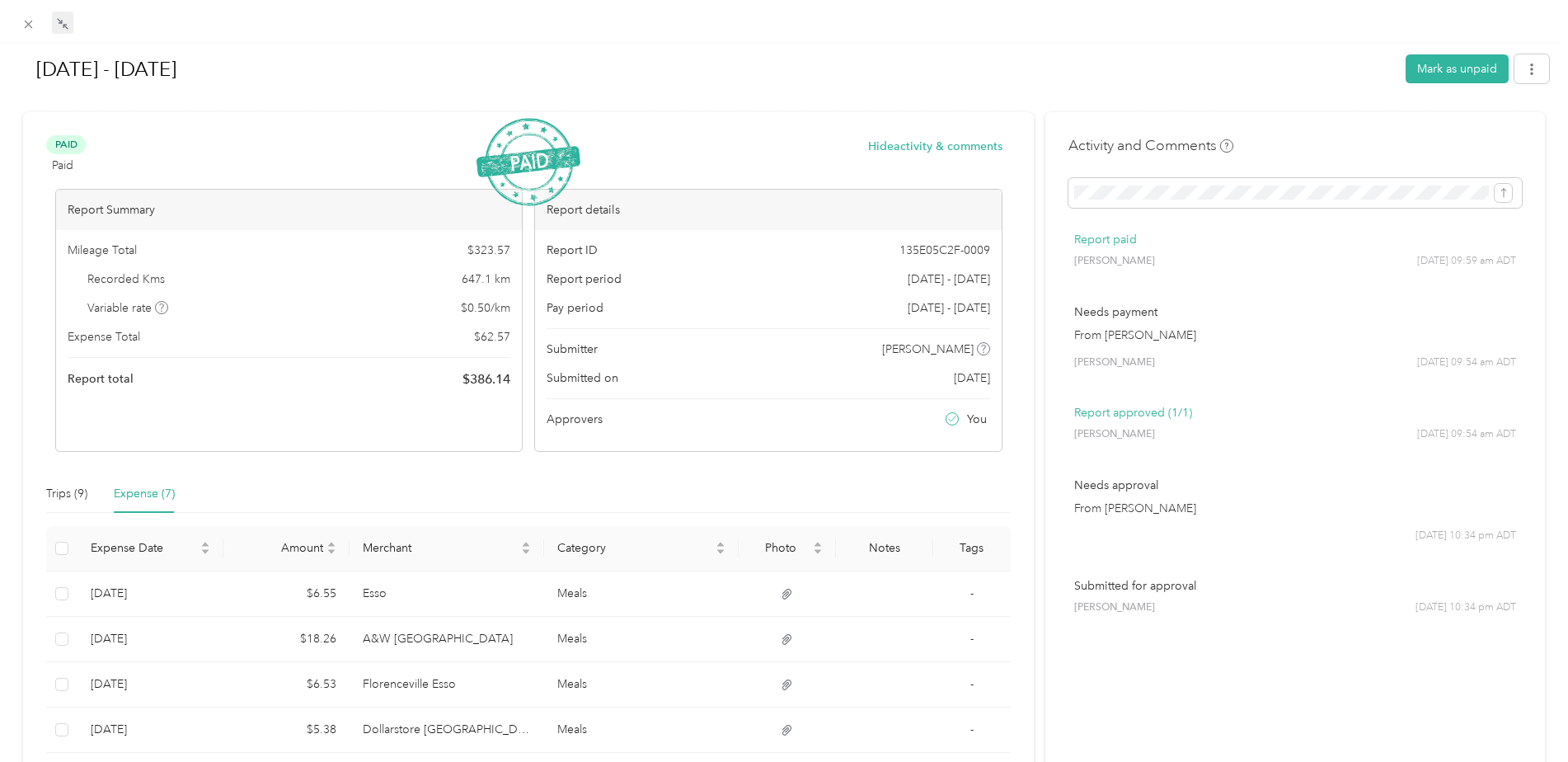
click at [62, 24] on icon at bounding box center [62, 24] width 13 height 13
